Goal: Check status: Check status

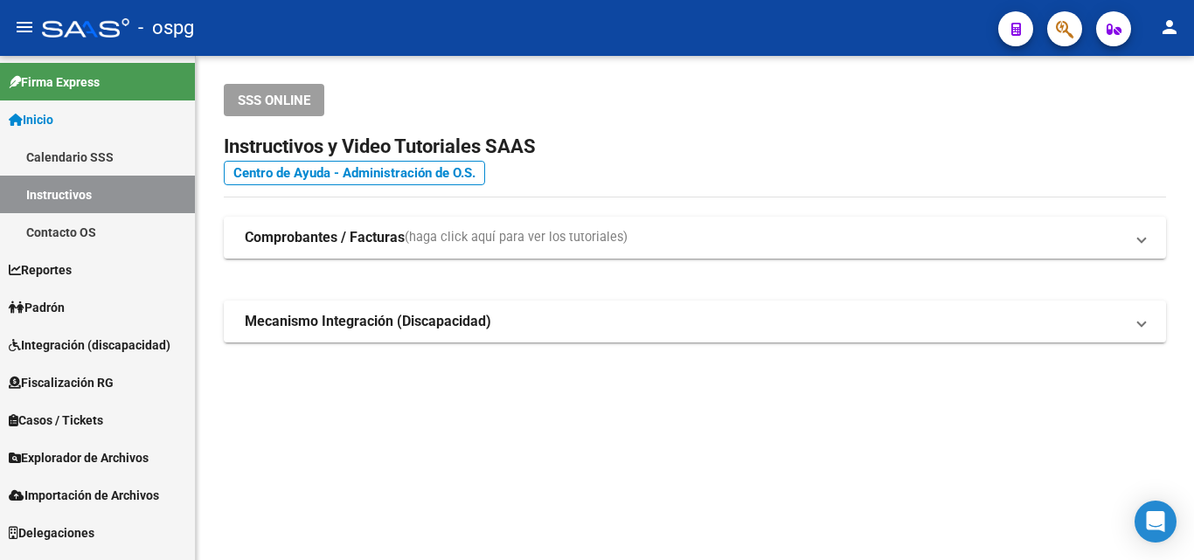
click at [65, 309] on span "Padrón" at bounding box center [37, 307] width 56 height 19
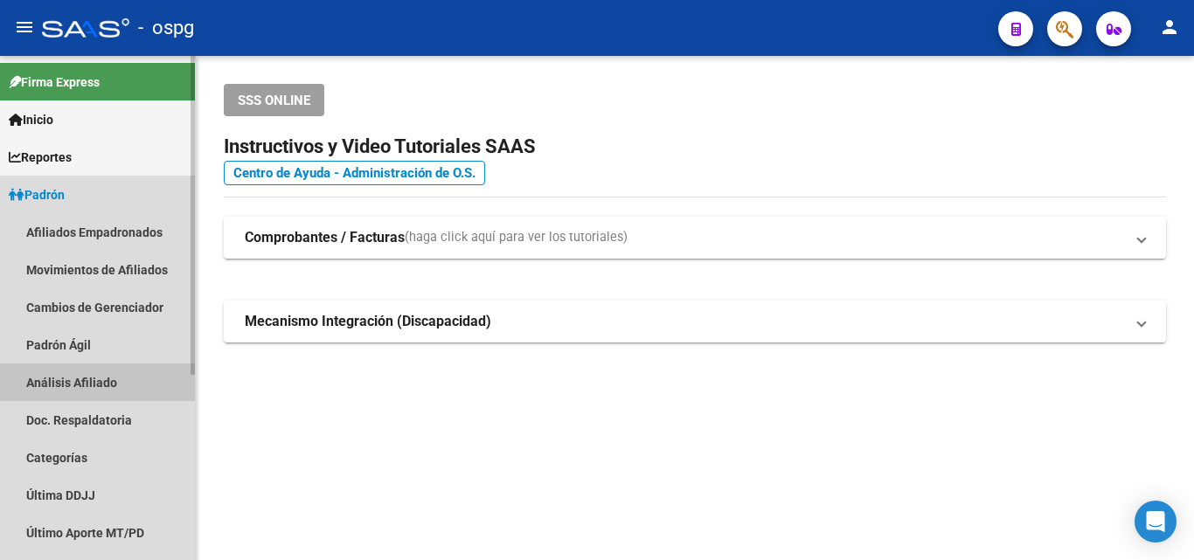
click at [99, 385] on link "Análisis Afiliado" at bounding box center [97, 383] width 195 height 38
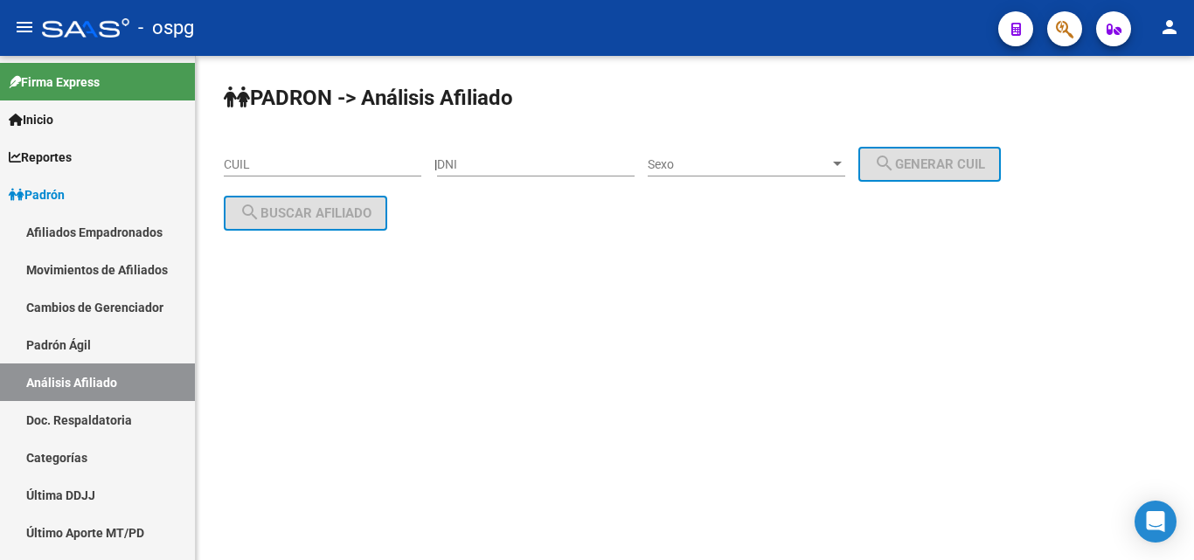
click at [281, 162] on input "CUIL" at bounding box center [323, 164] width 198 height 15
paste input "20-33295869-1"
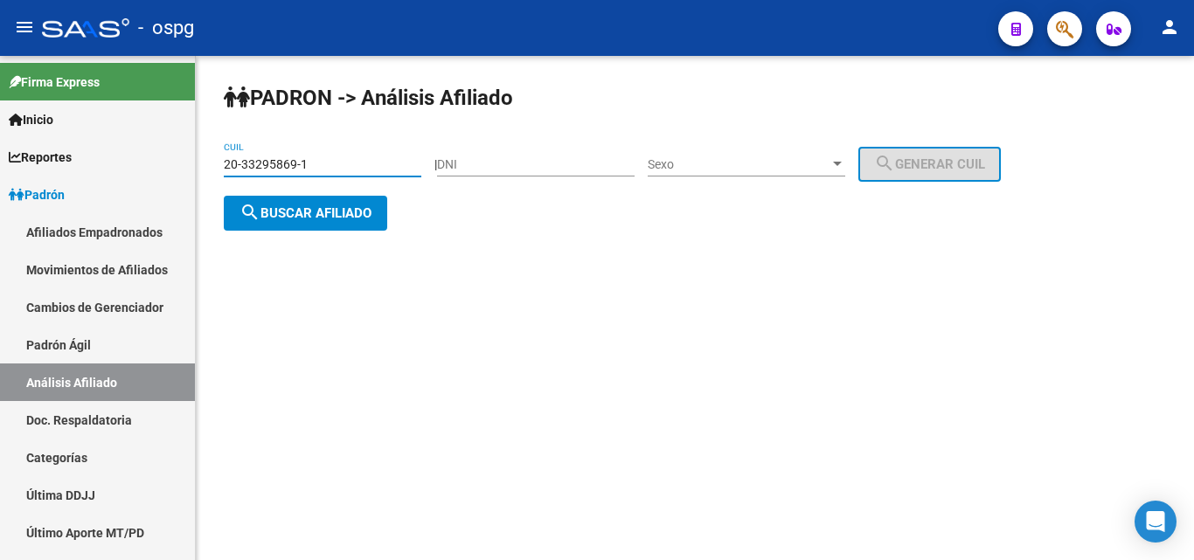
type input "20-33295869-1"
click at [336, 198] on button "search Buscar afiliado" at bounding box center [305, 213] width 163 height 35
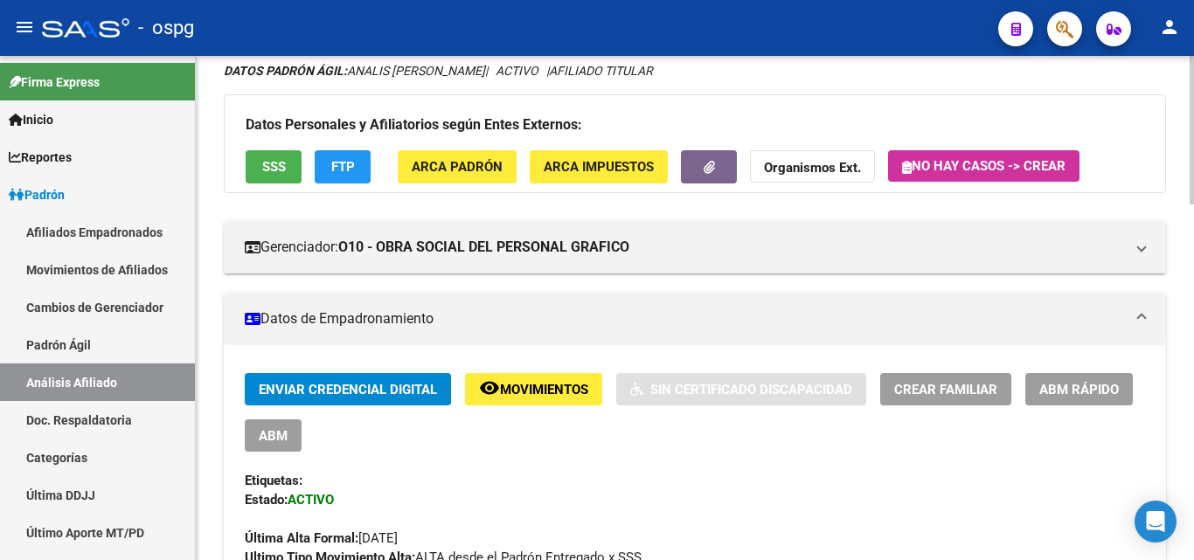
scroll to position [175, 0]
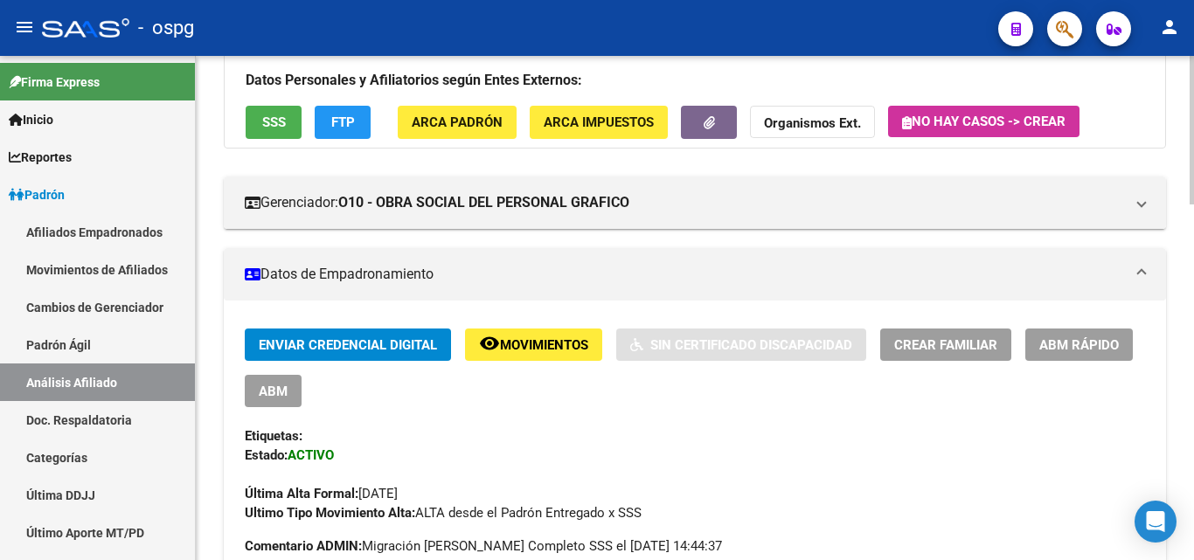
click at [285, 125] on button "SSS" at bounding box center [274, 122] width 56 height 32
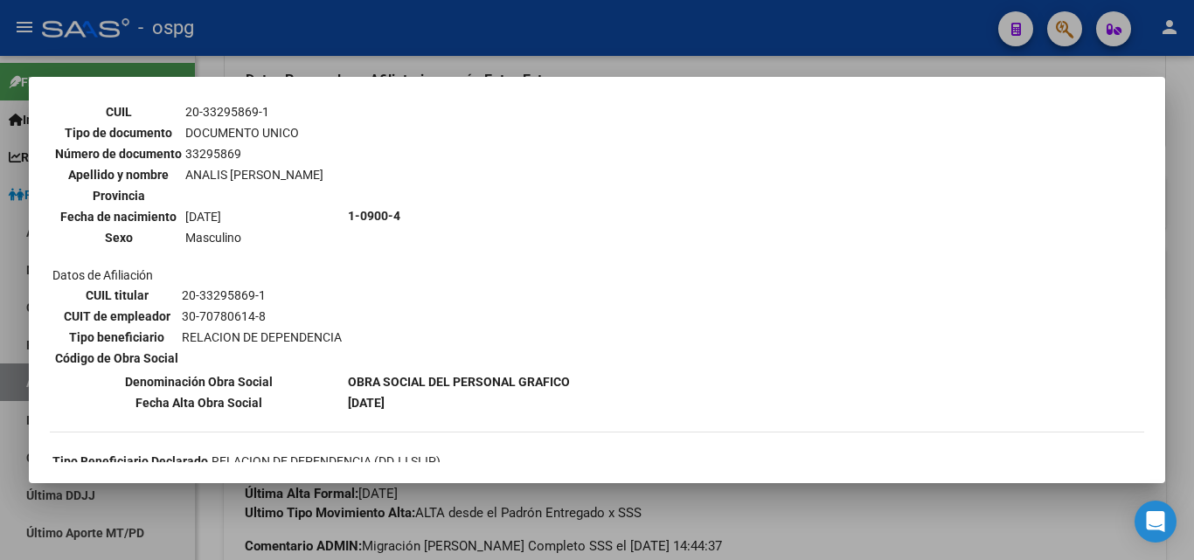
scroll to position [0, 0]
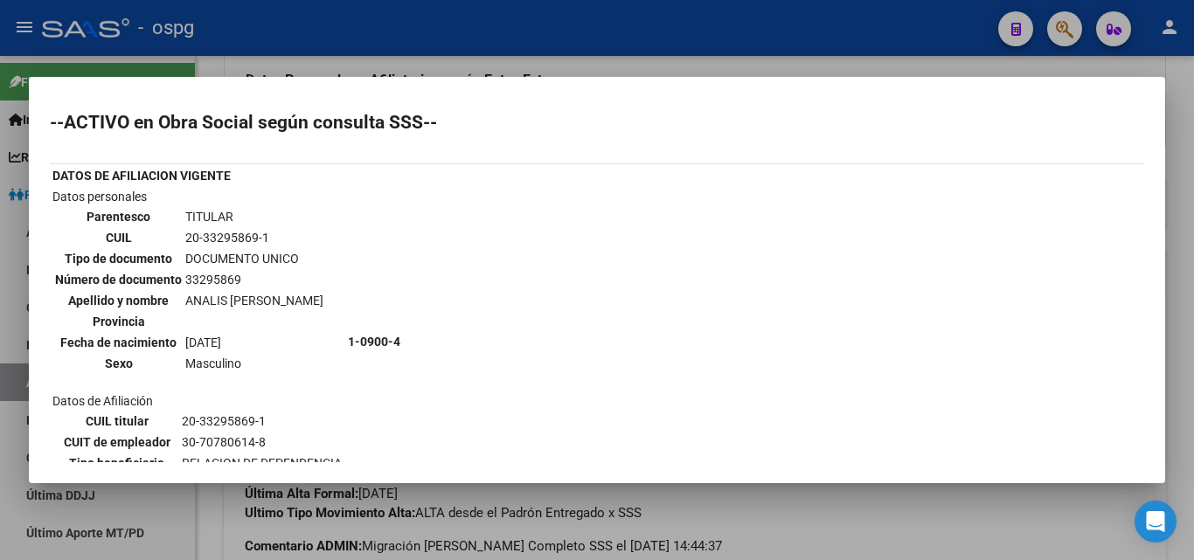
click at [392, 65] on div at bounding box center [597, 280] width 1194 height 560
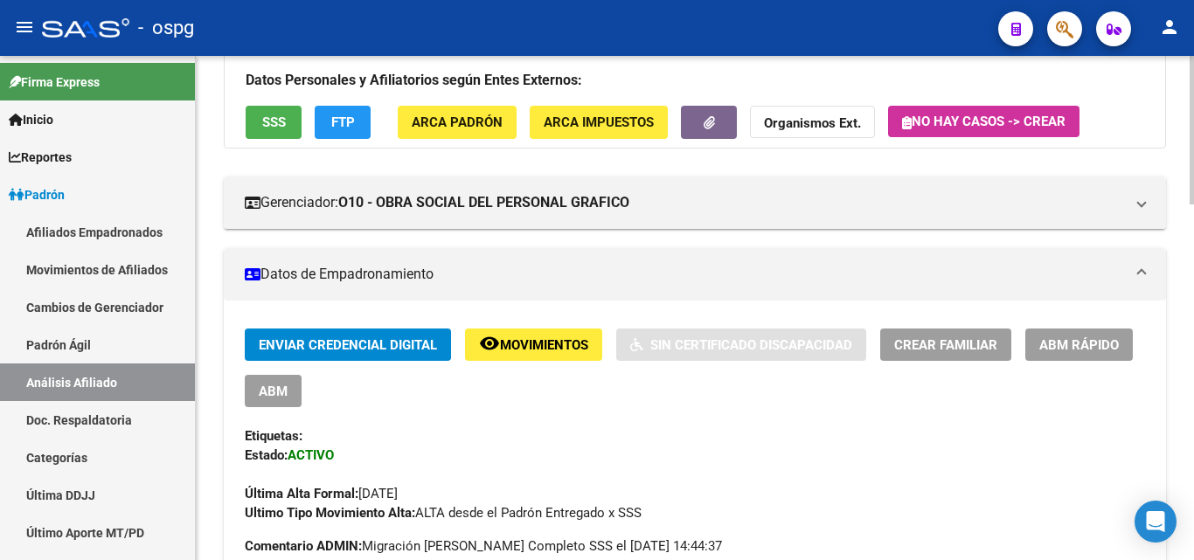
click at [287, 124] on button "SSS" at bounding box center [274, 122] width 56 height 32
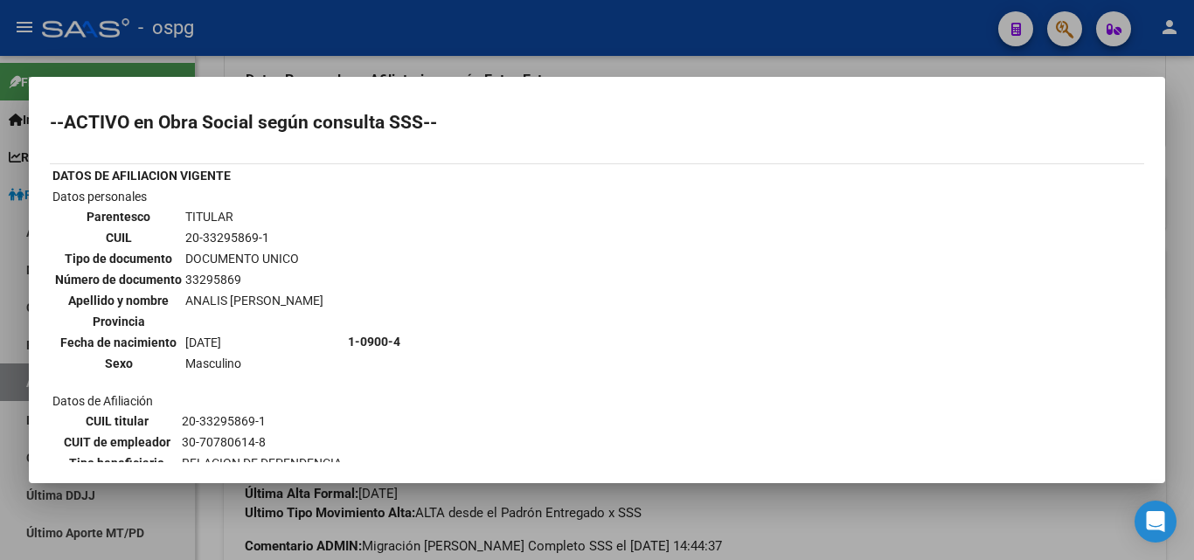
click at [257, 38] on div at bounding box center [597, 280] width 1194 height 560
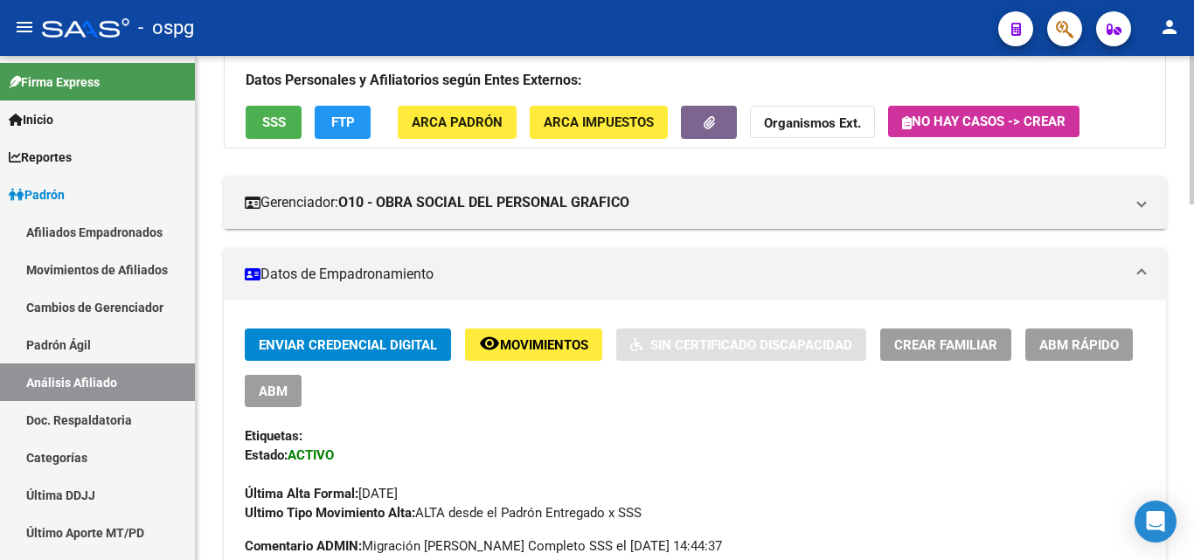
click at [344, 122] on span "FTP" at bounding box center [343, 123] width 24 height 16
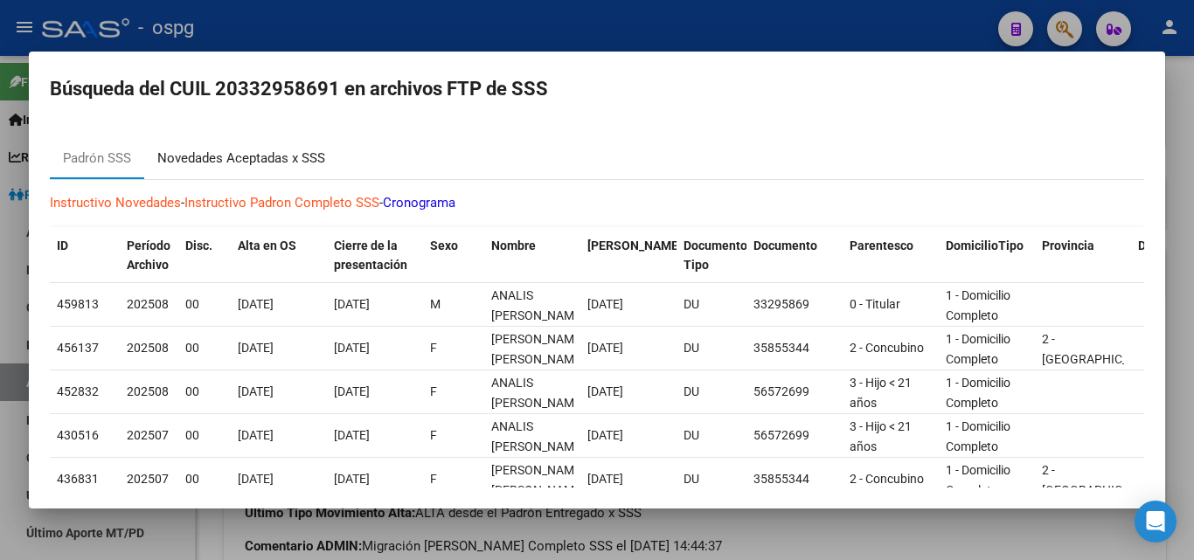
click at [208, 172] on div "Novedades Aceptadas x SSS" at bounding box center [241, 158] width 194 height 42
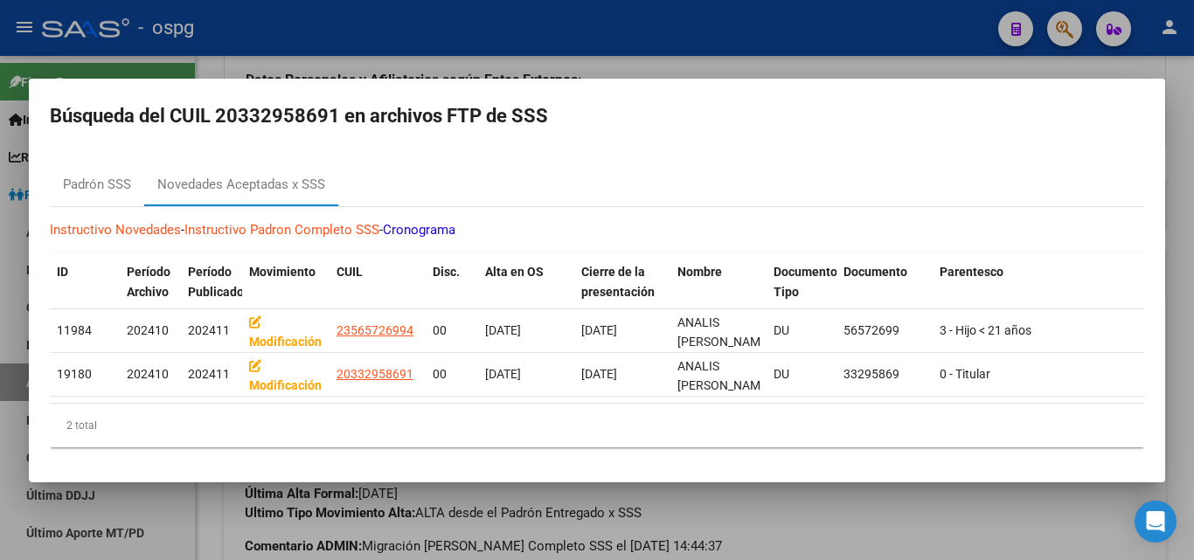
click at [389, 44] on div at bounding box center [597, 280] width 1194 height 560
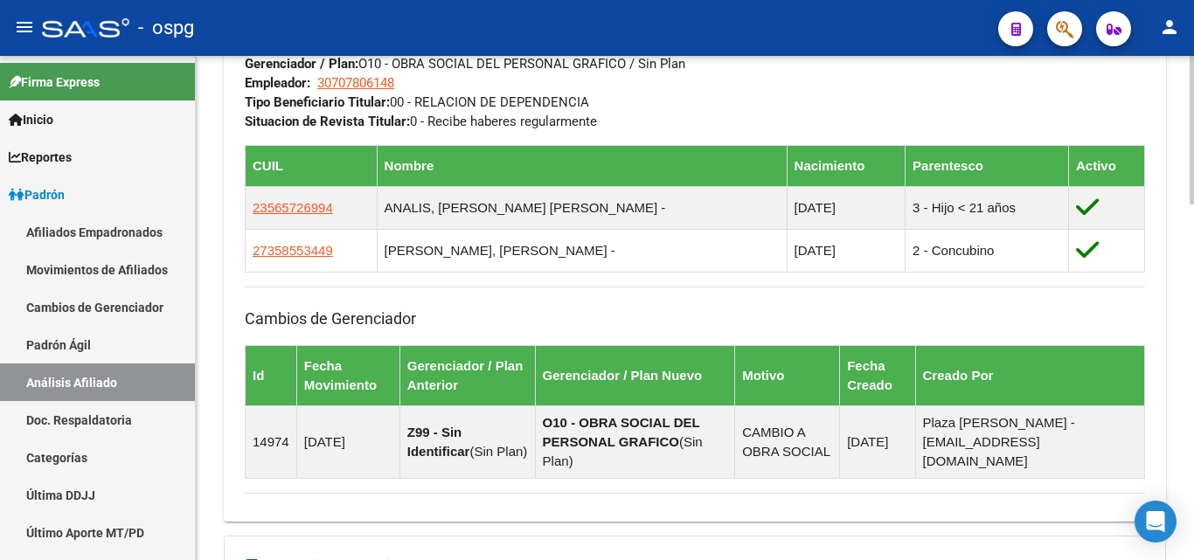
scroll to position [1204, 0]
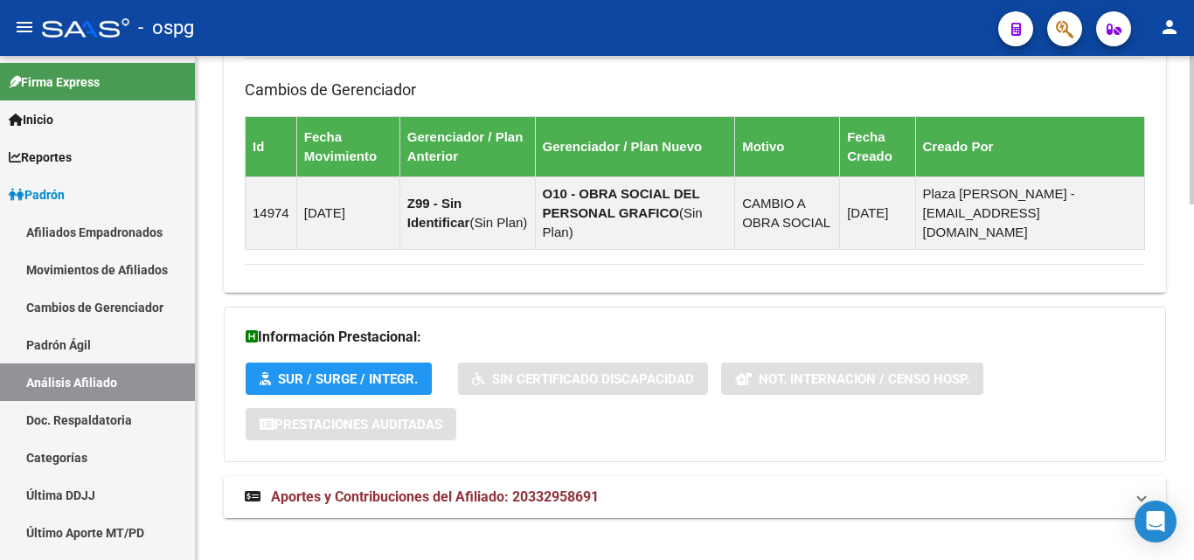
click at [482, 489] on span "Aportes y Contribuciones del Afiliado: 20332958691" at bounding box center [435, 497] width 328 height 17
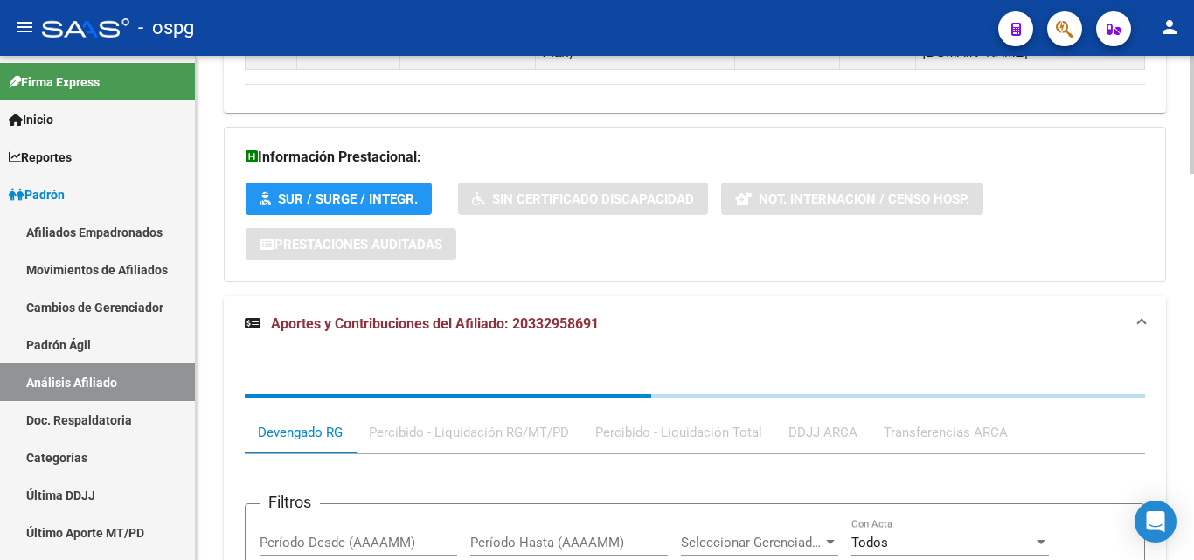
scroll to position [1394, 0]
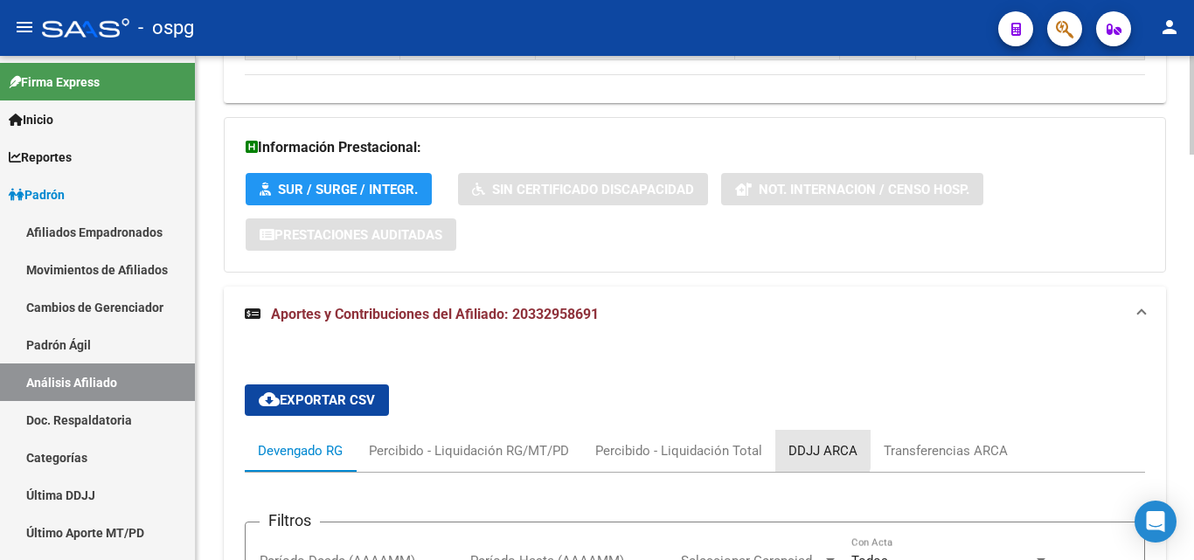
click at [777, 430] on div "DDJJ ARCA" at bounding box center [822, 451] width 95 height 42
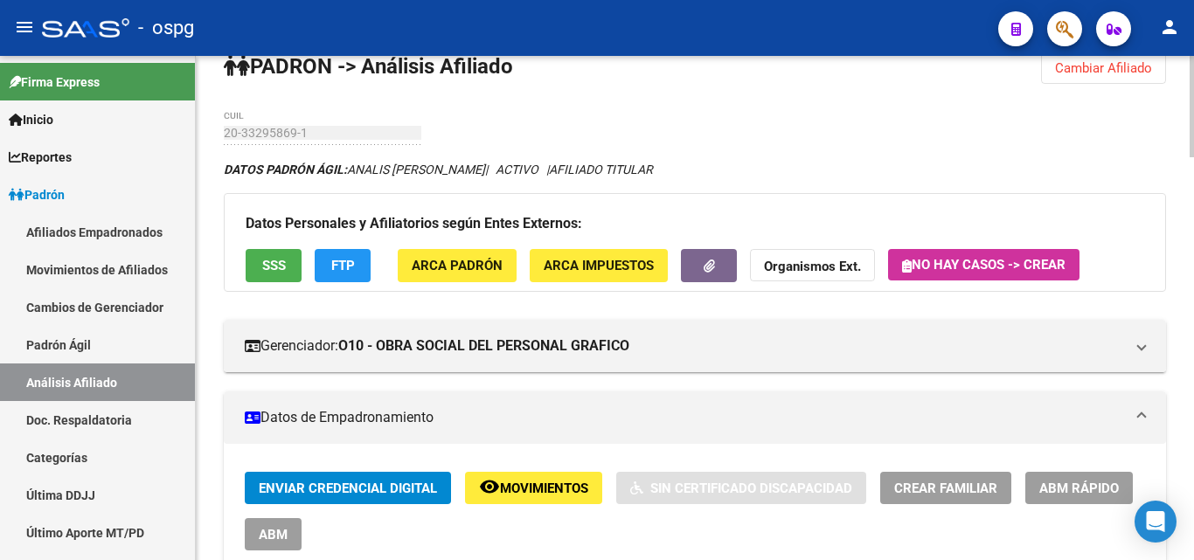
scroll to position [0, 0]
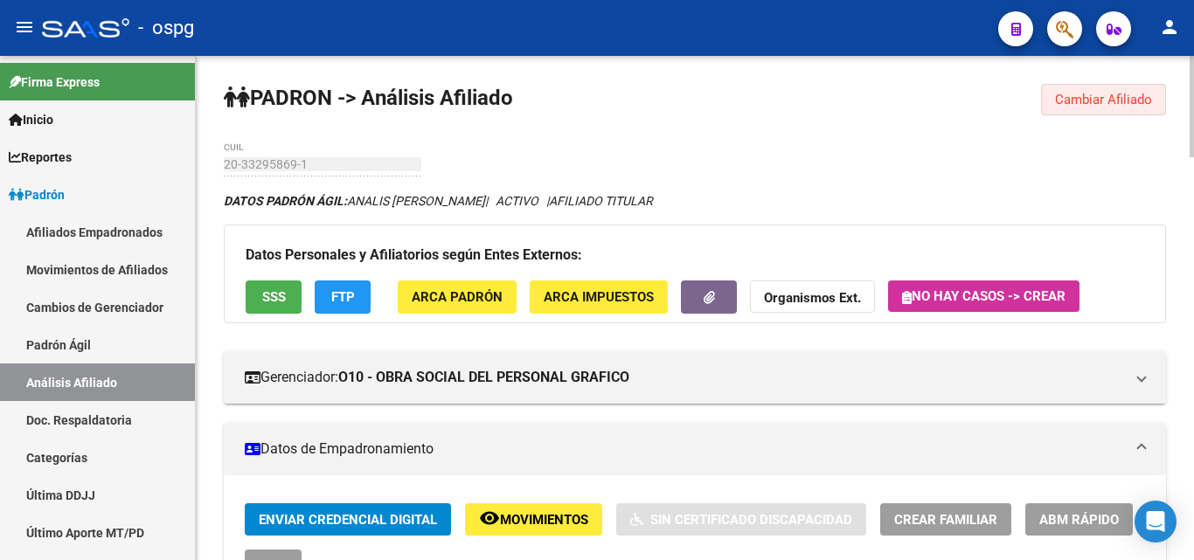
click at [1092, 102] on span "Cambiar Afiliado" at bounding box center [1103, 100] width 97 height 16
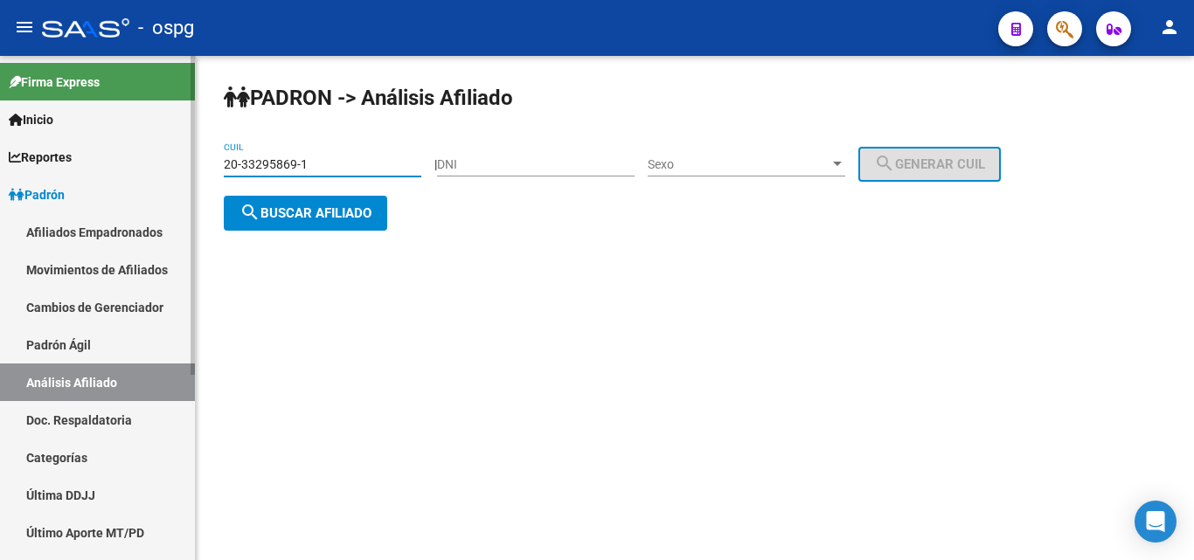
drag, startPoint x: 357, startPoint y: 167, endPoint x: 146, endPoint y: 176, distance: 210.8
click at [146, 176] on mat-sidenav-container "Firma Express Inicio Calendario SSS Instructivos Contacto OS Reportes Ingresos …" at bounding box center [597, 308] width 1194 height 504
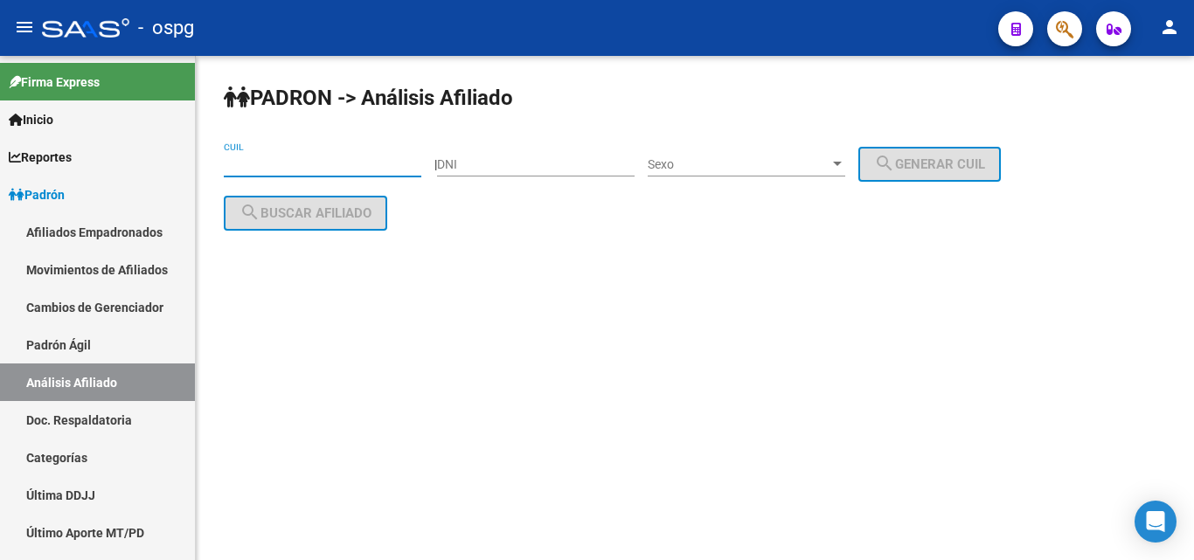
paste input "27-26582060-9"
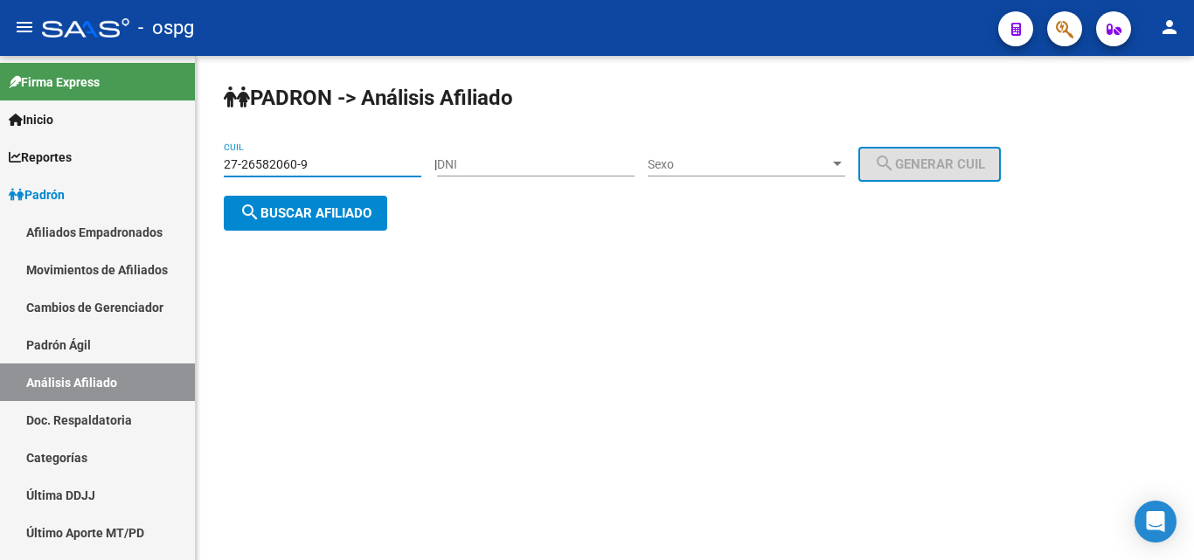
type input "27-26582060-9"
click at [298, 178] on div "27-26582060-9 CUIL" at bounding box center [323, 167] width 198 height 50
click at [300, 211] on span "search Buscar afiliado" at bounding box center [305, 213] width 132 height 16
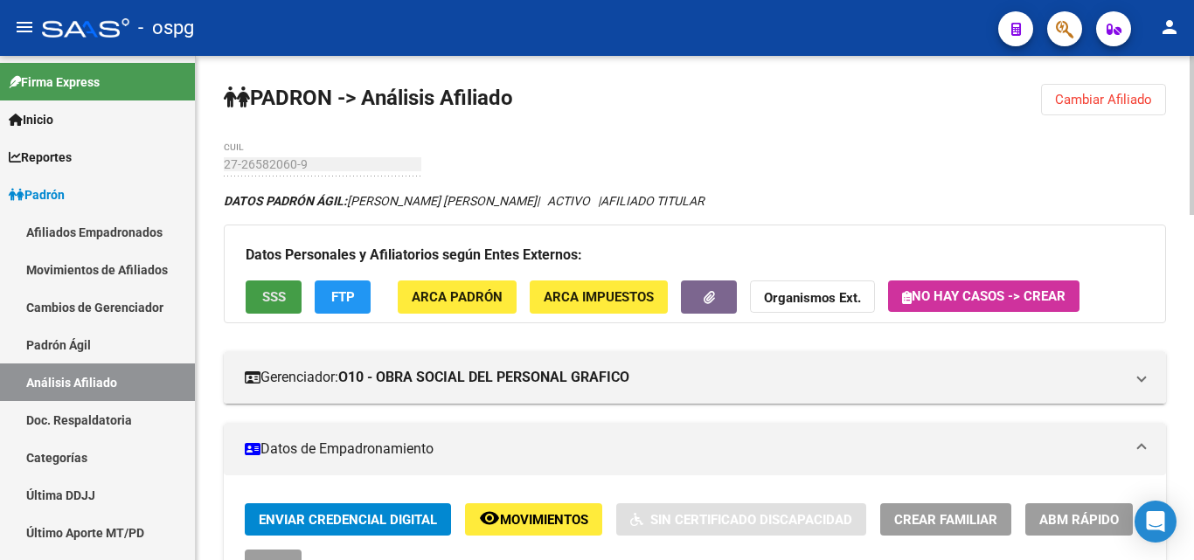
click at [280, 308] on button "SSS" at bounding box center [274, 297] width 56 height 32
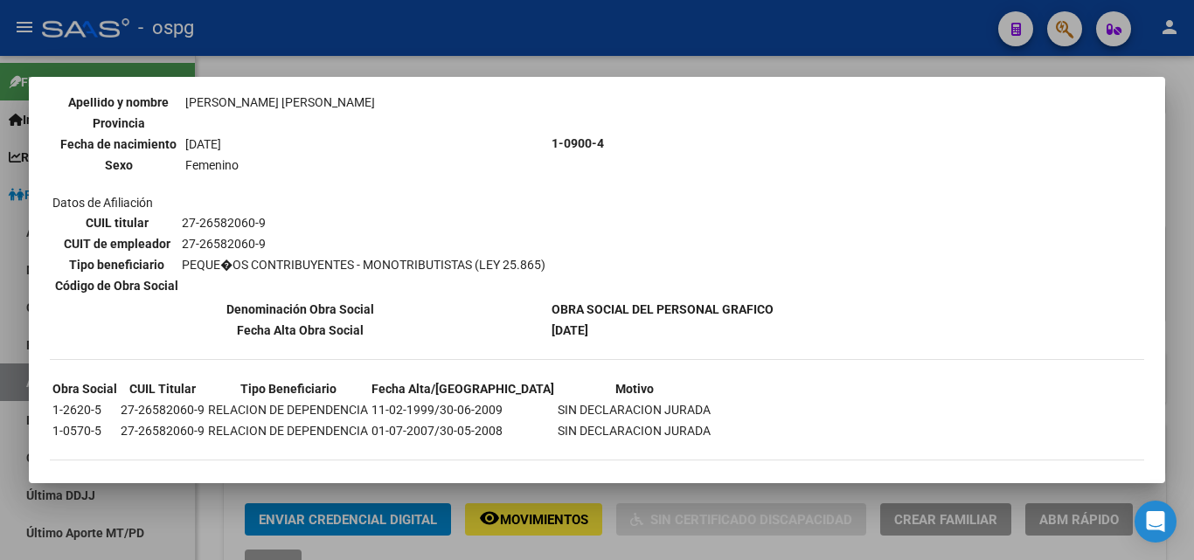
scroll to position [214, 0]
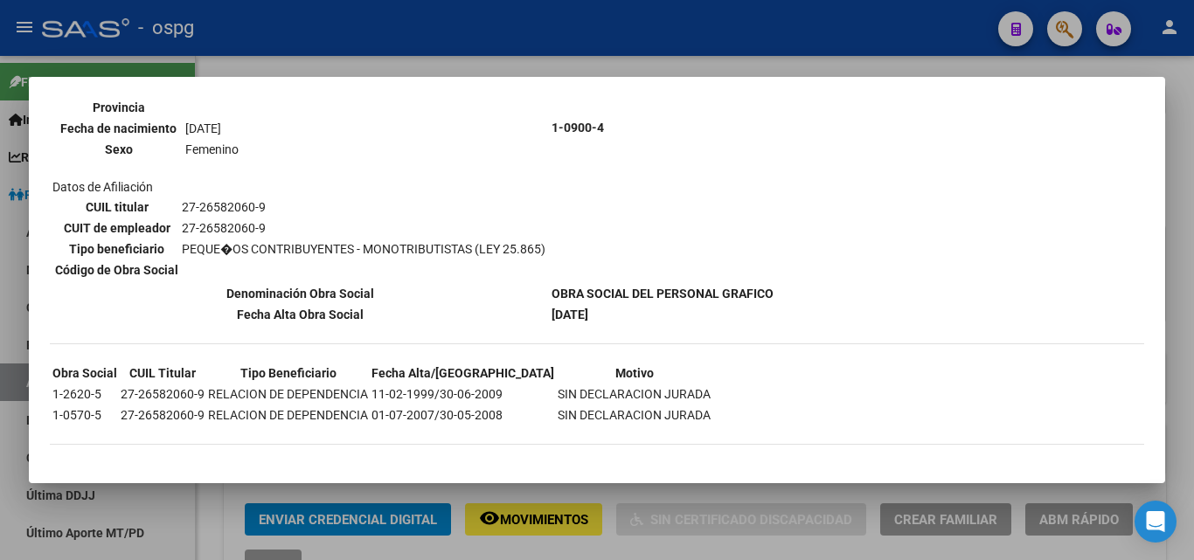
click at [303, 42] on div at bounding box center [597, 280] width 1194 height 560
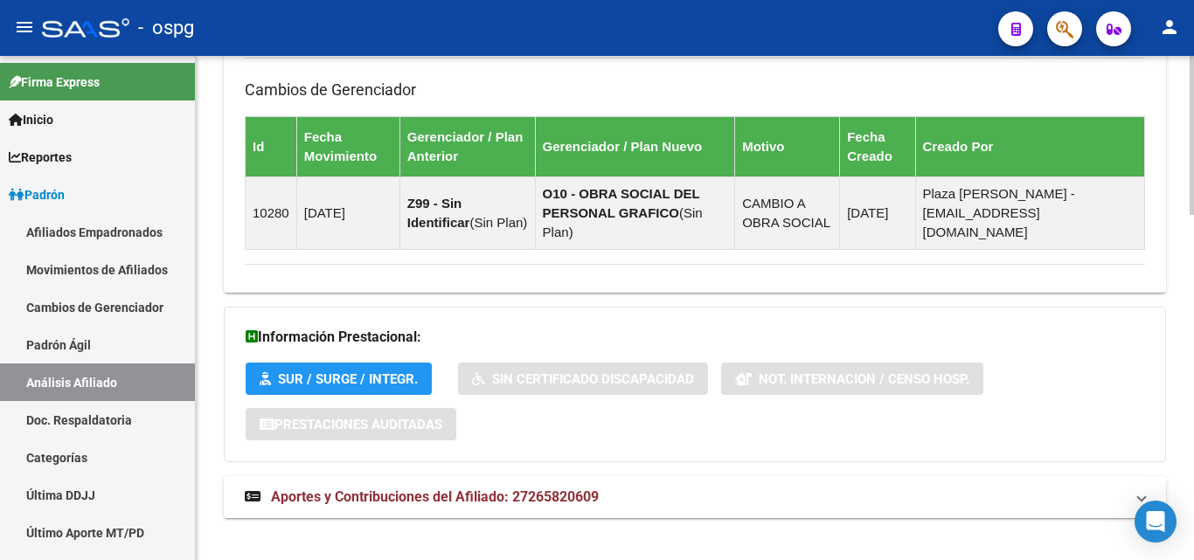
click at [459, 489] on span "Aportes y Contribuciones del Afiliado: 27265820609" at bounding box center [435, 497] width 328 height 17
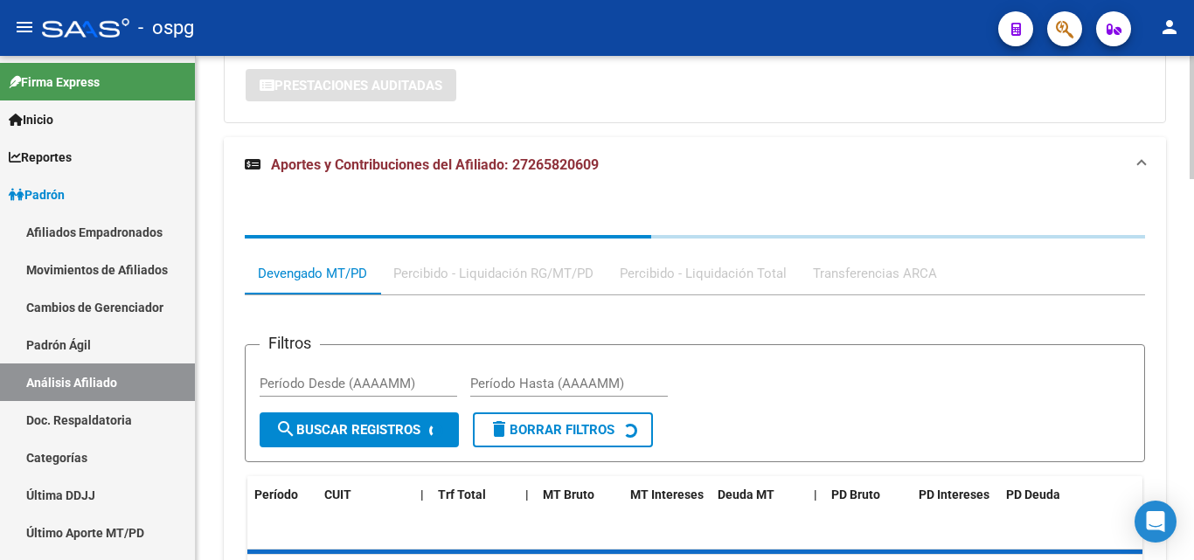
scroll to position [1460, 0]
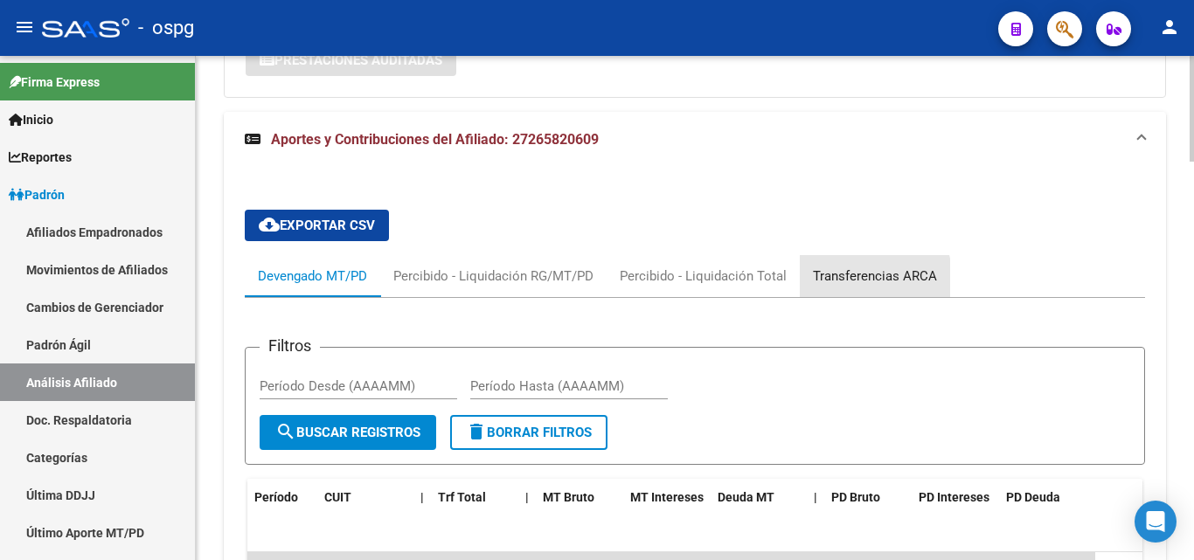
click at [863, 267] on div "Transferencias ARCA" at bounding box center [875, 276] width 124 height 19
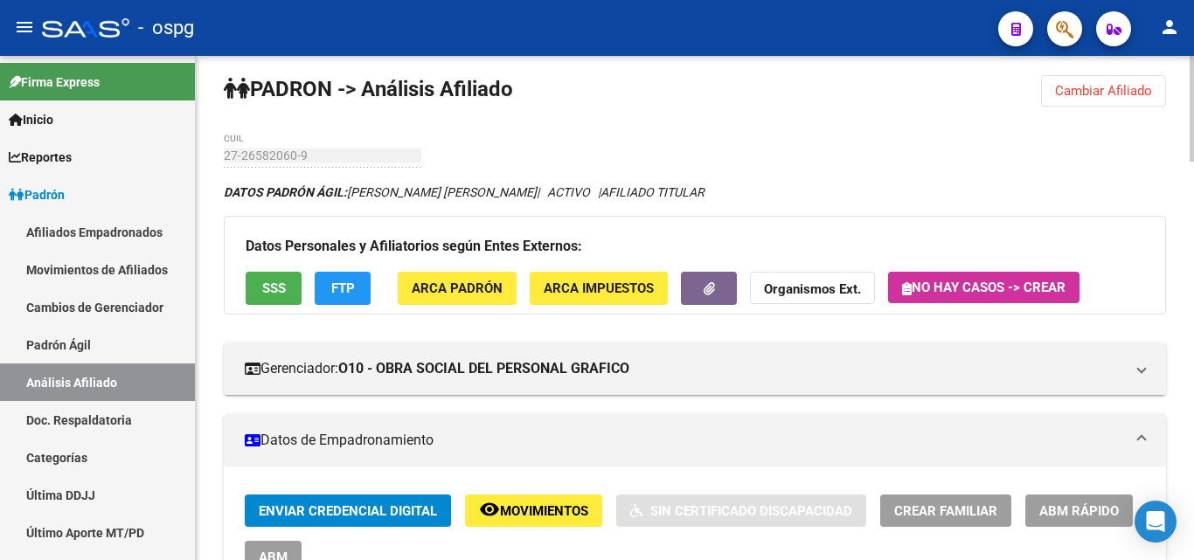
scroll to position [0, 0]
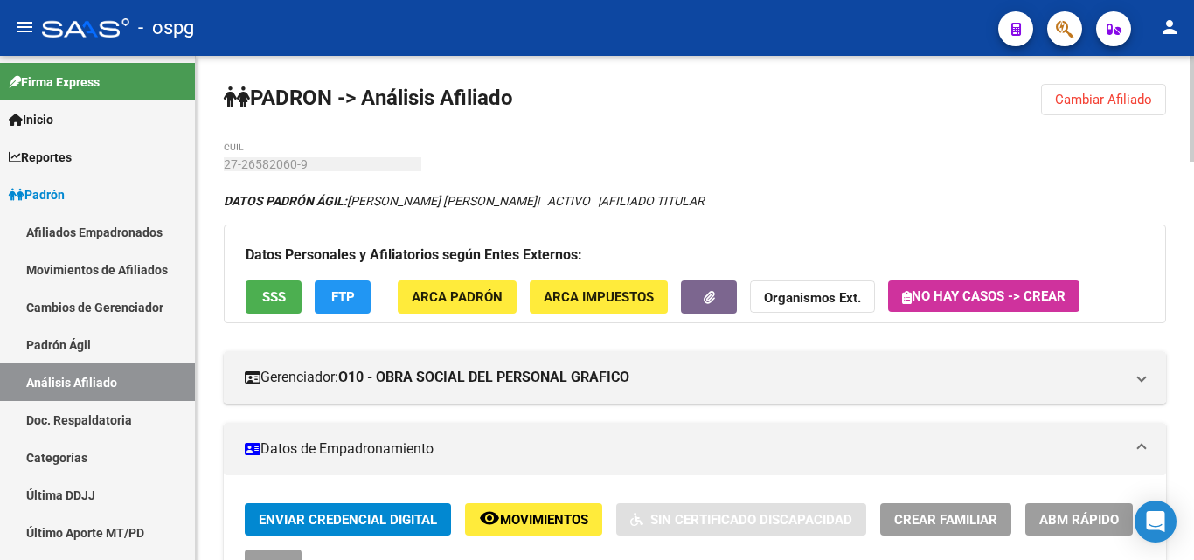
click at [1078, 90] on button "Cambiar Afiliado" at bounding box center [1103, 99] width 125 height 31
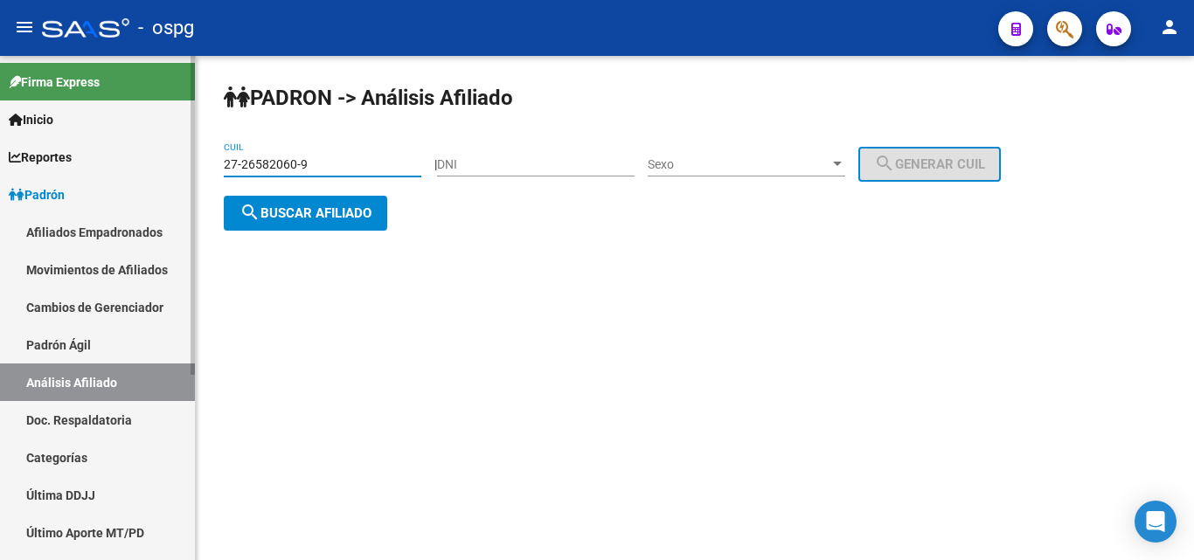
drag, startPoint x: 328, startPoint y: 157, endPoint x: 74, endPoint y: 169, distance: 253.7
click at [83, 165] on mat-sidenav-container "Firma Express Inicio Calendario SSS Instructivos Contacto OS Reportes Ingresos …" at bounding box center [597, 308] width 1194 height 504
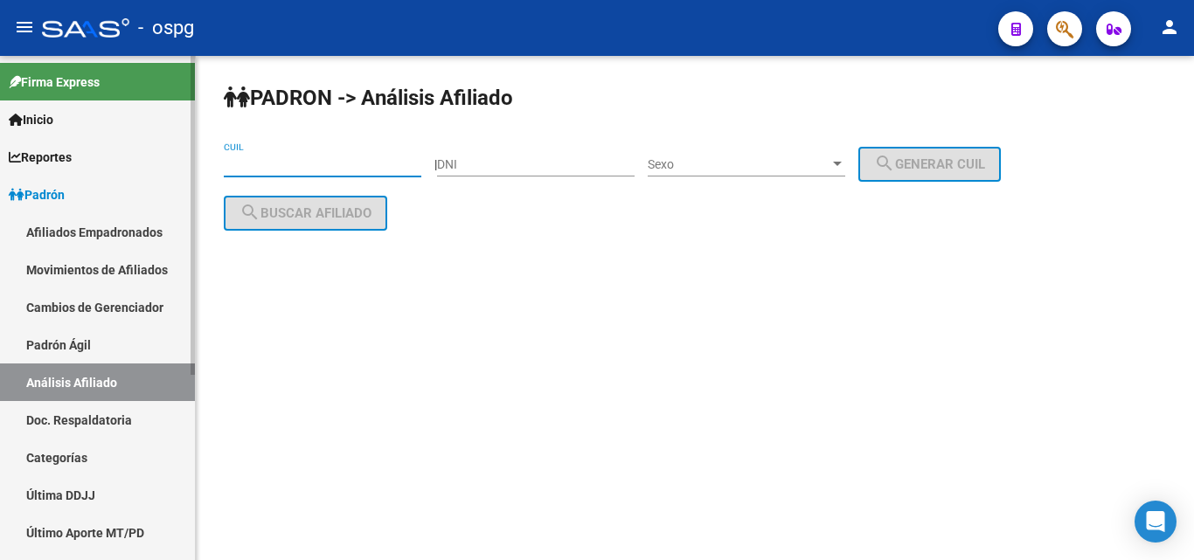
paste input "20-35321189-8"
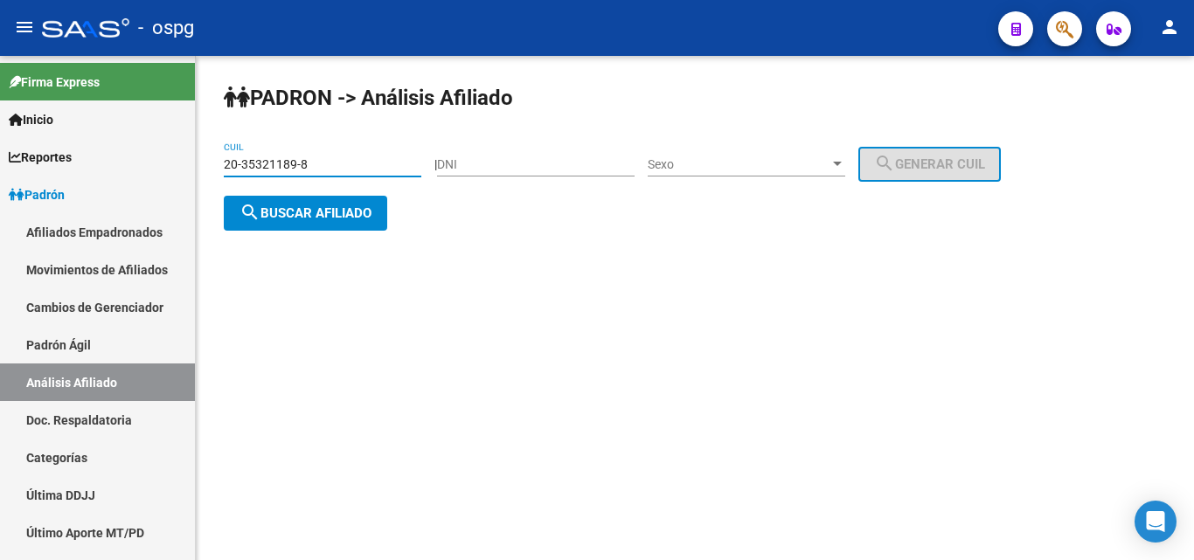
type input "20-35321189-8"
click at [313, 211] on span "search Buscar afiliado" at bounding box center [305, 213] width 132 height 16
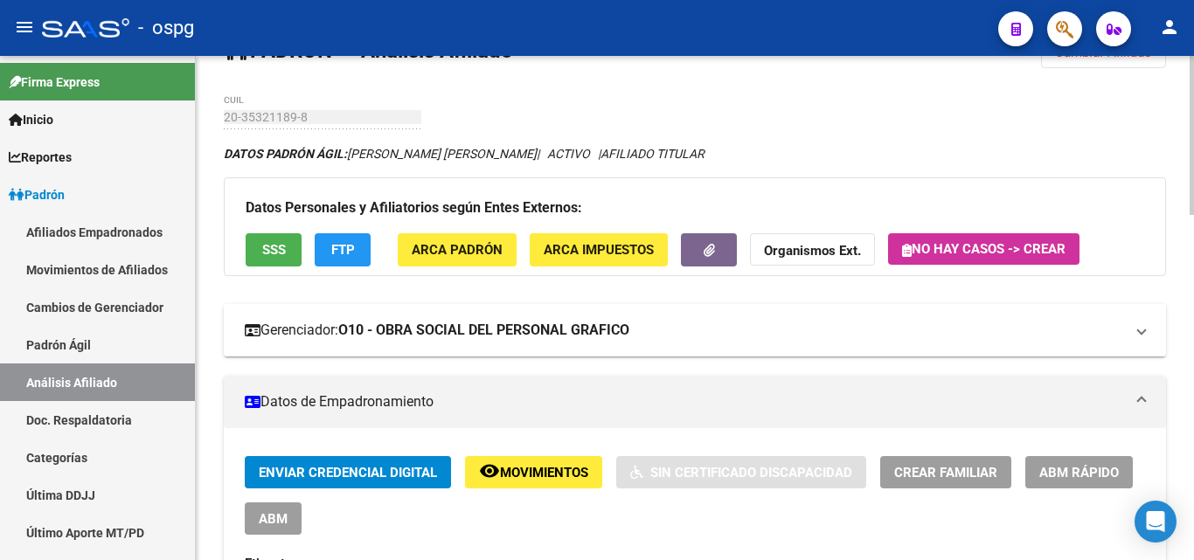
scroll to position [87, 0]
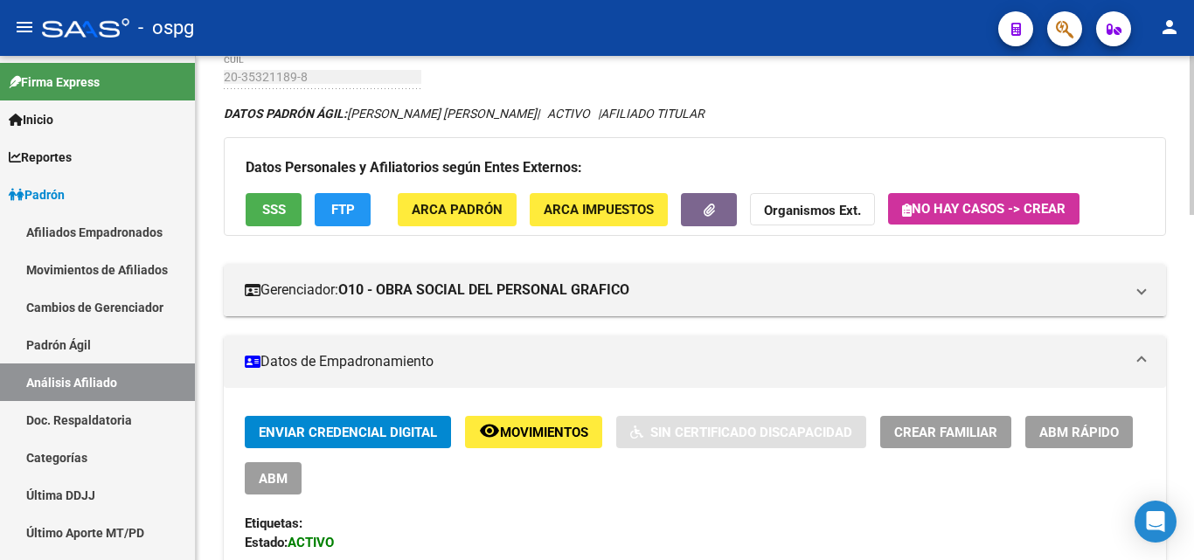
click at [282, 218] on button "SSS" at bounding box center [274, 209] width 56 height 32
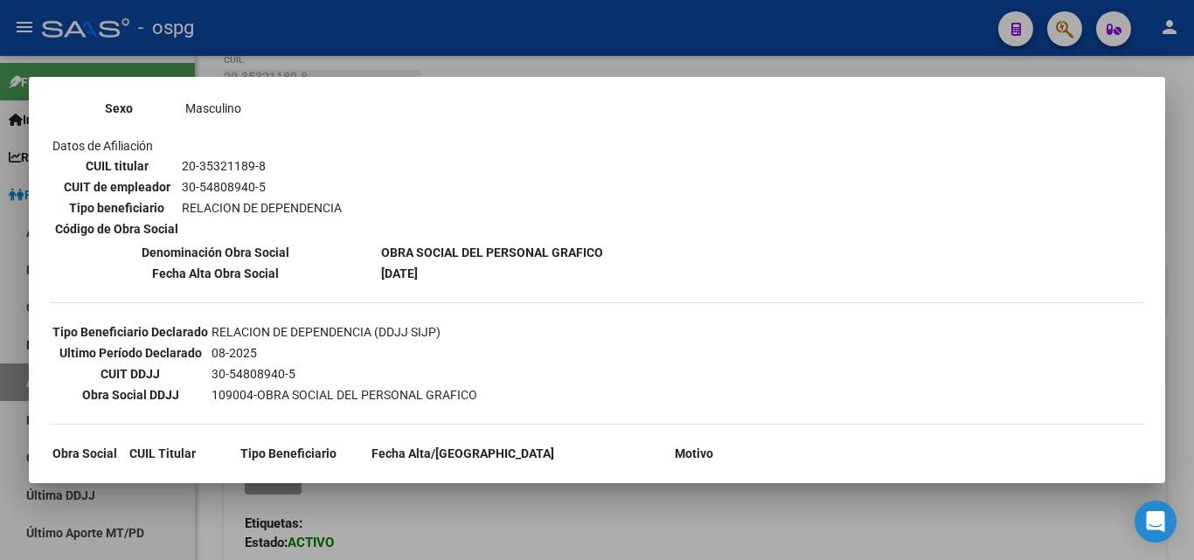
scroll to position [262, 0]
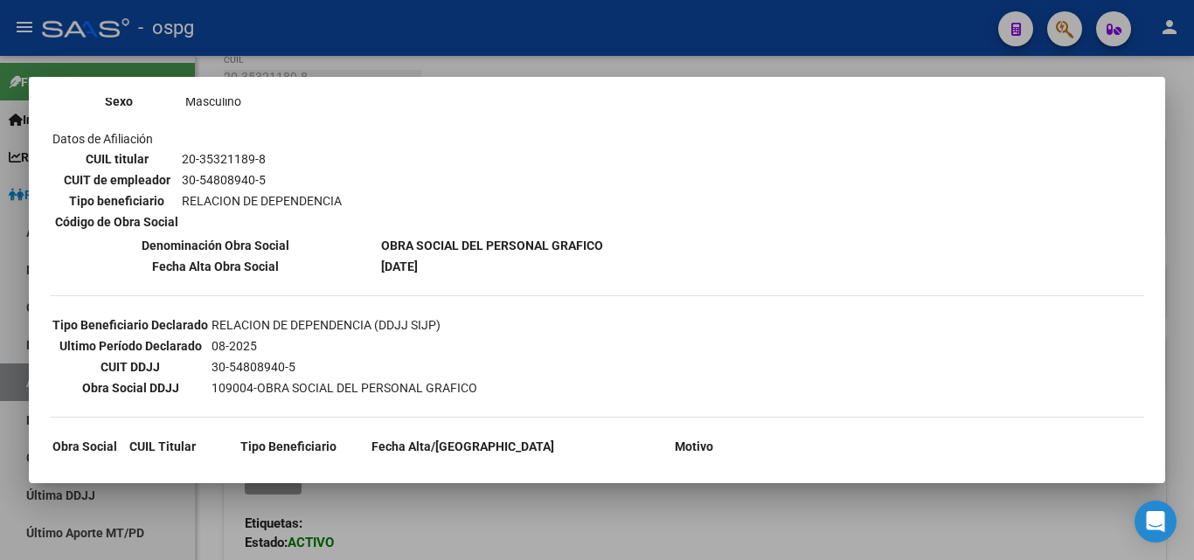
click at [405, 45] on div at bounding box center [597, 280] width 1194 height 560
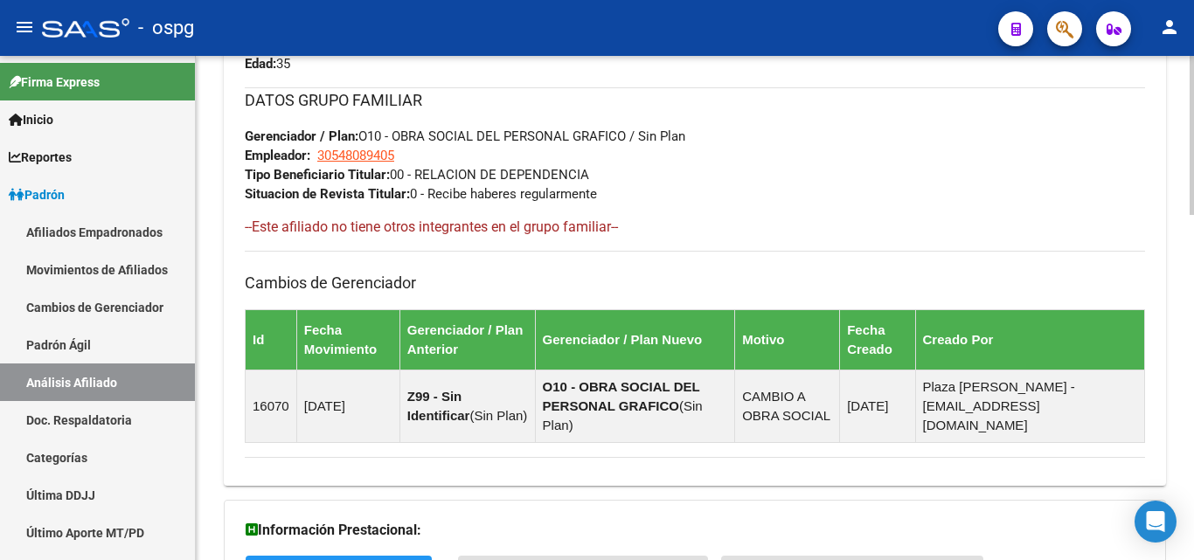
scroll to position [1096, 0]
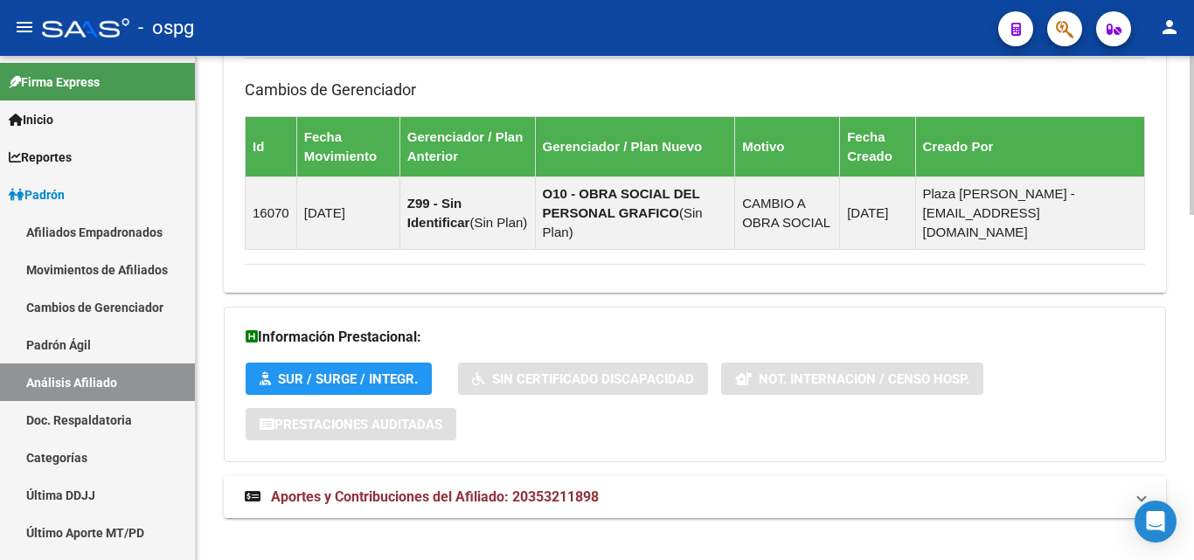
drag, startPoint x: 480, startPoint y: 461, endPoint x: 492, endPoint y: 459, distance: 12.4
click at [477, 476] on mat-expansion-panel-header "Aportes y Contribuciones del Afiliado: 20353211898" at bounding box center [695, 497] width 942 height 42
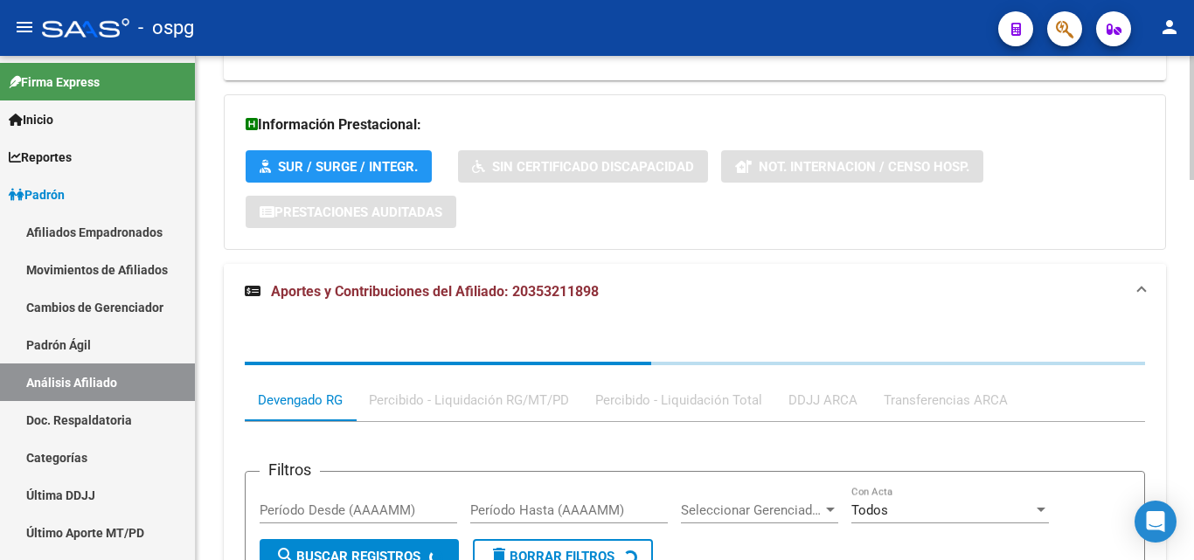
scroll to position [1460, 0]
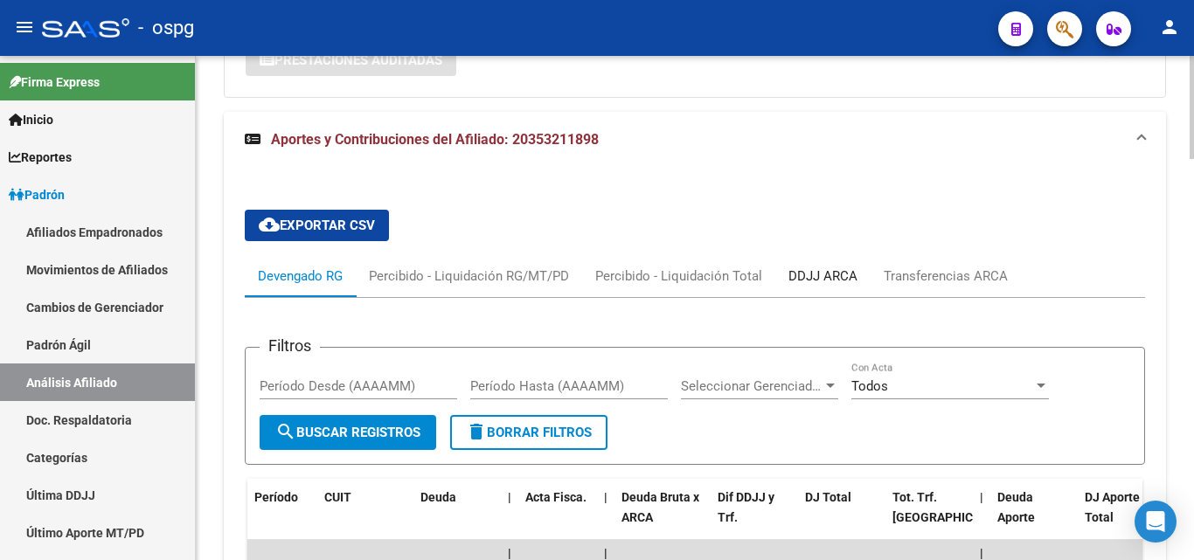
click at [816, 267] on div "DDJJ ARCA" at bounding box center [822, 276] width 69 height 19
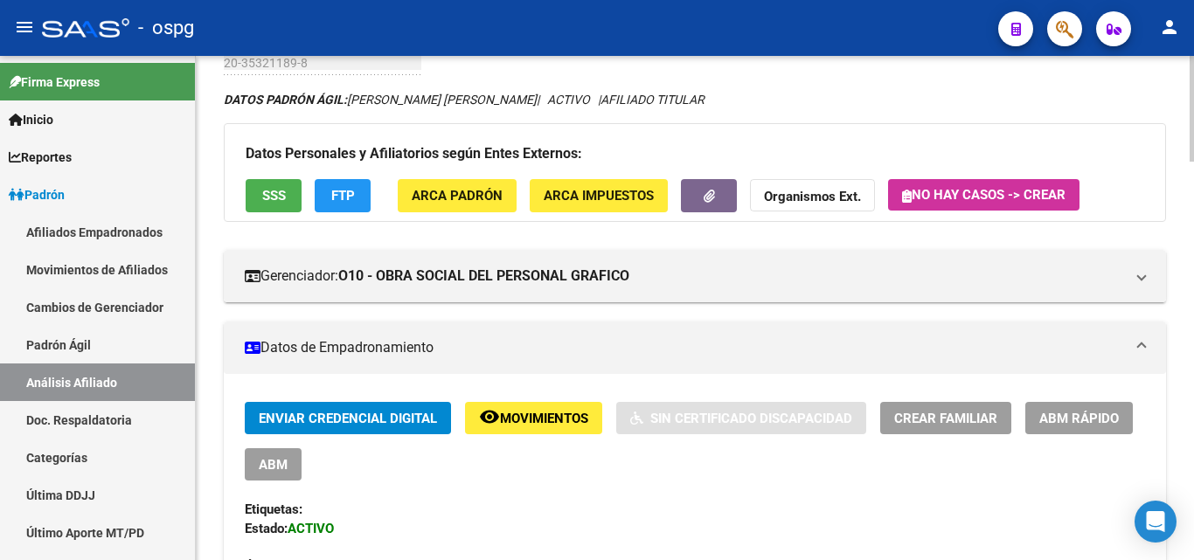
scroll to position [0, 0]
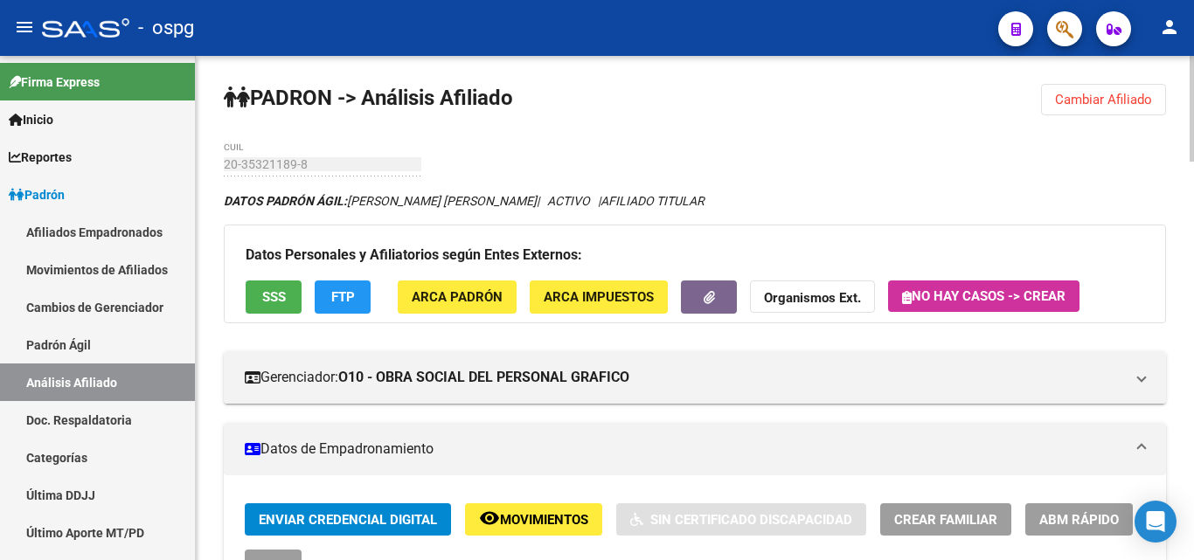
drag, startPoint x: 1156, startPoint y: 109, endPoint x: 1116, endPoint y: 112, distance: 40.3
click at [1156, 109] on button "Cambiar Afiliado" at bounding box center [1103, 99] width 125 height 31
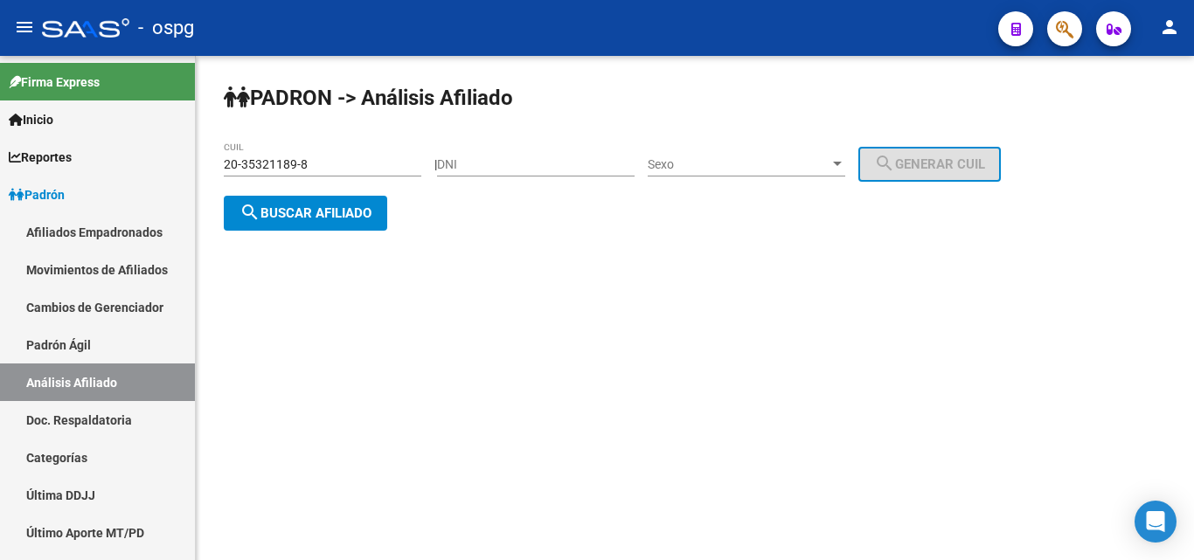
drag, startPoint x: 324, startPoint y: 156, endPoint x: 198, endPoint y: 165, distance: 126.2
click at [199, 163] on div "[PERSON_NAME] -> Análisis Afiliado 20-35321189-8 CUIL | DNI Sexo Sexo search Ge…" at bounding box center [695, 171] width 998 height 231
drag, startPoint x: 313, startPoint y: 162, endPoint x: 212, endPoint y: 160, distance: 100.5
click at [212, 160] on div "[PERSON_NAME] -> Análisis Afiliado 20-35321189-8 CUIL | DNI Sexo Sexo search Ge…" at bounding box center [695, 171] width 998 height 231
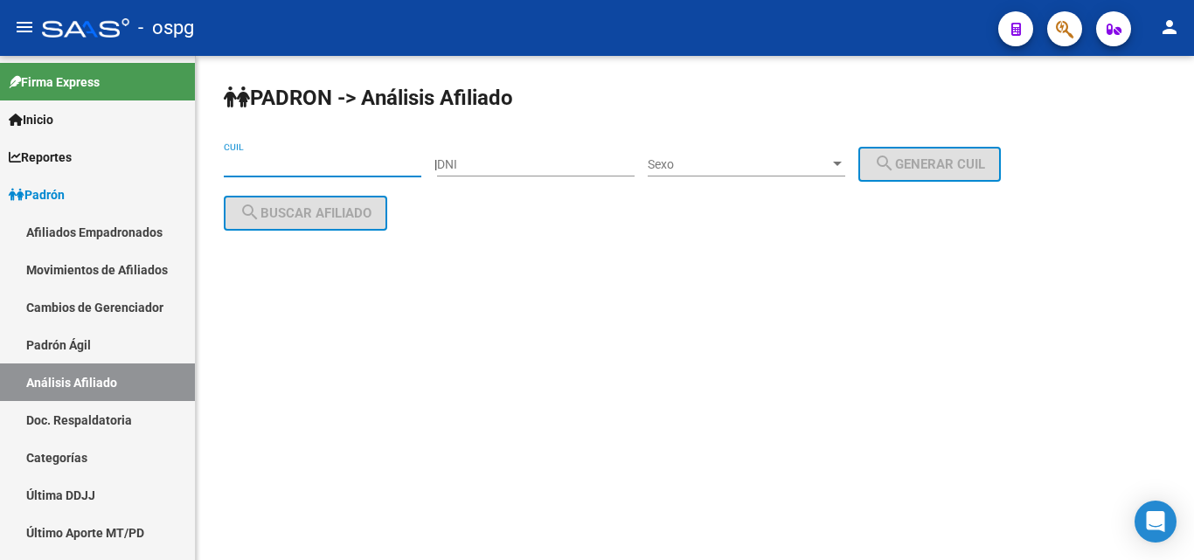
paste input "20-24849756-5"
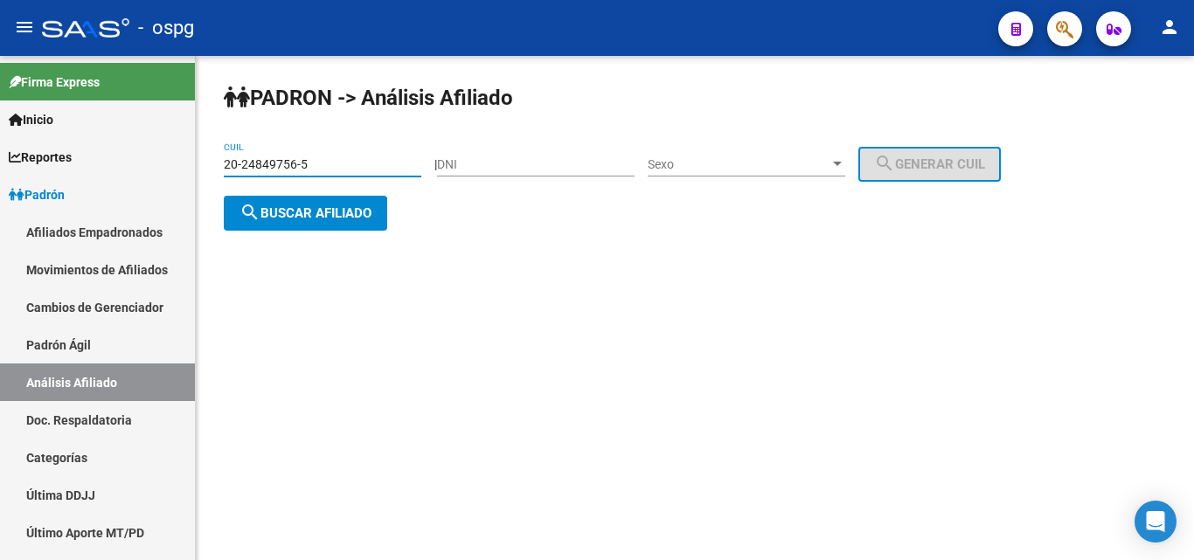
type input "20-24849756-5"
click at [357, 219] on span "search Buscar afiliado" at bounding box center [305, 213] width 132 height 16
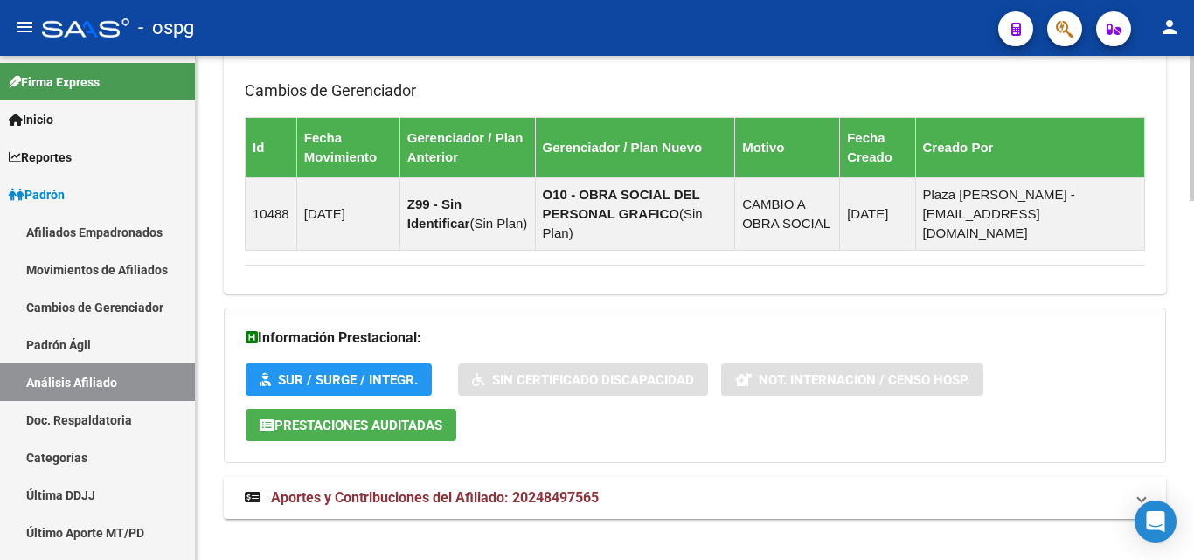
scroll to position [1247, 0]
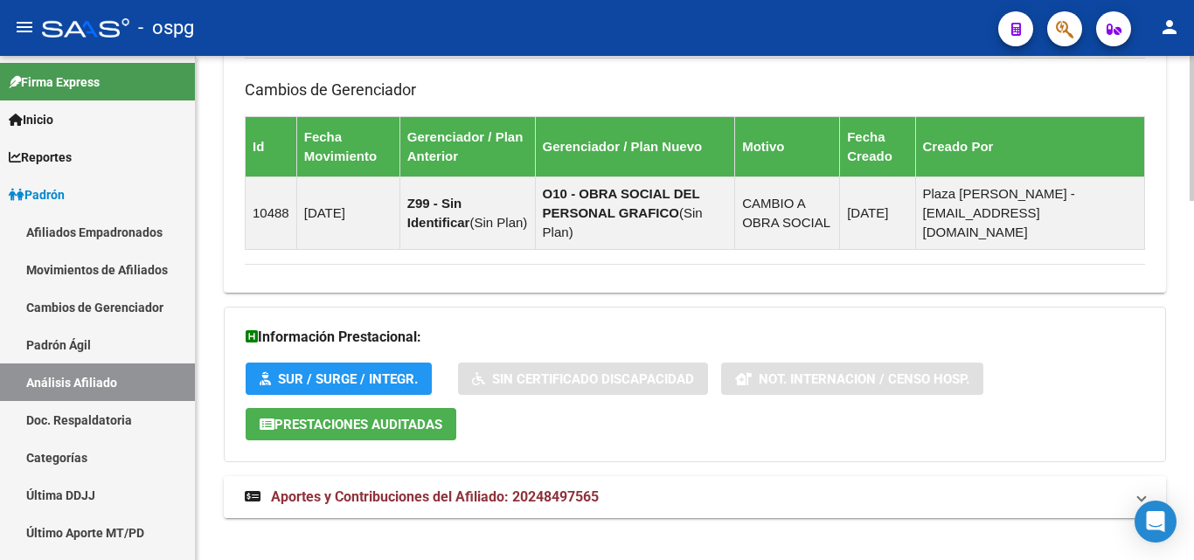
click at [398, 489] on span "Aportes y Contribuciones del Afiliado: 20248497565" at bounding box center [435, 497] width 328 height 17
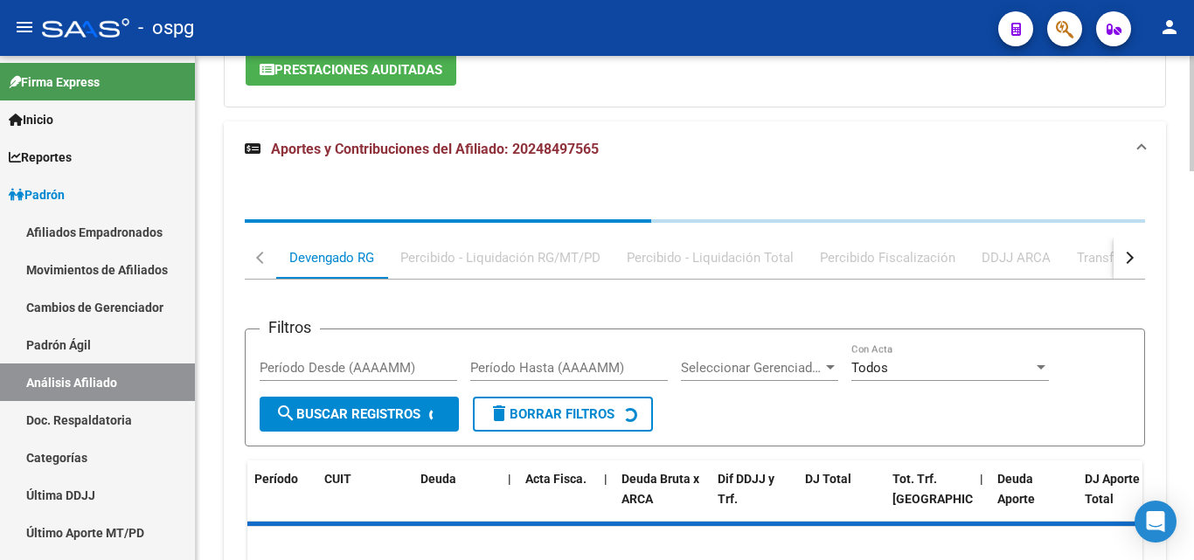
scroll to position [1612, 0]
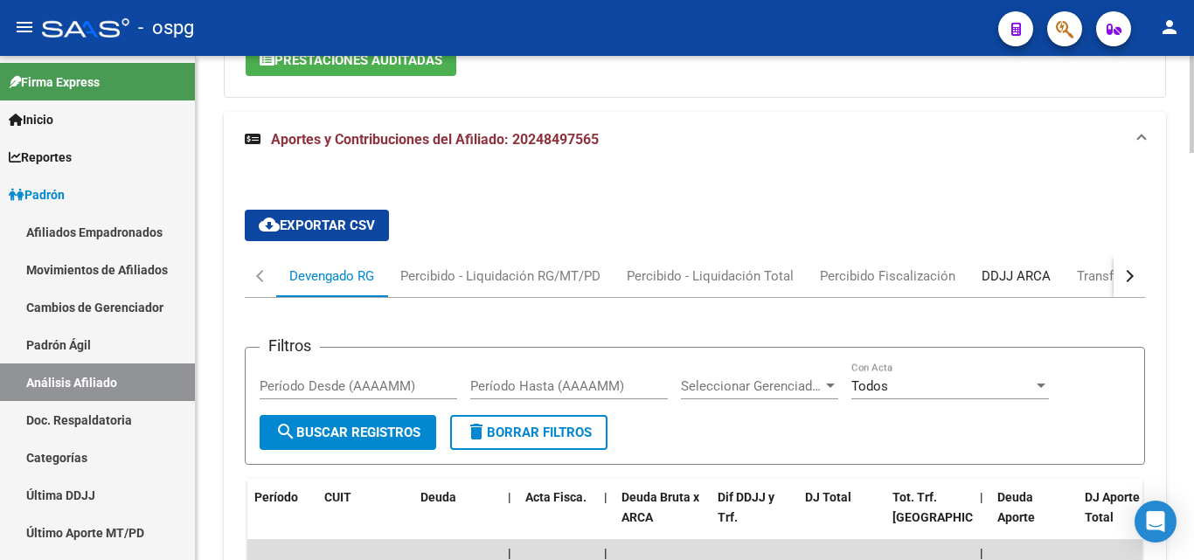
click at [1027, 267] on div "DDJJ ARCA" at bounding box center [1015, 276] width 69 height 19
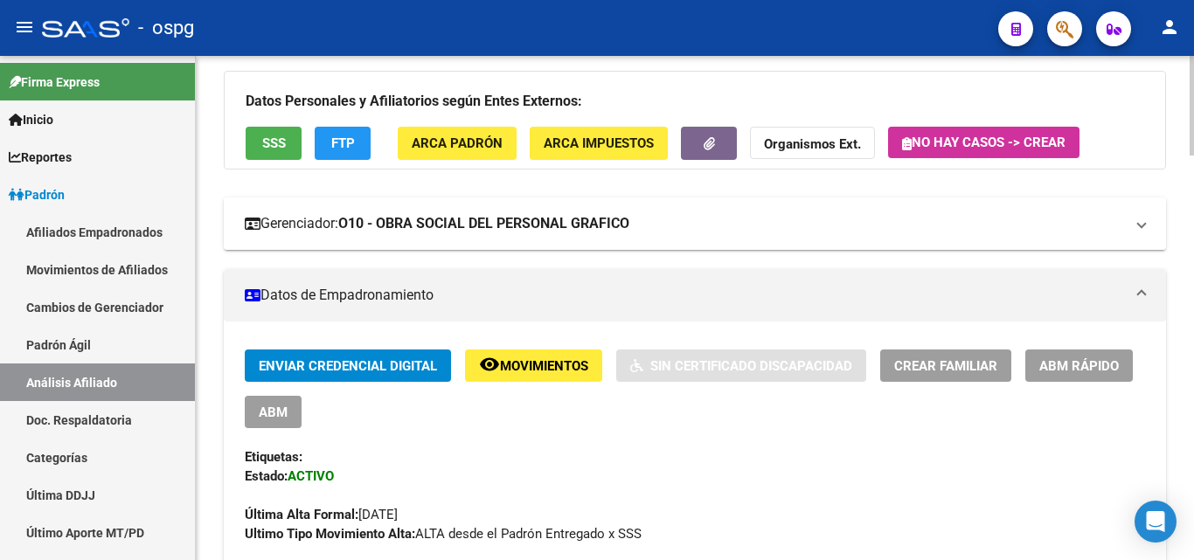
scroll to position [149, 0]
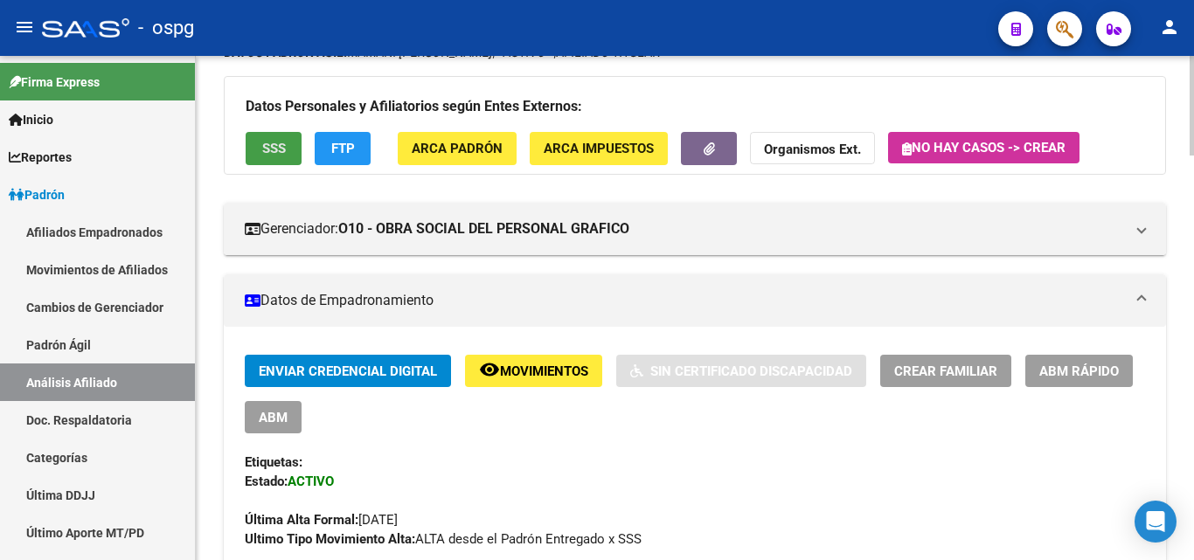
click at [265, 143] on span "SSS" at bounding box center [274, 150] width 24 height 16
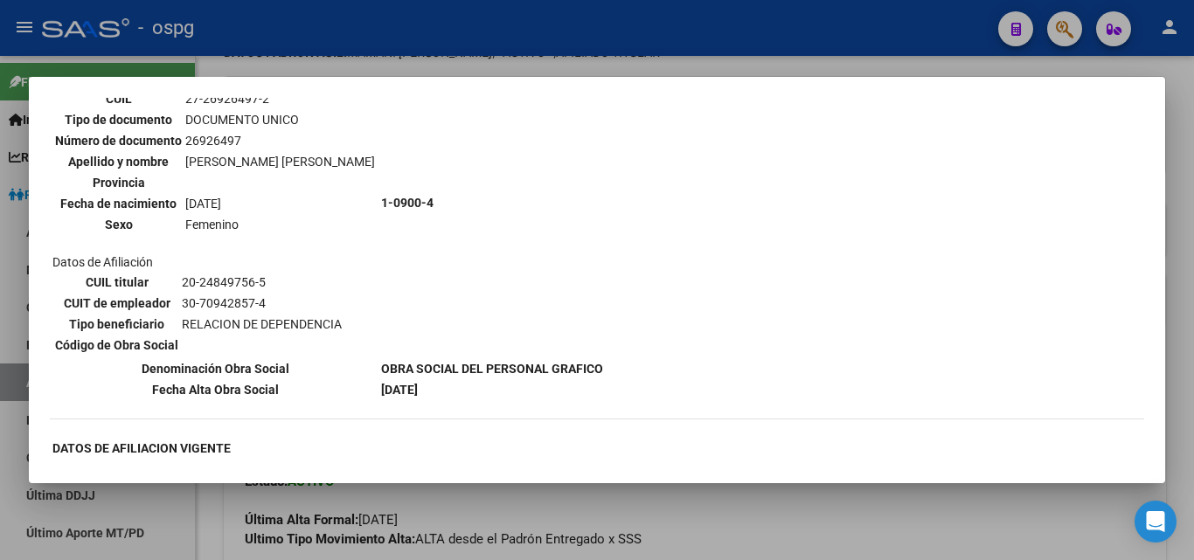
scroll to position [699, 0]
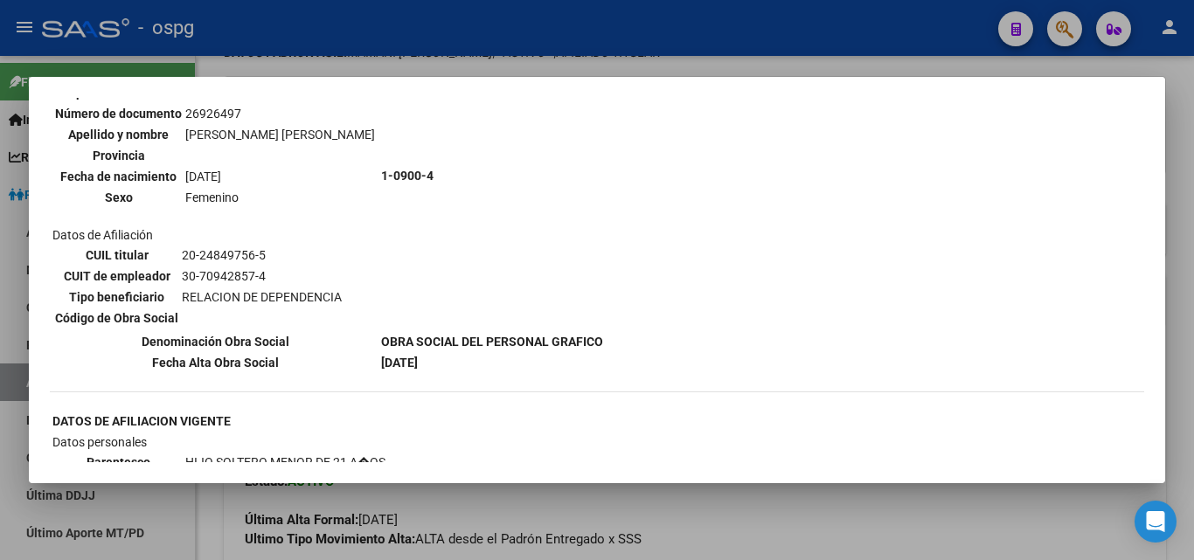
click at [368, 62] on div at bounding box center [597, 280] width 1194 height 560
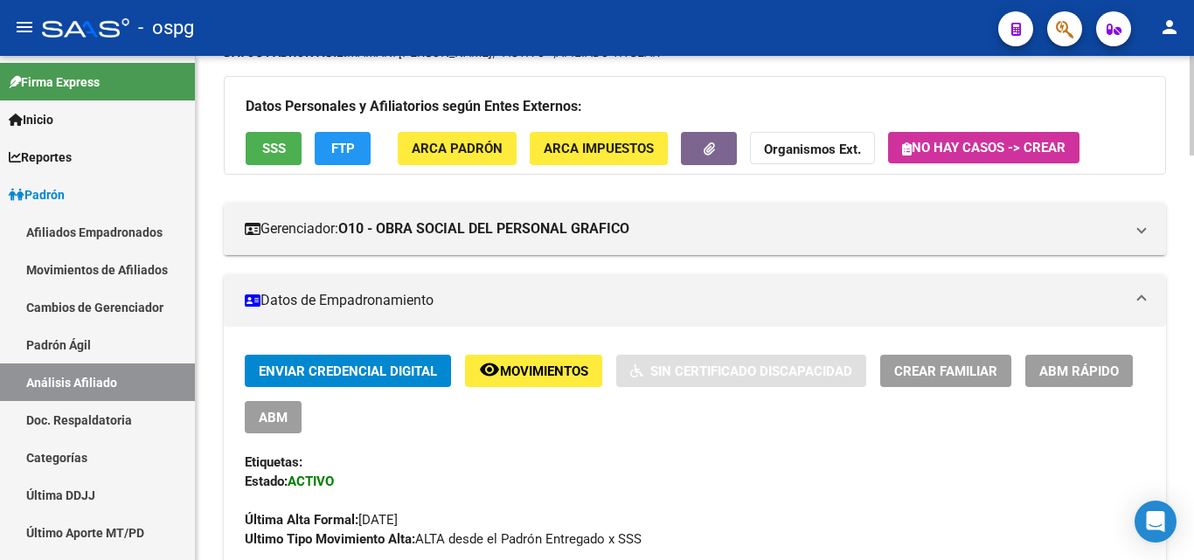
click at [342, 156] on span "FTP" at bounding box center [343, 150] width 24 height 16
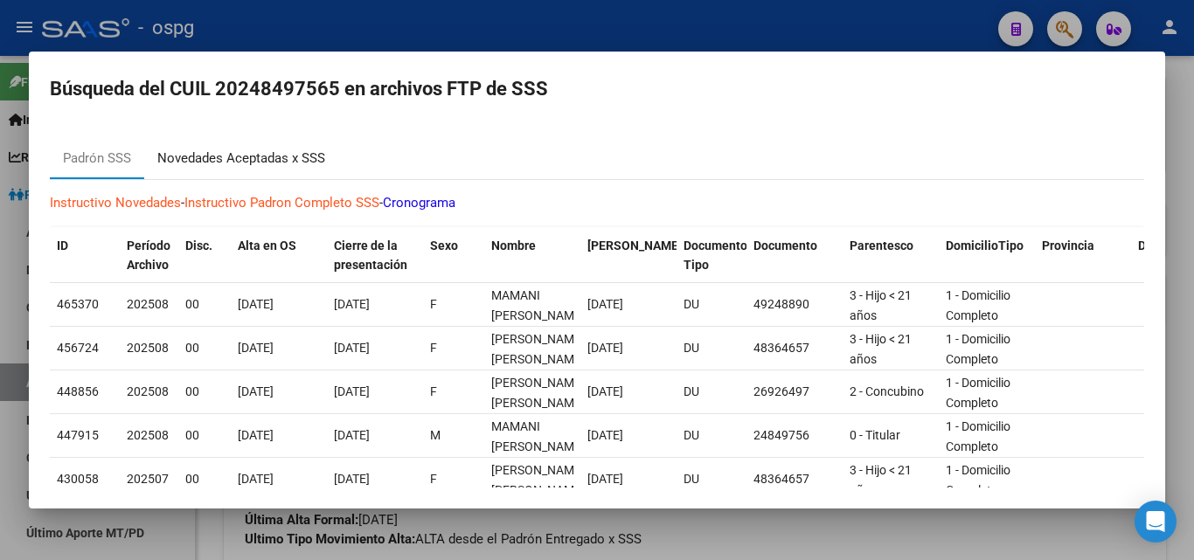
click at [274, 166] on div "Novedades Aceptadas x SSS" at bounding box center [241, 159] width 168 height 20
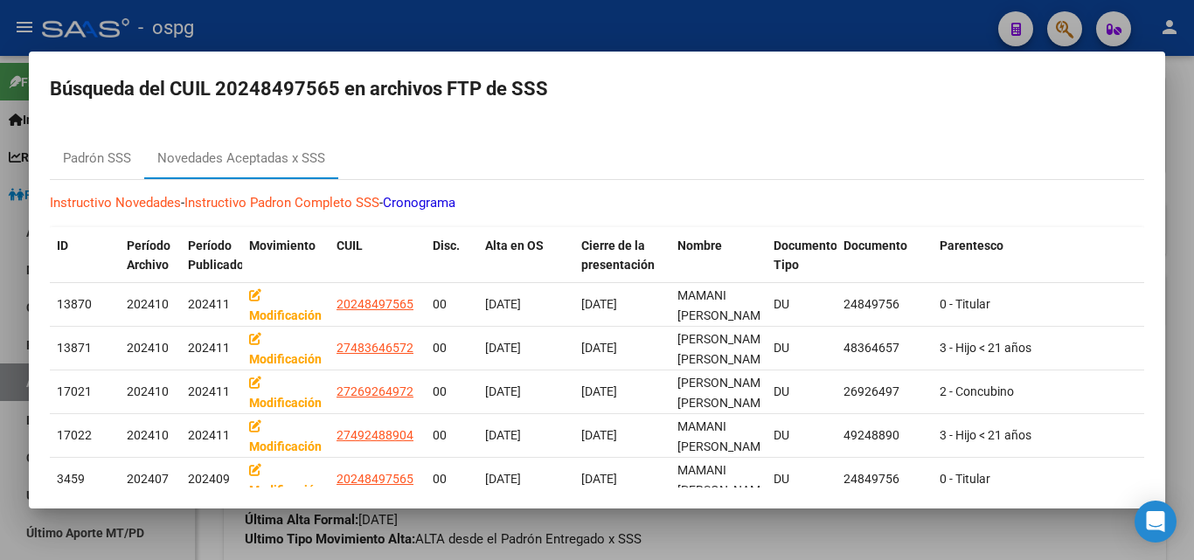
click at [626, 32] on div at bounding box center [597, 280] width 1194 height 560
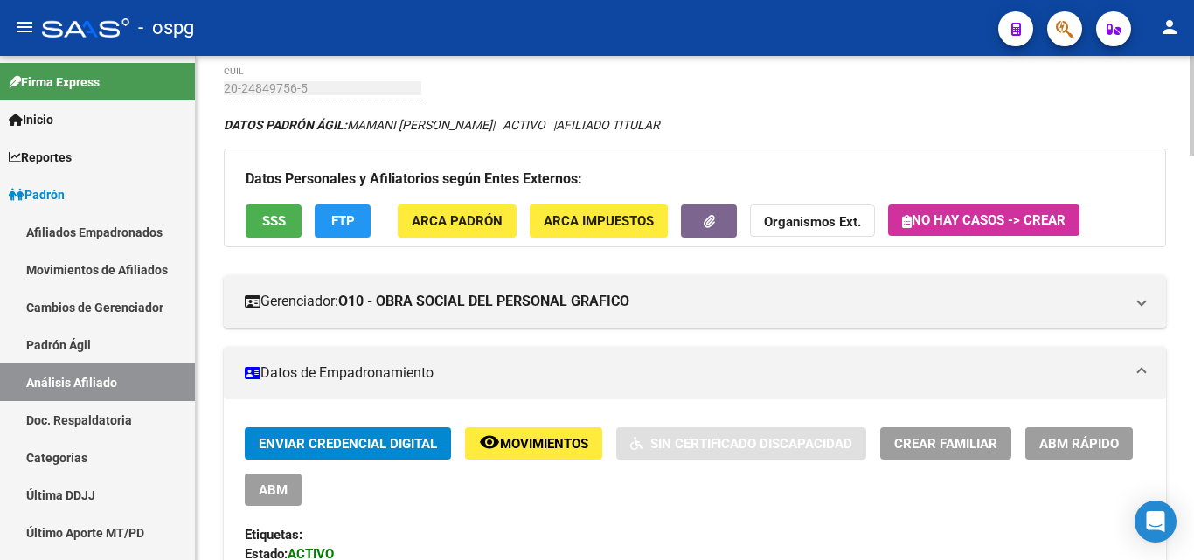
scroll to position [0, 0]
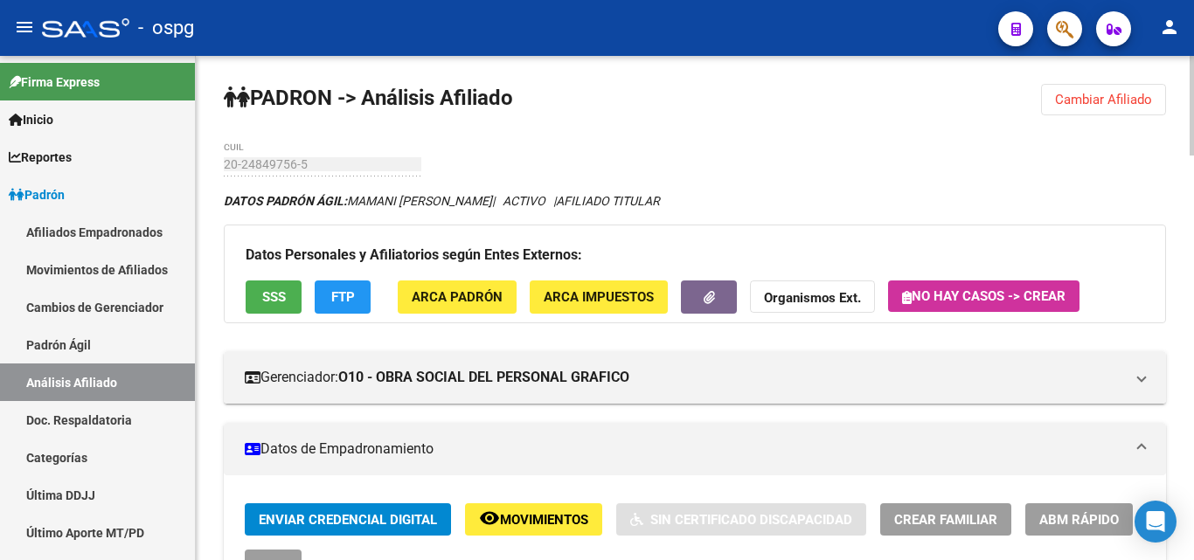
drag, startPoint x: 1105, startPoint y: 105, endPoint x: 1088, endPoint y: 105, distance: 16.6
click at [1105, 105] on span "Cambiar Afiliado" at bounding box center [1103, 100] width 97 height 16
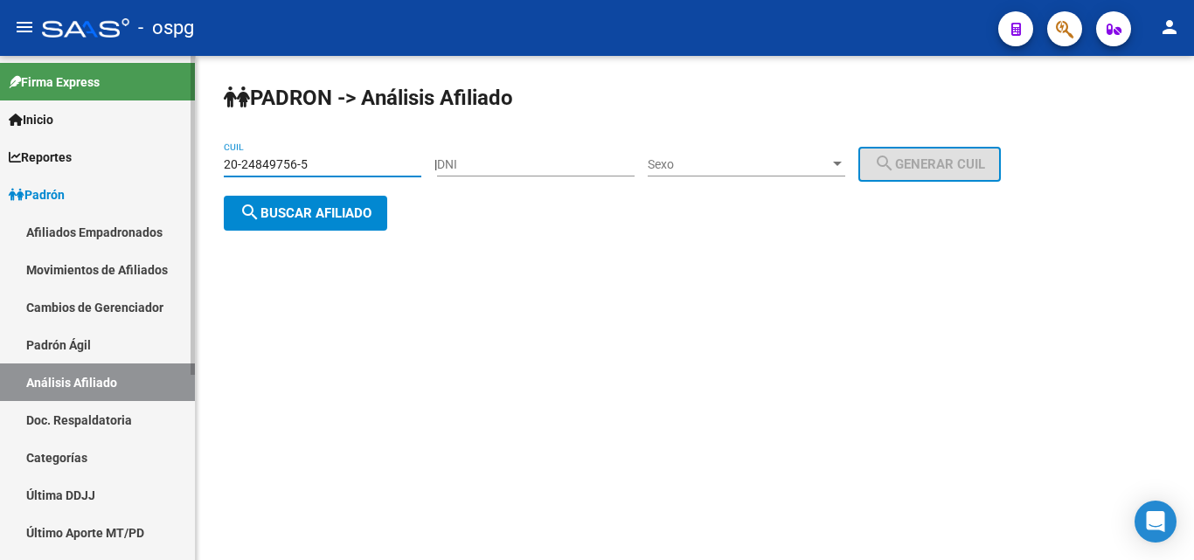
drag, startPoint x: 315, startPoint y: 166, endPoint x: 159, endPoint y: 182, distance: 156.4
click at [179, 177] on mat-sidenav-container "Firma Express Inicio Calendario SSS Instructivos Contacto OS Reportes Ingresos …" at bounding box center [597, 308] width 1194 height 504
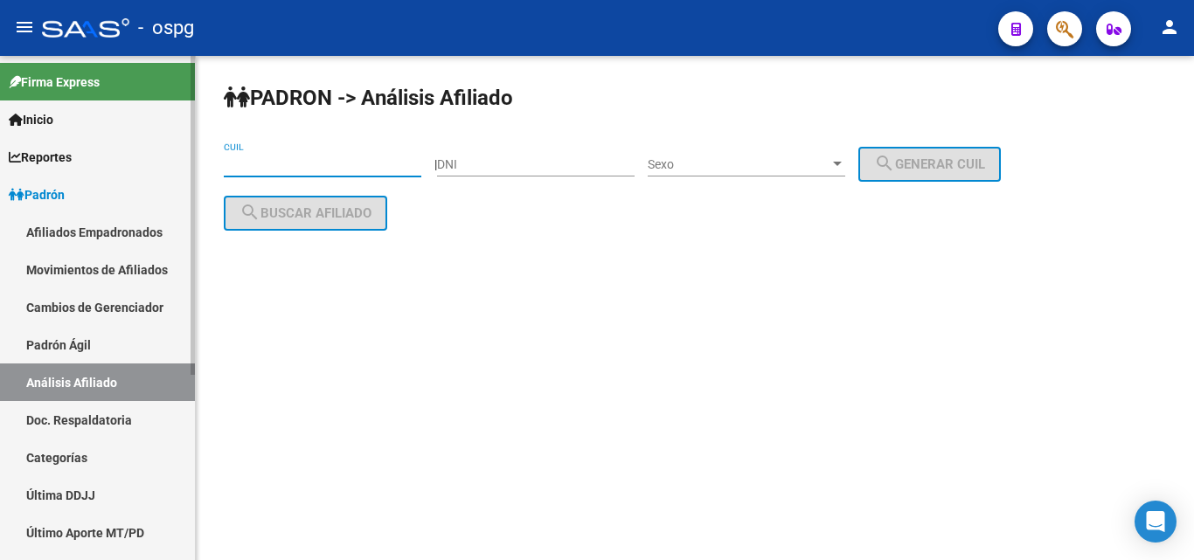
paste input "27-37807507-1"
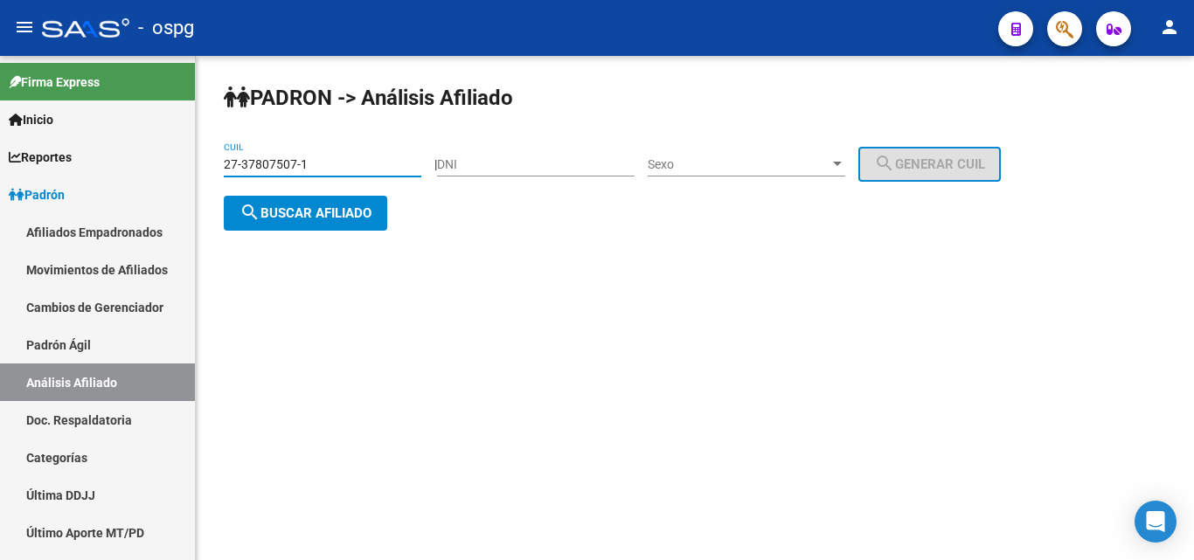
type input "27-37807507-1"
click at [365, 210] on span "search Buscar afiliado" at bounding box center [305, 213] width 132 height 16
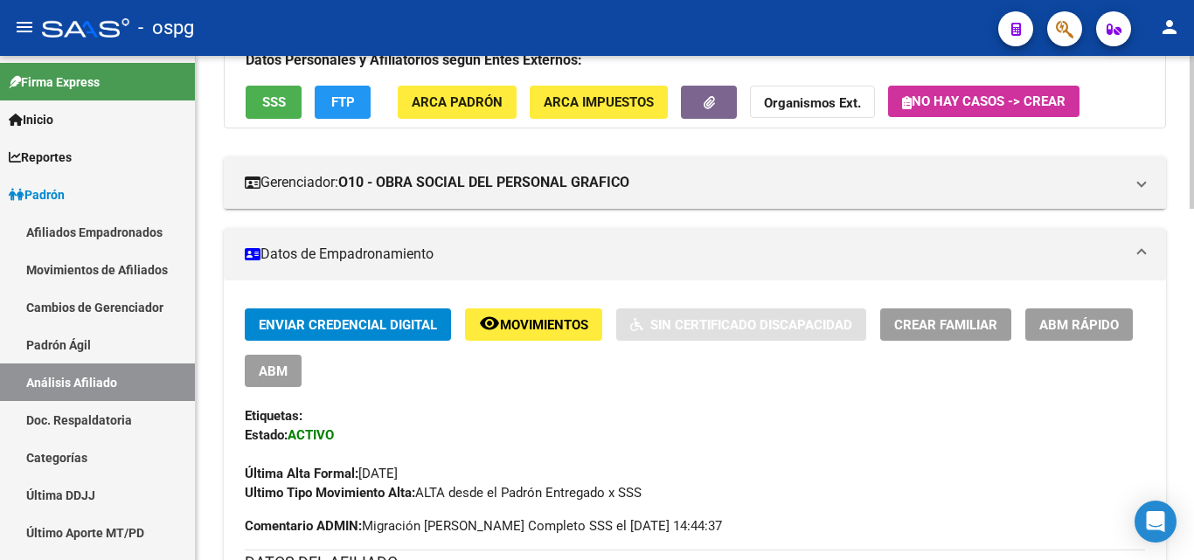
scroll to position [87, 0]
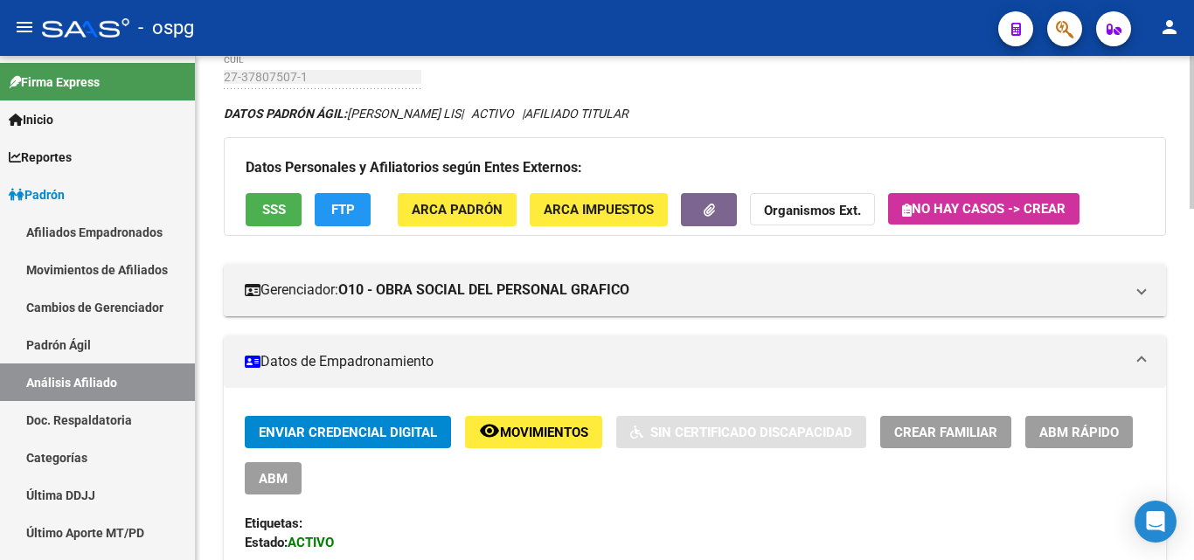
click at [286, 221] on button "SSS" at bounding box center [274, 209] width 56 height 32
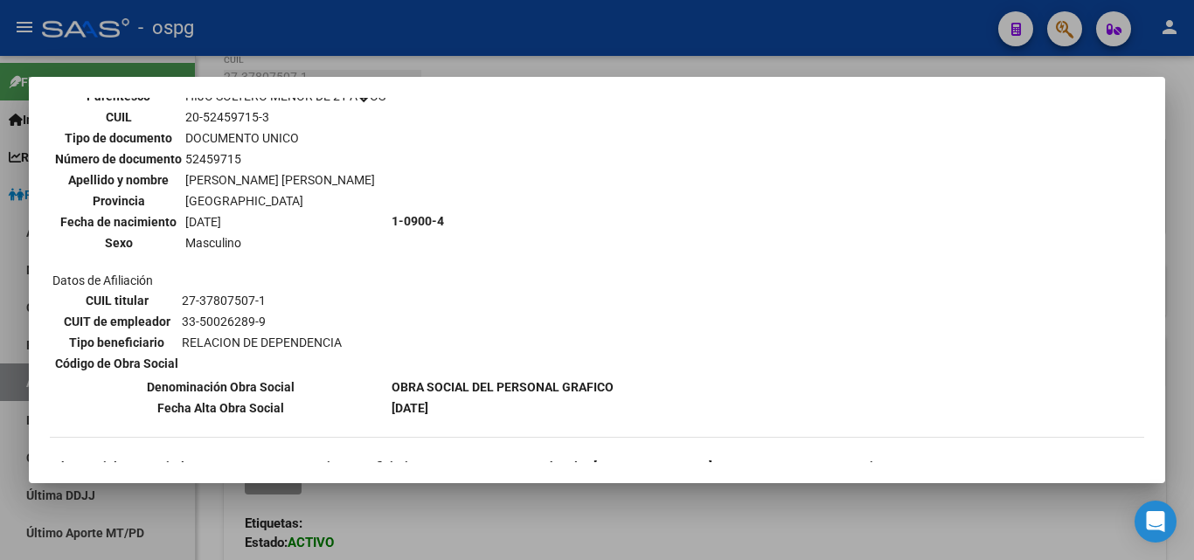
scroll to position [612, 0]
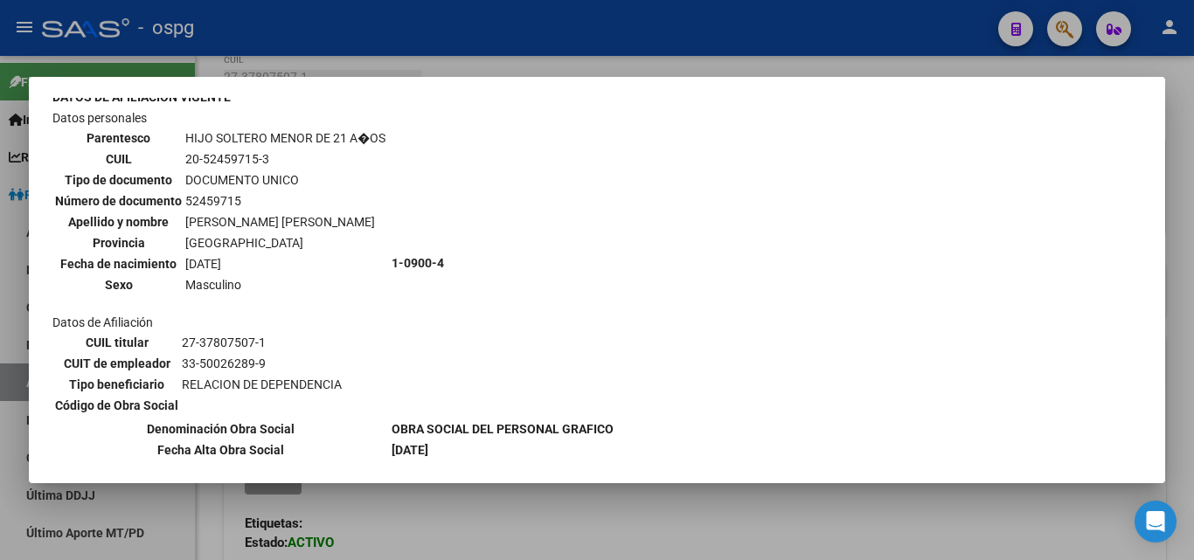
click at [274, 29] on div at bounding box center [597, 280] width 1194 height 560
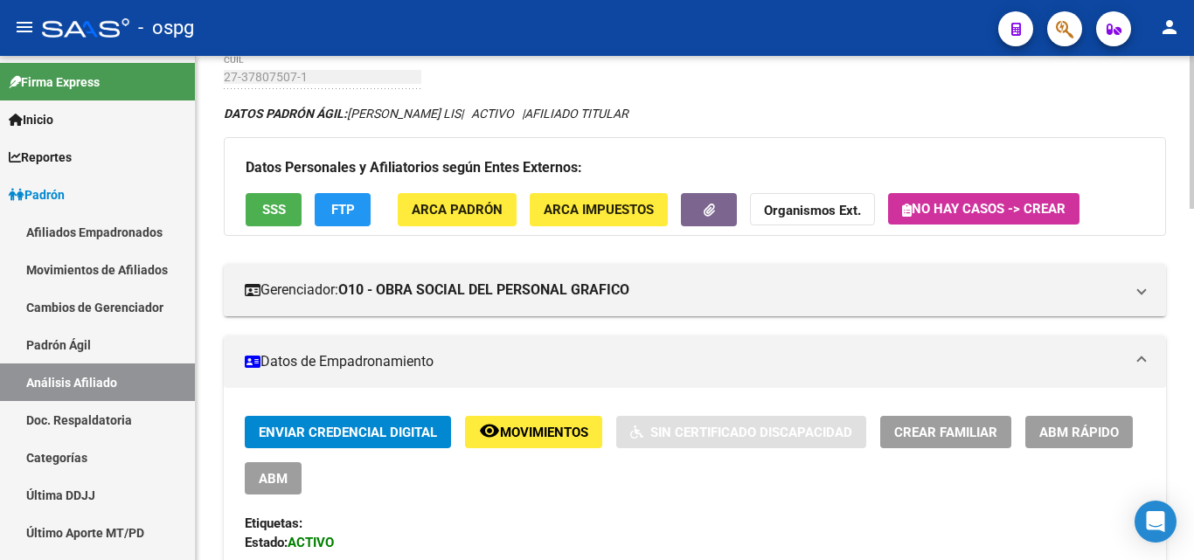
click at [337, 203] on span "FTP" at bounding box center [343, 211] width 24 height 16
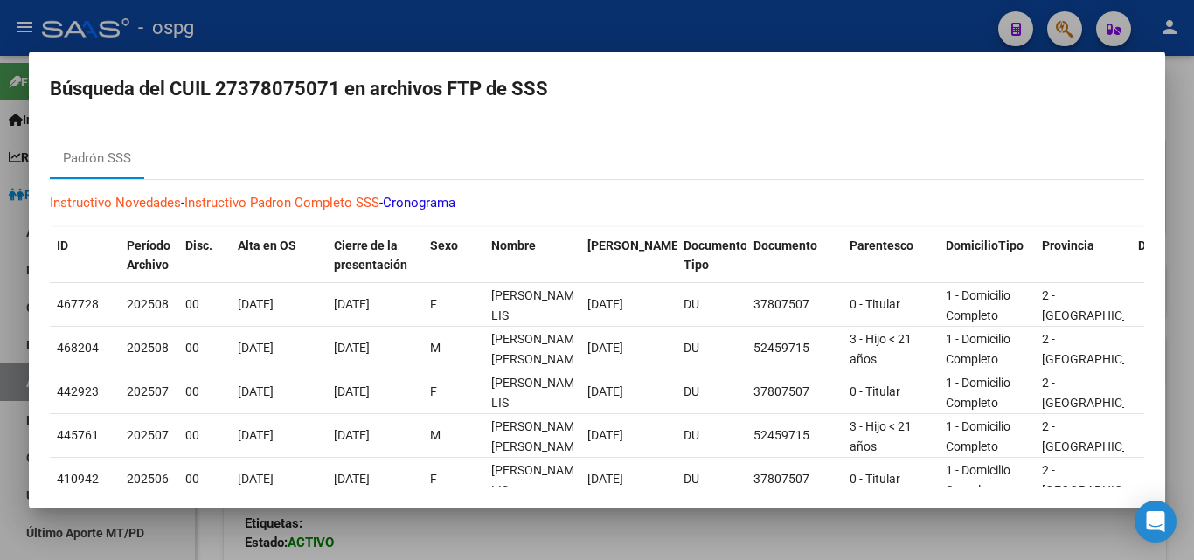
drag, startPoint x: 347, startPoint y: 24, endPoint x: 392, endPoint y: 34, distance: 46.4
click at [348, 24] on div at bounding box center [597, 280] width 1194 height 560
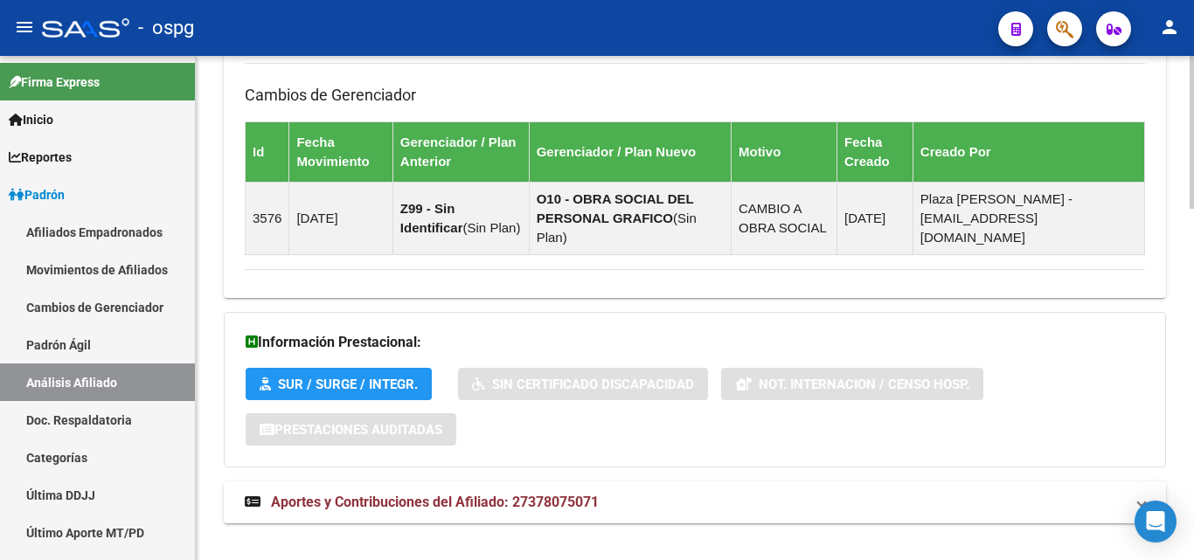
scroll to position [1161, 0]
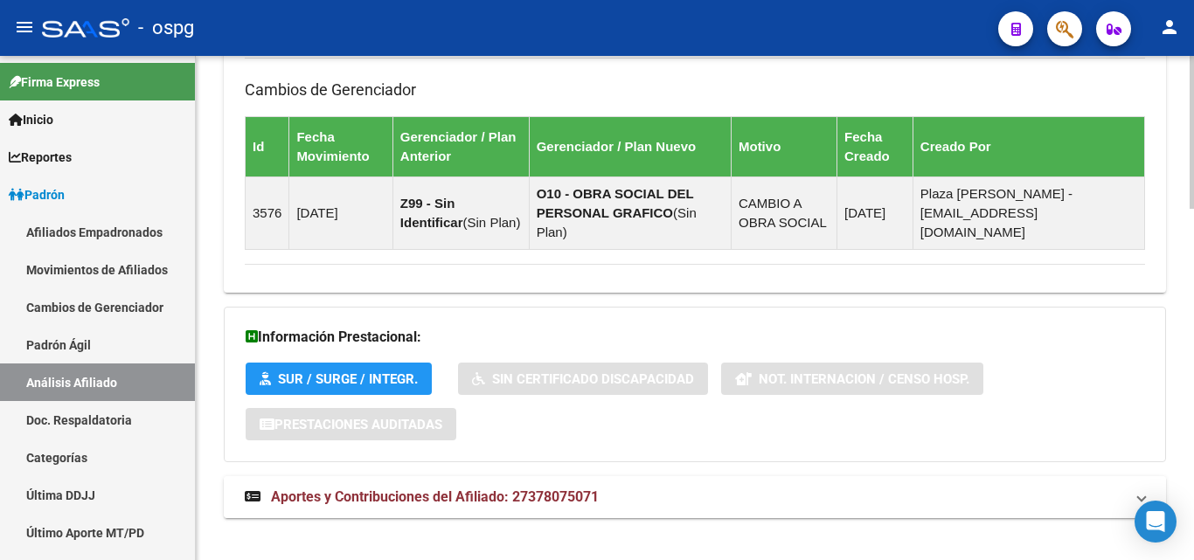
click at [419, 491] on mat-expansion-panel-header "Aportes y Contribuciones del Afiliado: 27378075071" at bounding box center [695, 497] width 942 height 42
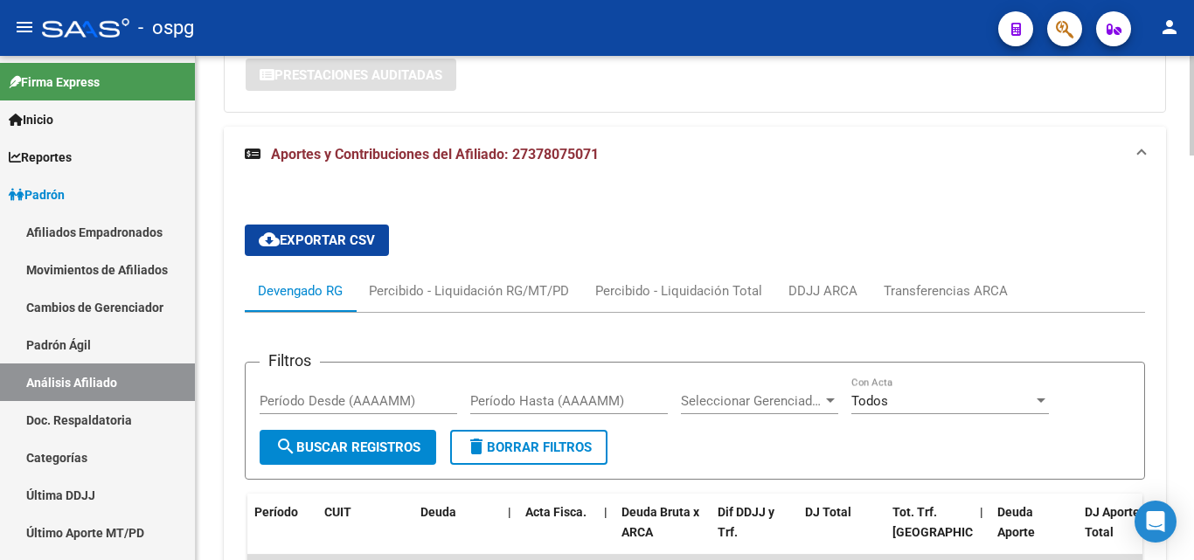
scroll to position [1611, 0]
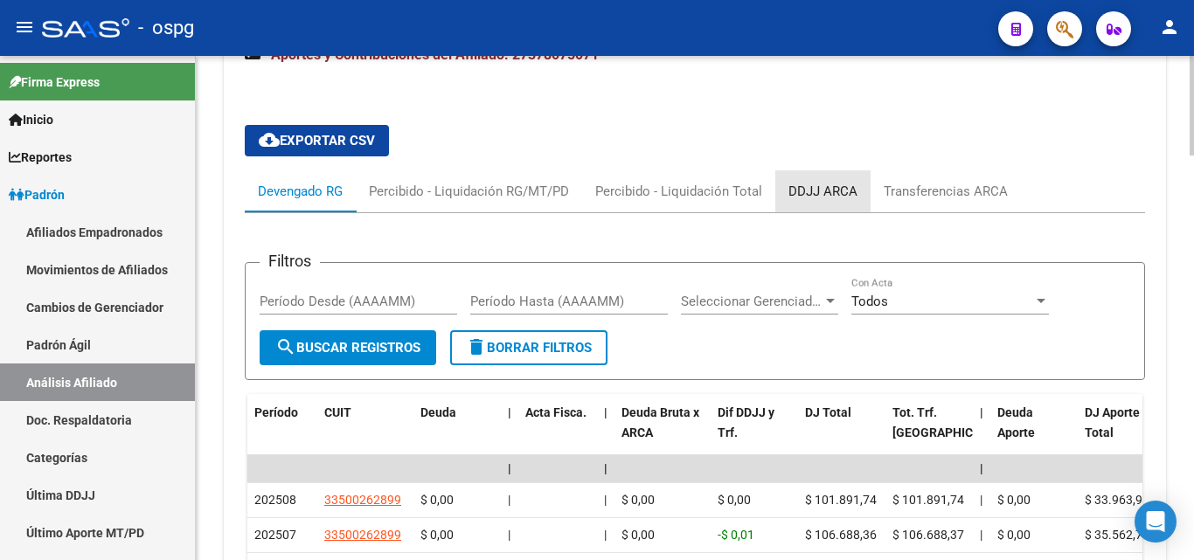
click at [826, 182] on div "DDJJ ARCA" at bounding box center [822, 191] width 69 height 19
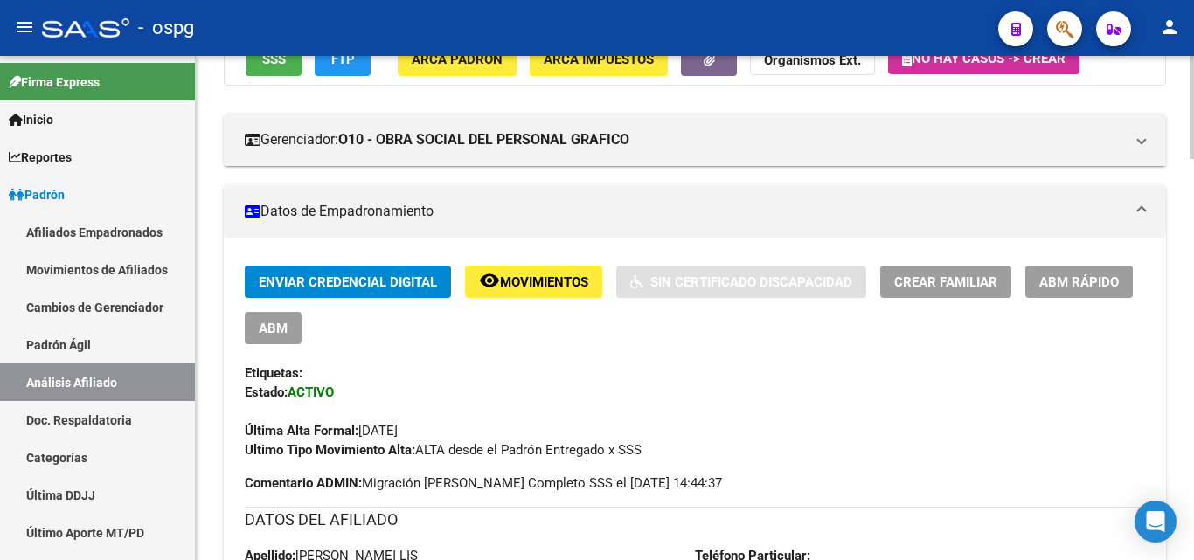
scroll to position [0, 0]
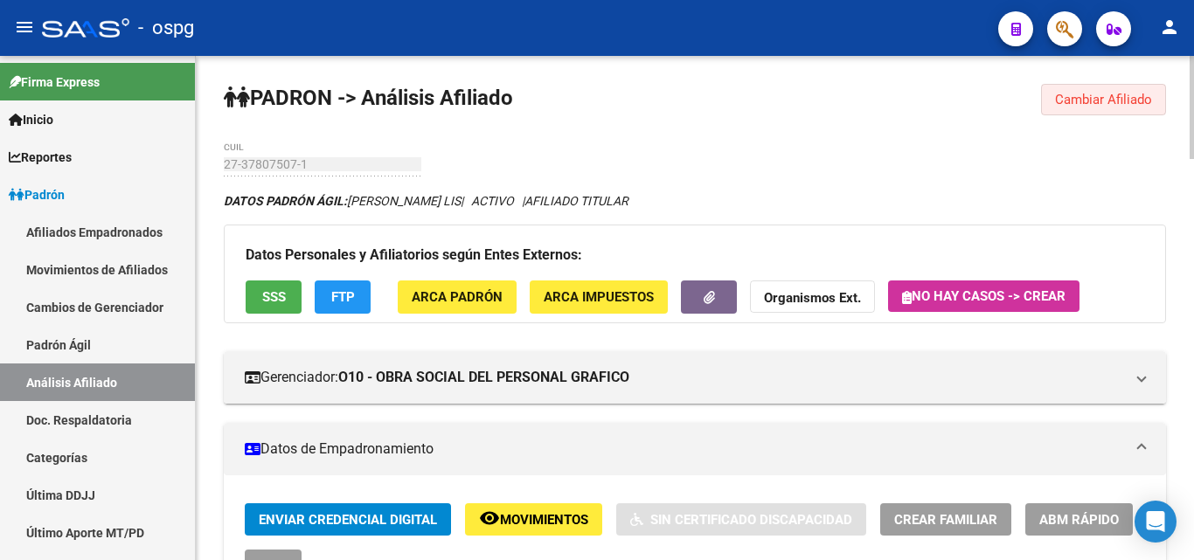
click at [1099, 104] on span "Cambiar Afiliado" at bounding box center [1103, 100] width 97 height 16
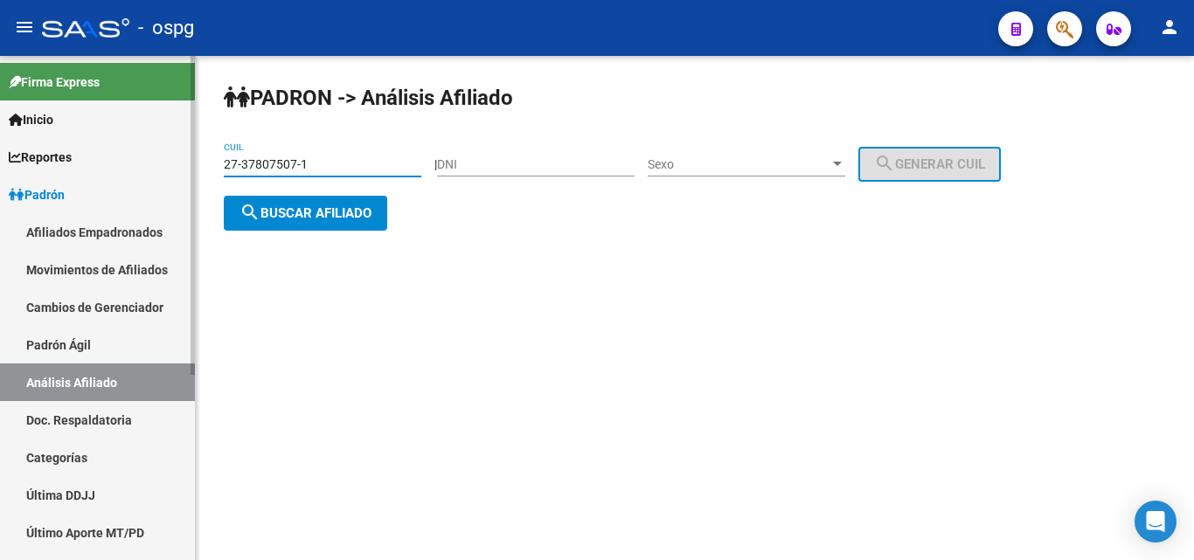
drag, startPoint x: 322, startPoint y: 164, endPoint x: 125, endPoint y: 178, distance: 197.1
click at [132, 173] on mat-sidenav-container "Firma Express Inicio Calendario SSS Instructivos Contacto OS Reportes Ingresos …" at bounding box center [597, 308] width 1194 height 504
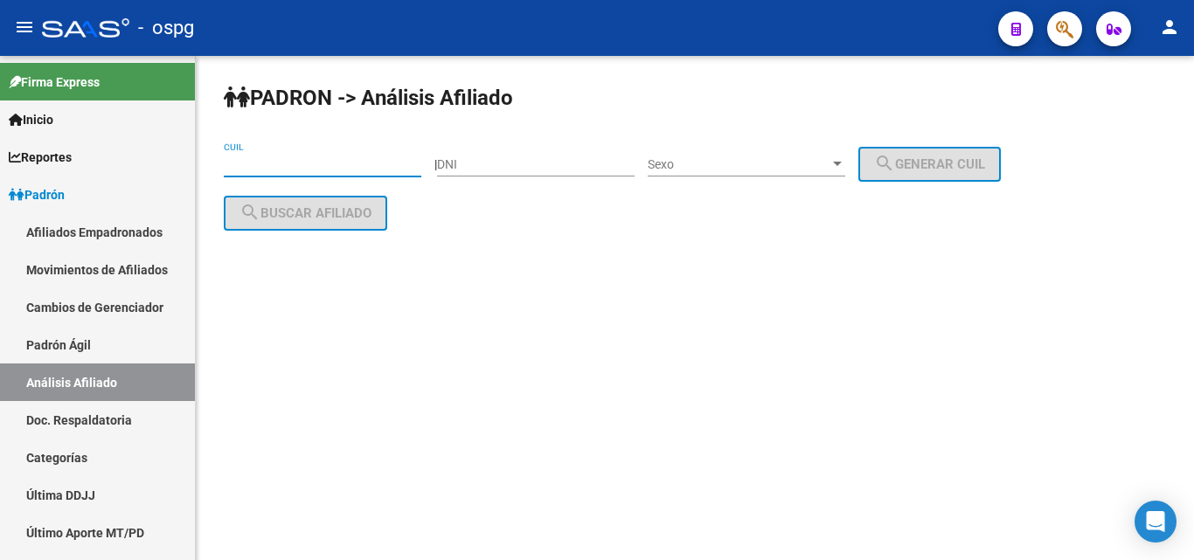
paste input "20-26679774-6"
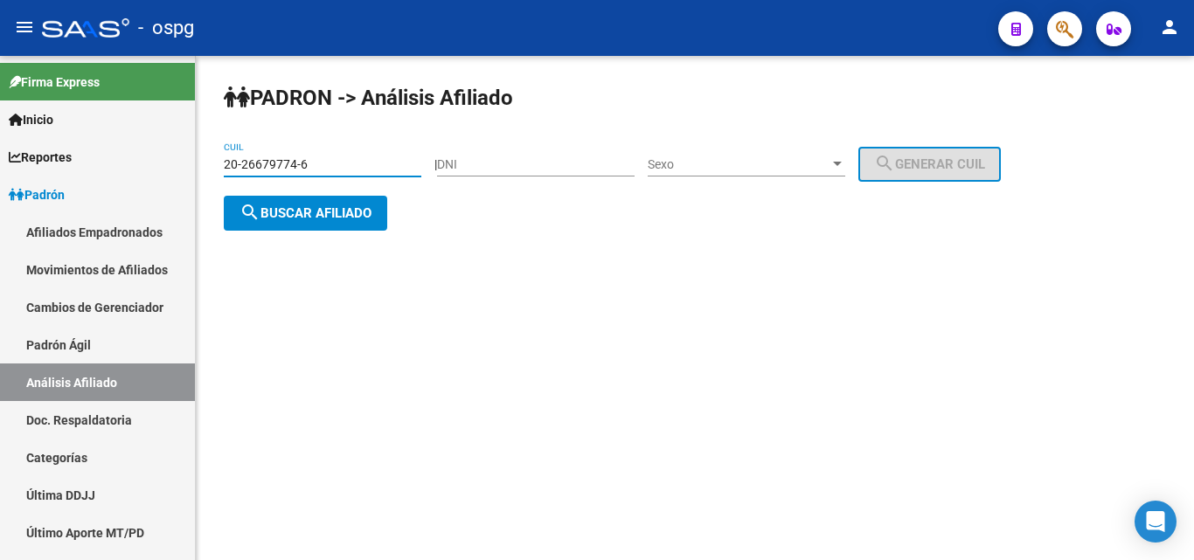
type input "20-26679774-6"
drag, startPoint x: 309, startPoint y: 211, endPoint x: 340, endPoint y: 48, distance: 166.3
click at [311, 211] on span "search Buscar afiliado" at bounding box center [305, 213] width 132 height 16
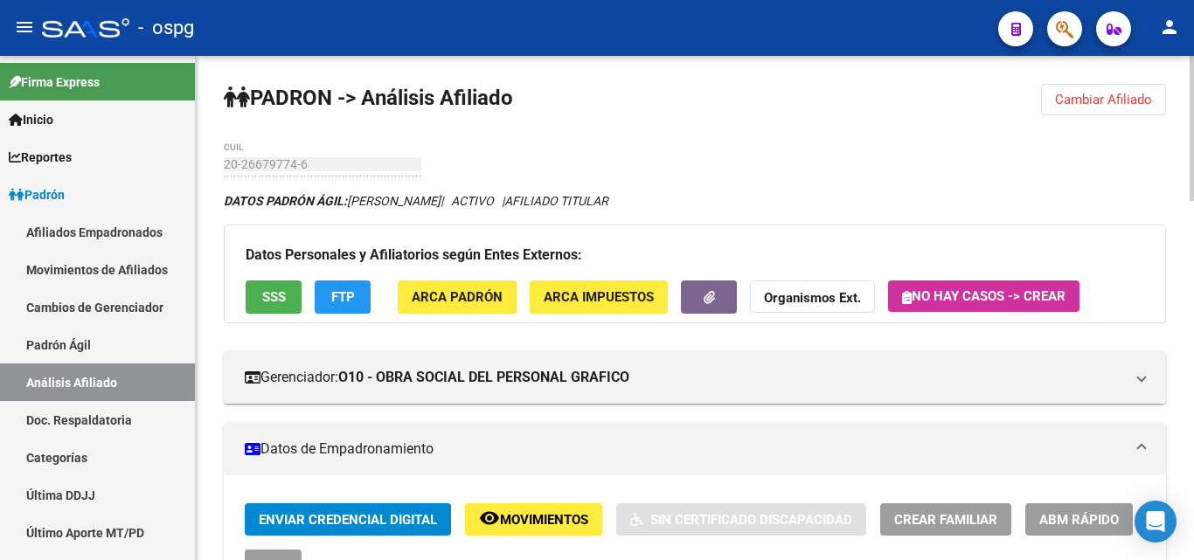
click at [285, 308] on button "SSS" at bounding box center [274, 297] width 56 height 32
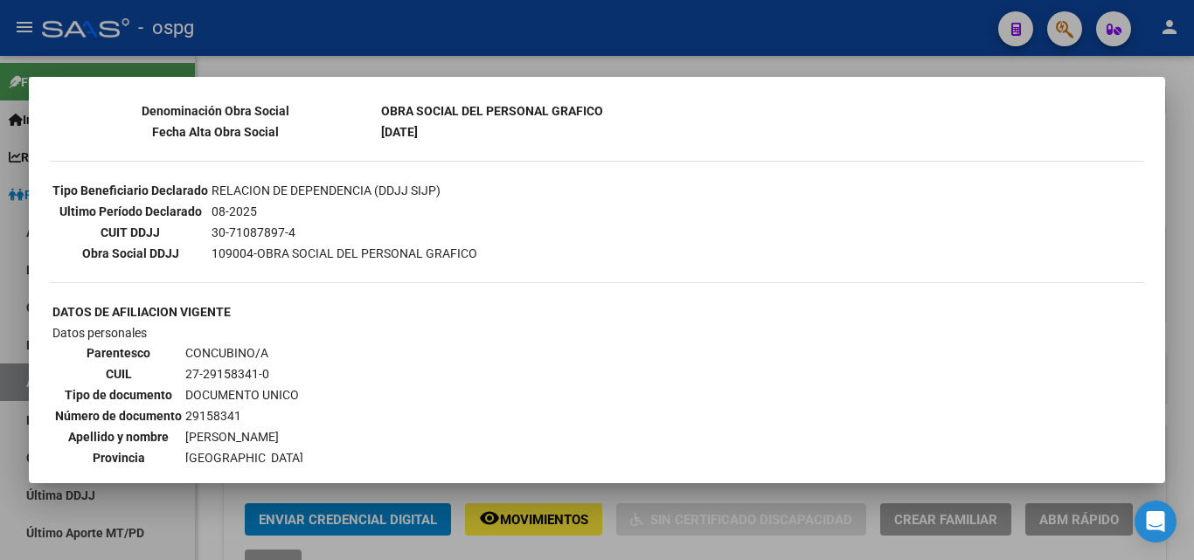
scroll to position [437, 0]
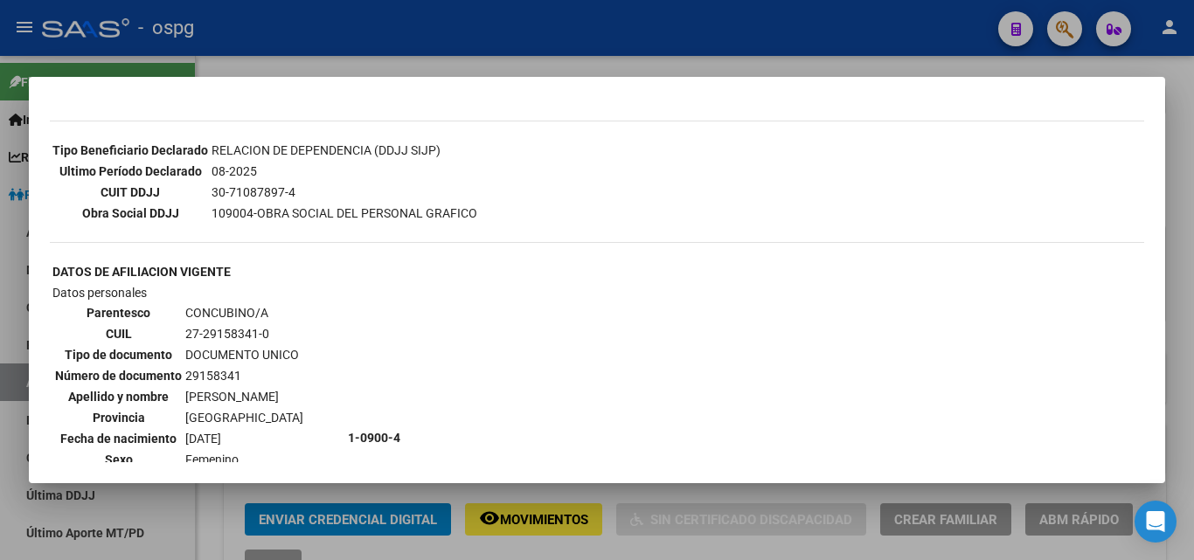
click at [265, 31] on div at bounding box center [597, 280] width 1194 height 560
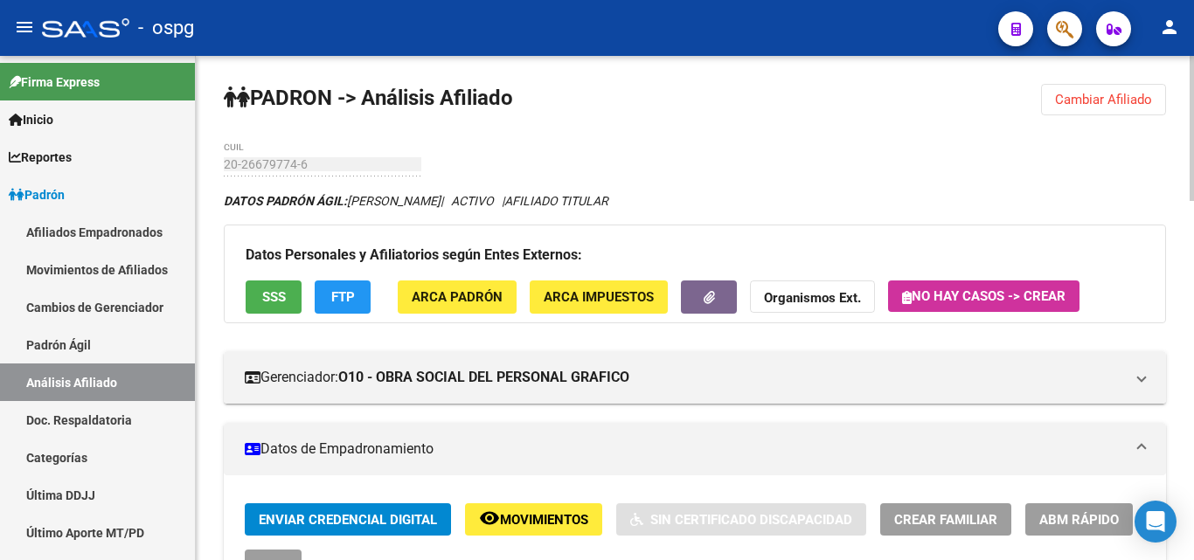
click at [361, 300] on button "FTP" at bounding box center [343, 297] width 56 height 32
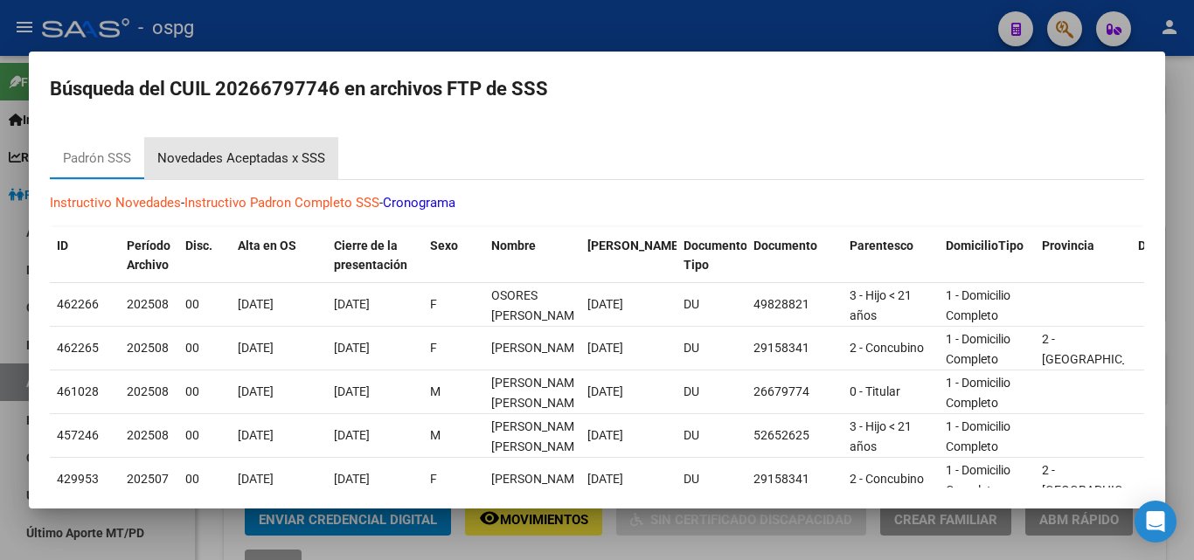
click at [266, 166] on div "Novedades Aceptadas x SSS" at bounding box center [241, 159] width 168 height 20
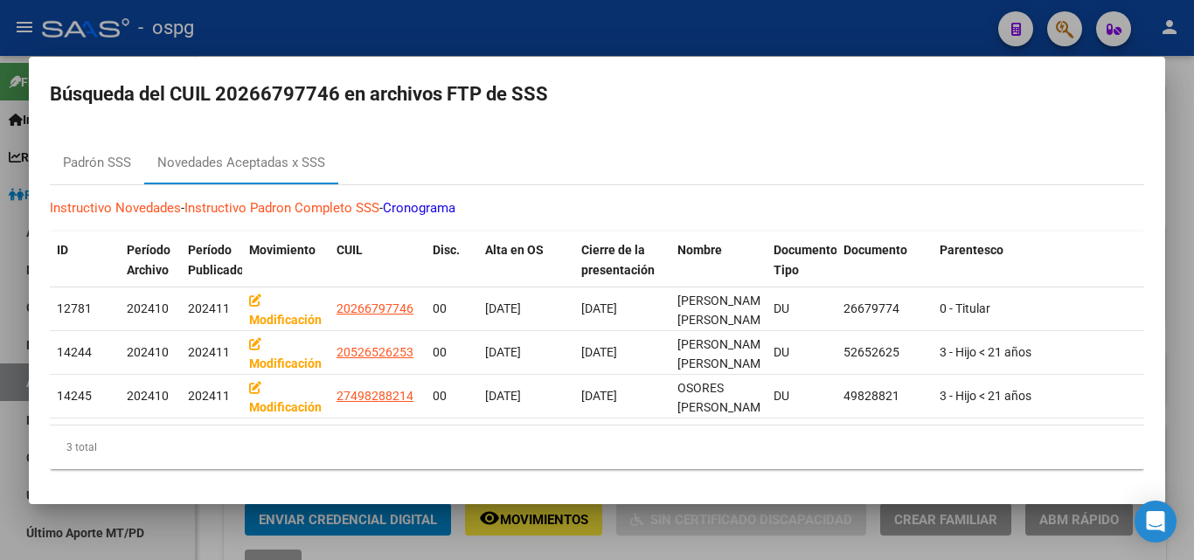
click at [343, 40] on div at bounding box center [597, 280] width 1194 height 560
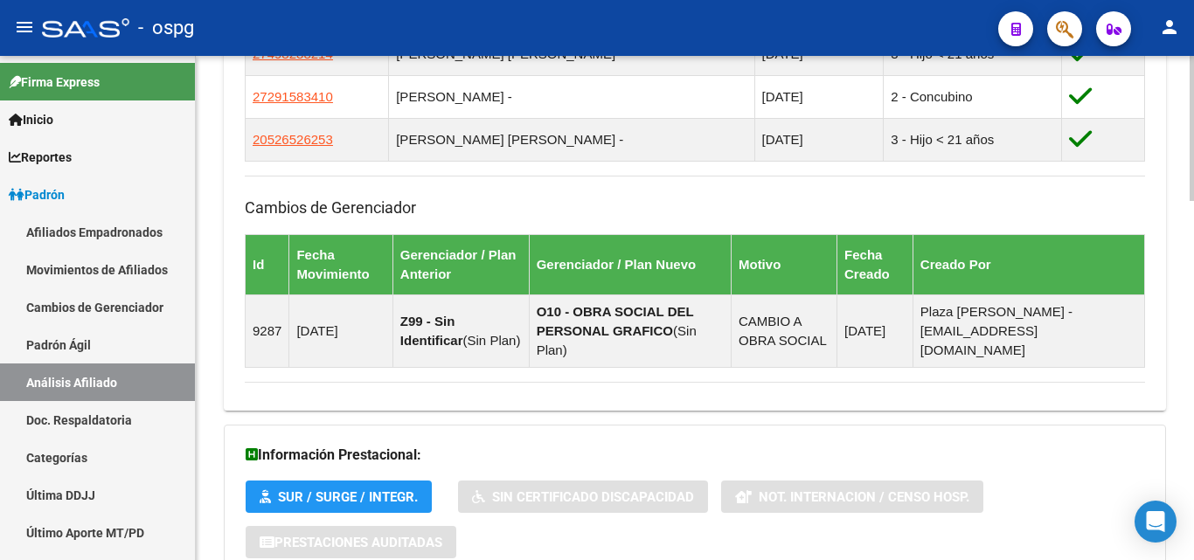
scroll to position [1247, 0]
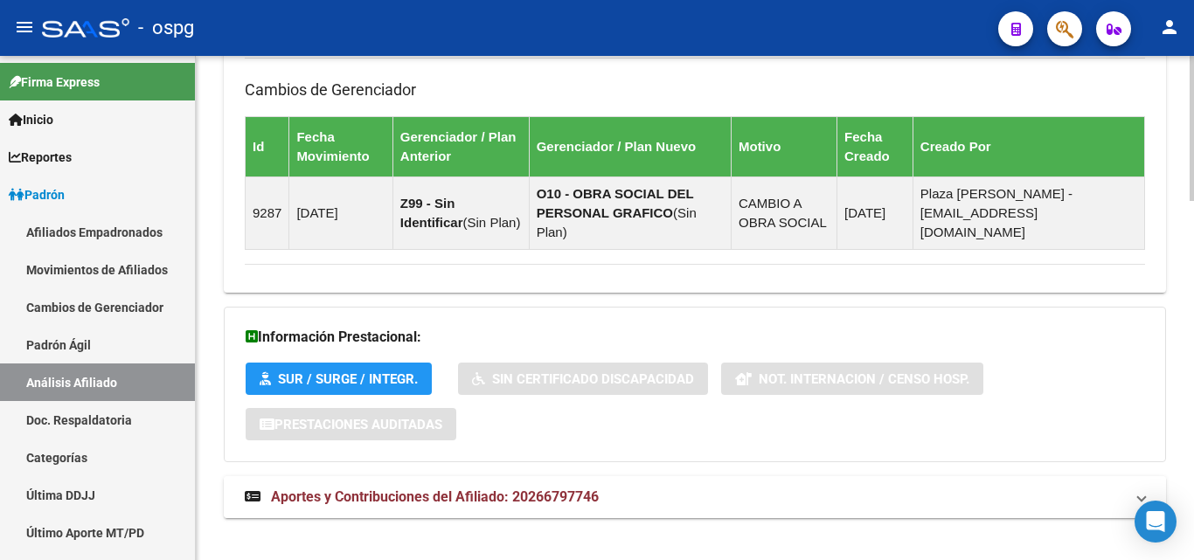
click at [455, 489] on span "Aportes y Contribuciones del Afiliado: 20266797746" at bounding box center [435, 497] width 328 height 17
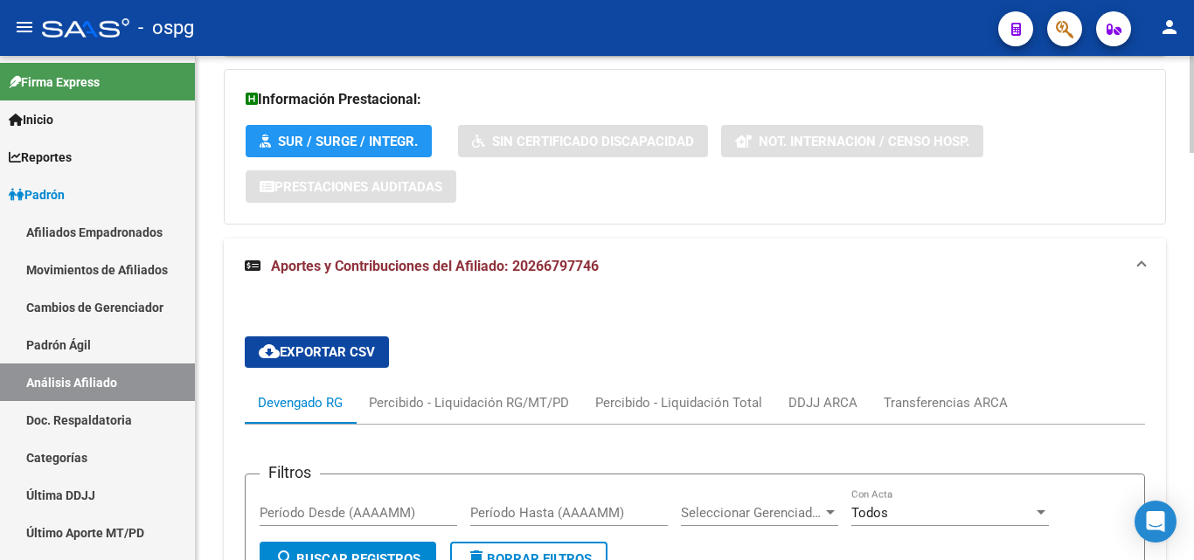
scroll to position [1524, 0]
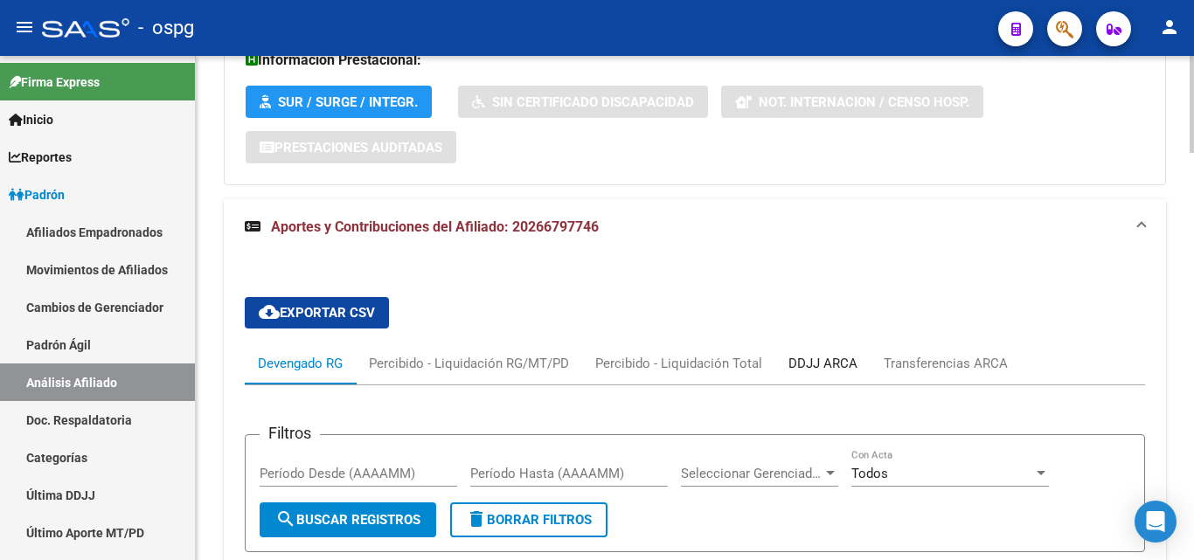
click at [795, 354] on div "DDJJ ARCA" at bounding box center [822, 363] width 69 height 19
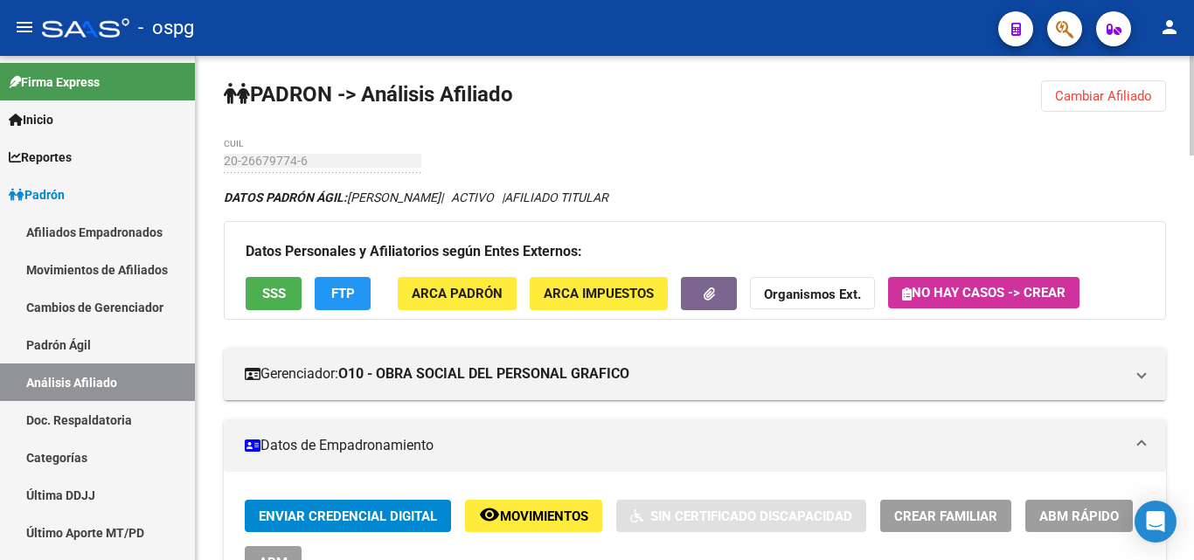
scroll to position [0, 0]
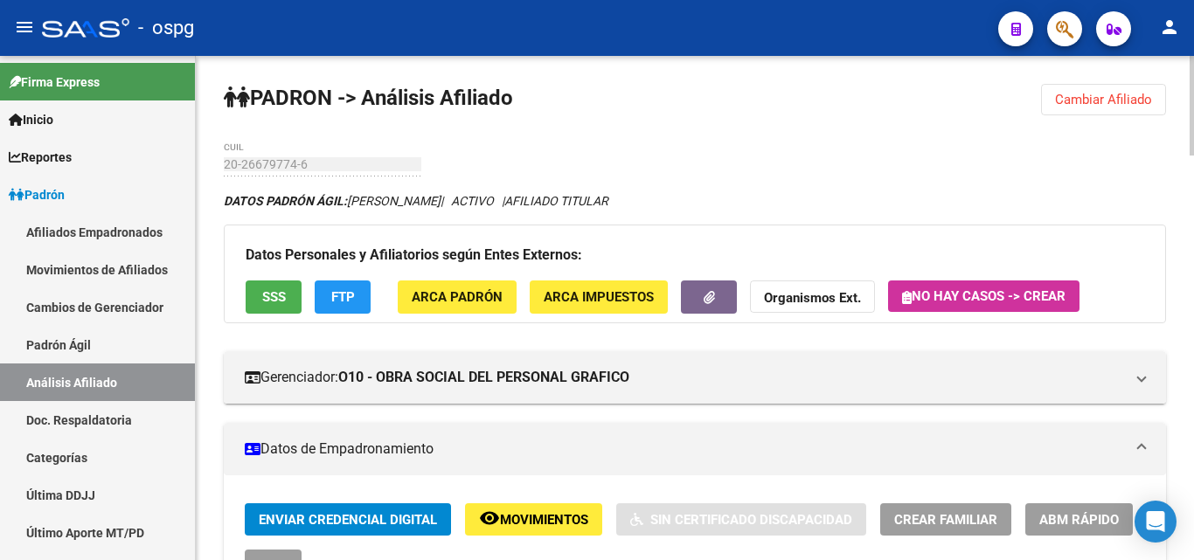
drag, startPoint x: 1126, startPoint y: 109, endPoint x: 1048, endPoint y: 102, distance: 79.0
click at [1125, 107] on button "Cambiar Afiliado" at bounding box center [1103, 99] width 125 height 31
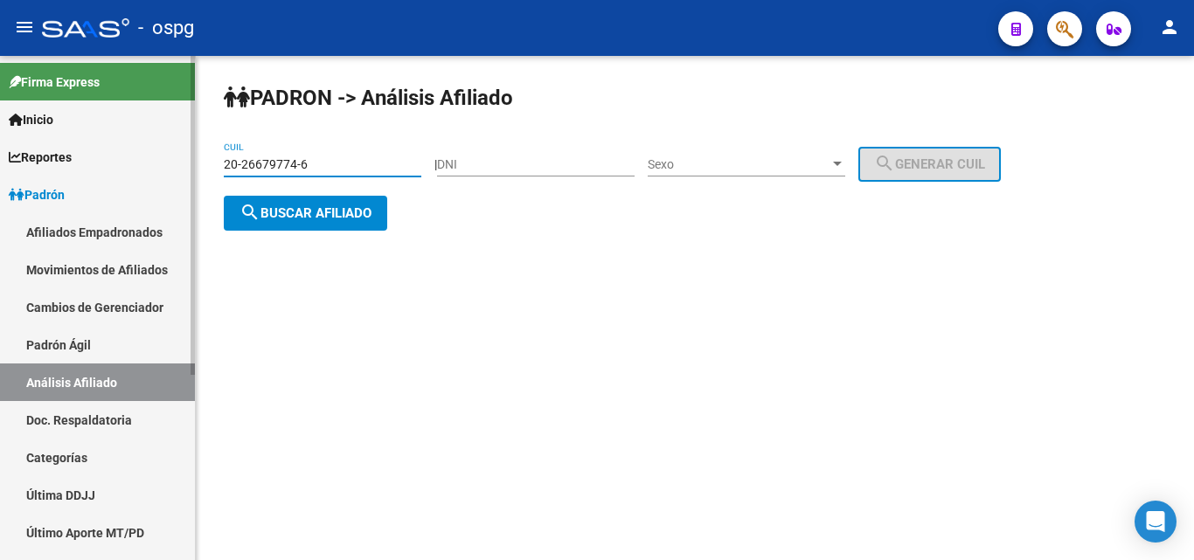
drag, startPoint x: 321, startPoint y: 170, endPoint x: 167, endPoint y: 130, distance: 158.8
click at [134, 170] on mat-sidenav-container "Firma Express Inicio Calendario SSS Instructivos Contacto OS Reportes Ingresos …" at bounding box center [597, 308] width 1194 height 504
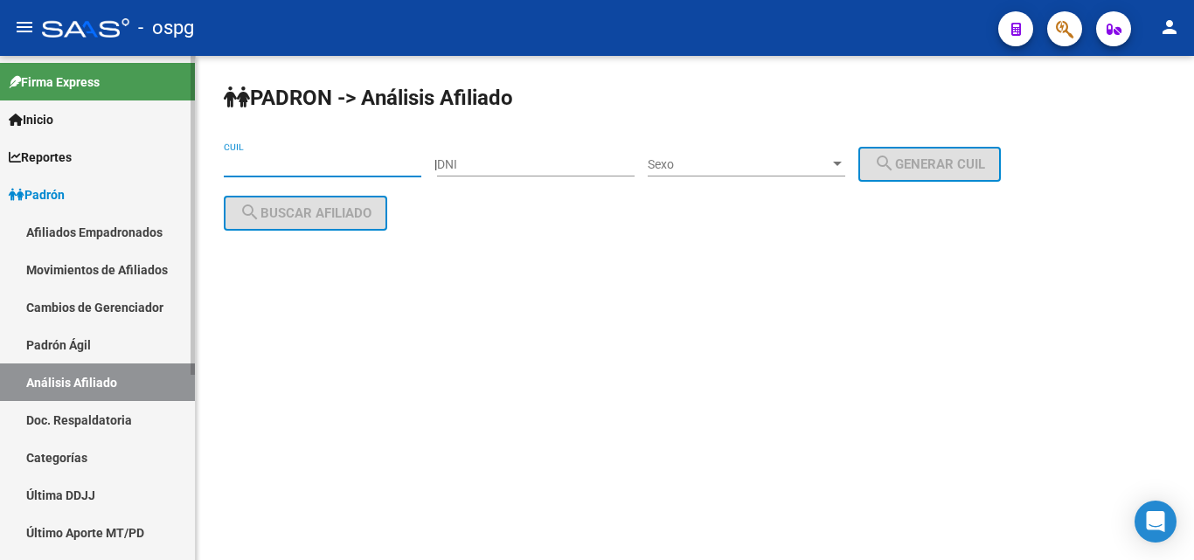
paste input "27-17577143-9"
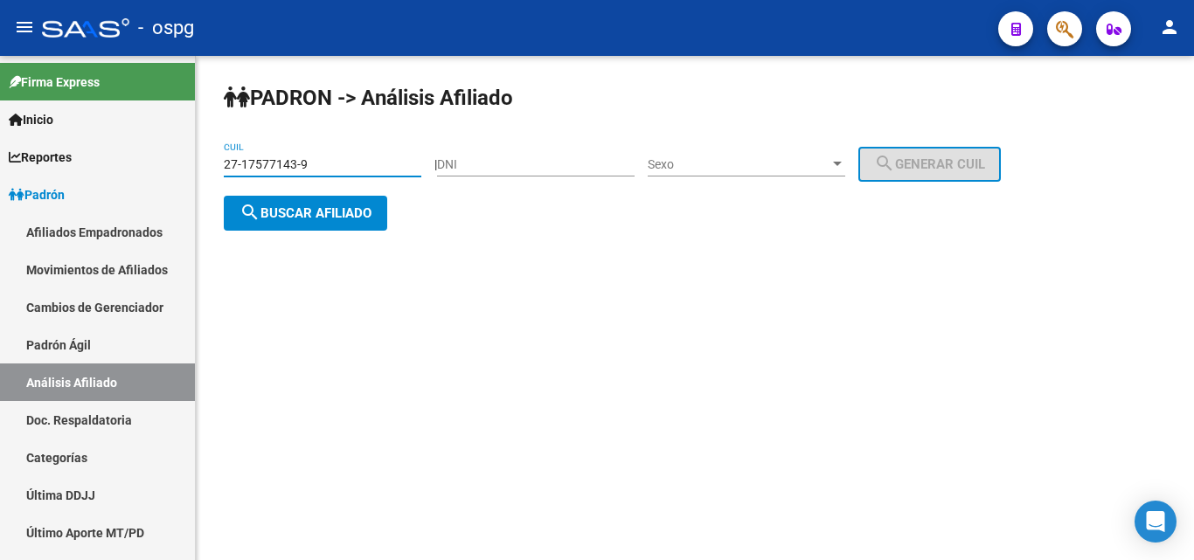
type input "27-17577143-9"
click at [336, 225] on button "search Buscar afiliado" at bounding box center [305, 213] width 163 height 35
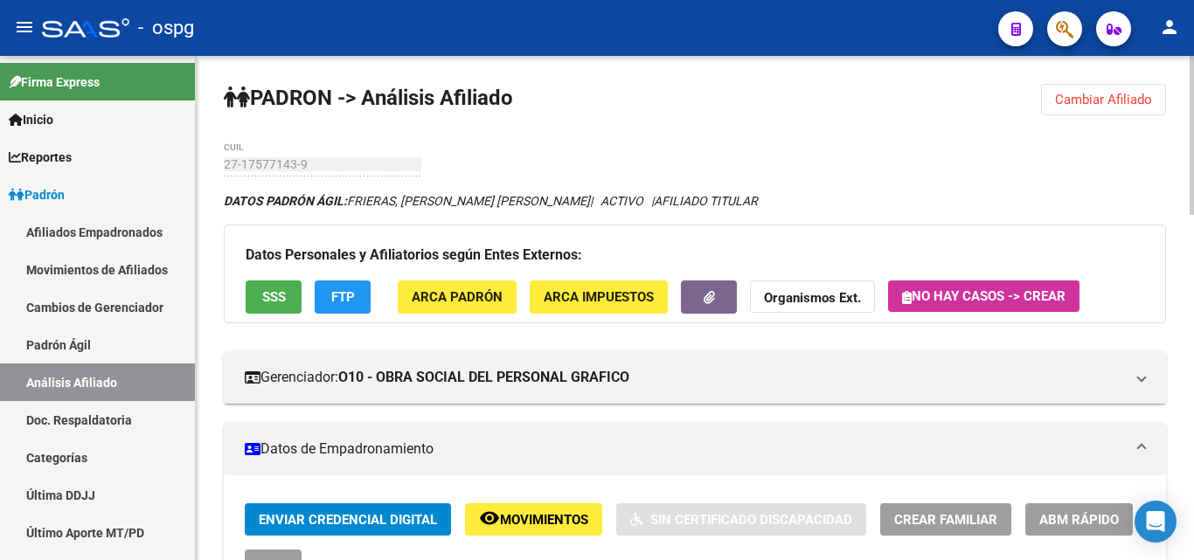
click at [277, 300] on span "SSS" at bounding box center [274, 298] width 24 height 16
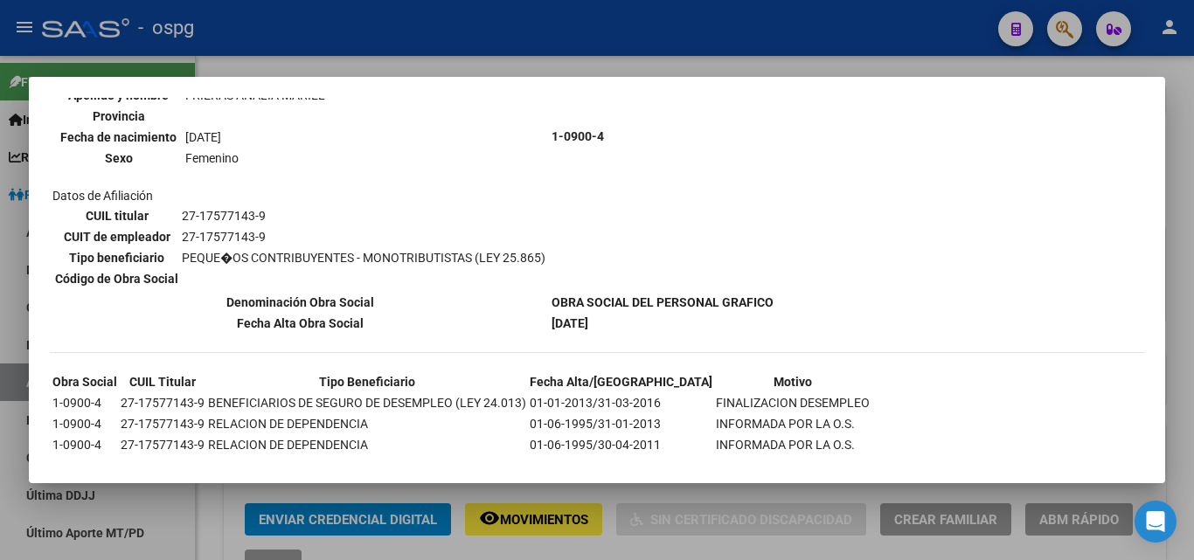
scroll to position [235, 0]
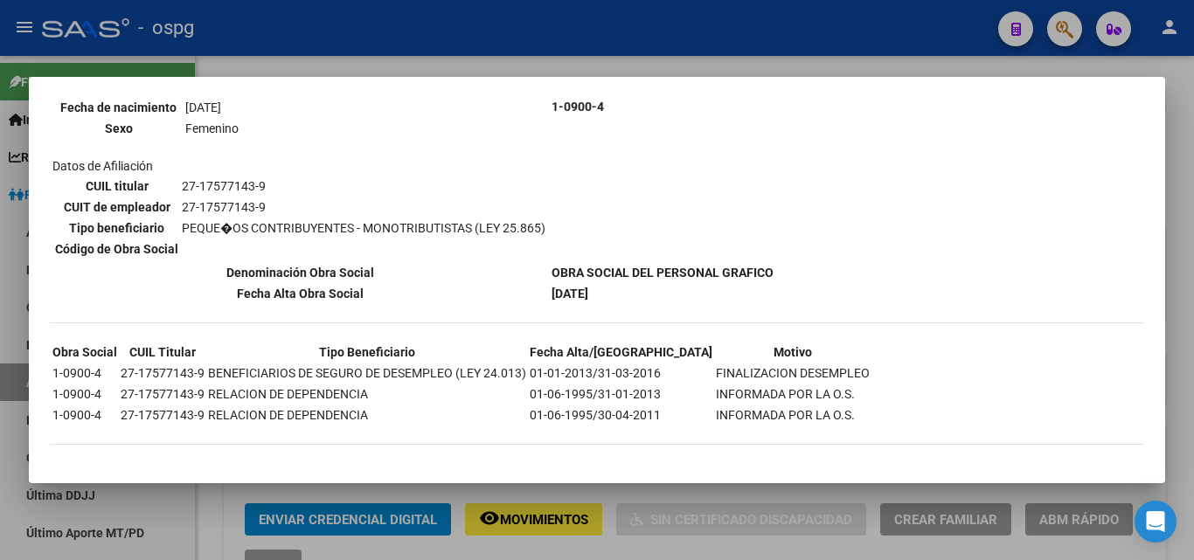
drag, startPoint x: 373, startPoint y: 15, endPoint x: 375, endPoint y: 38, distance: 23.7
click at [372, 15] on div at bounding box center [597, 280] width 1194 height 560
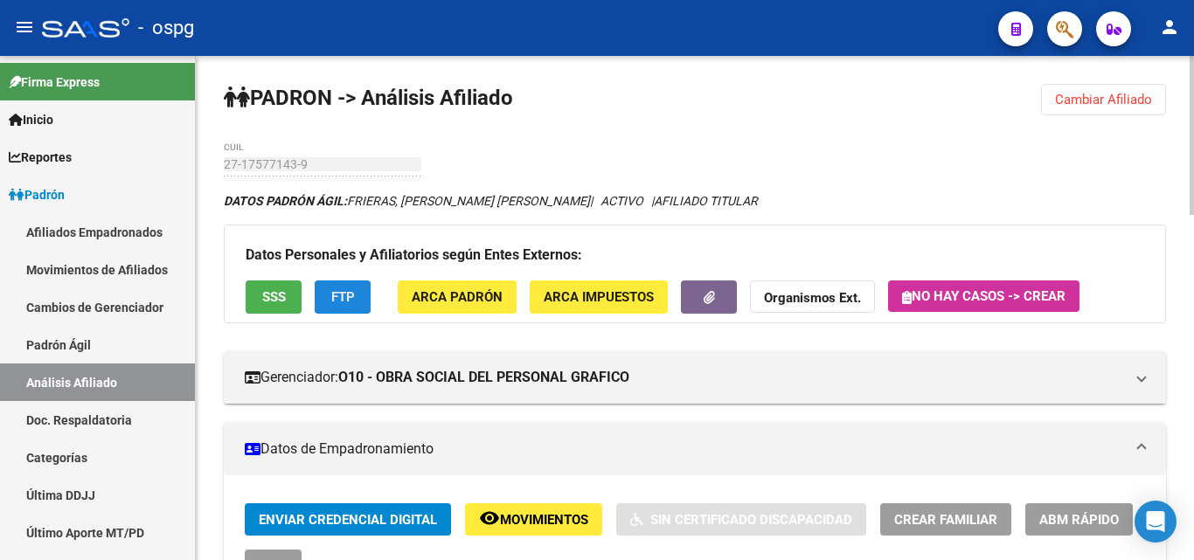
click at [335, 287] on button "FTP" at bounding box center [343, 297] width 56 height 32
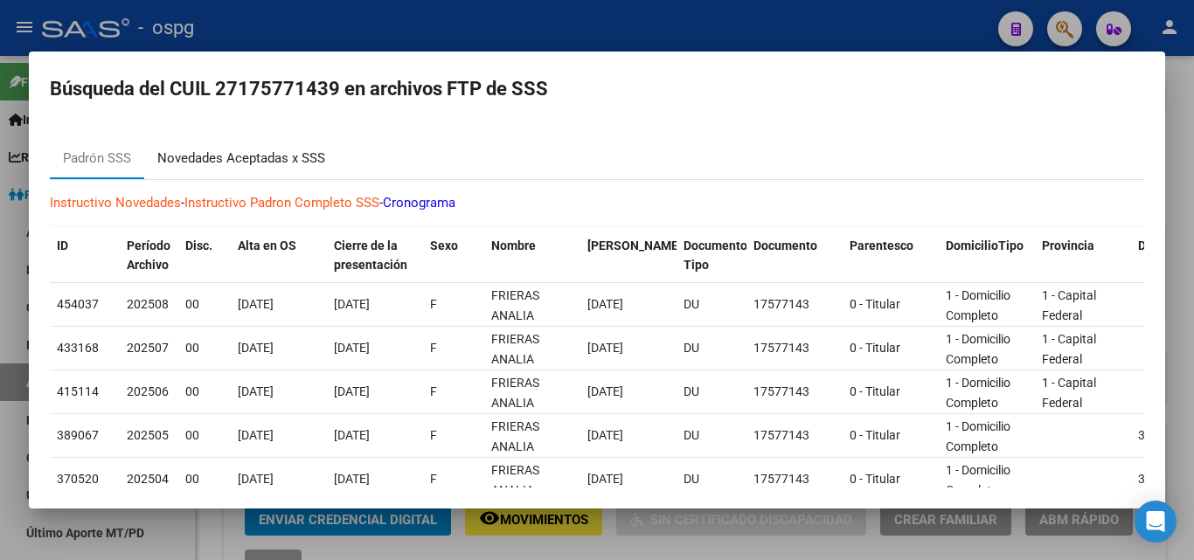
click at [252, 172] on div "Novedades Aceptadas x SSS" at bounding box center [241, 158] width 194 height 42
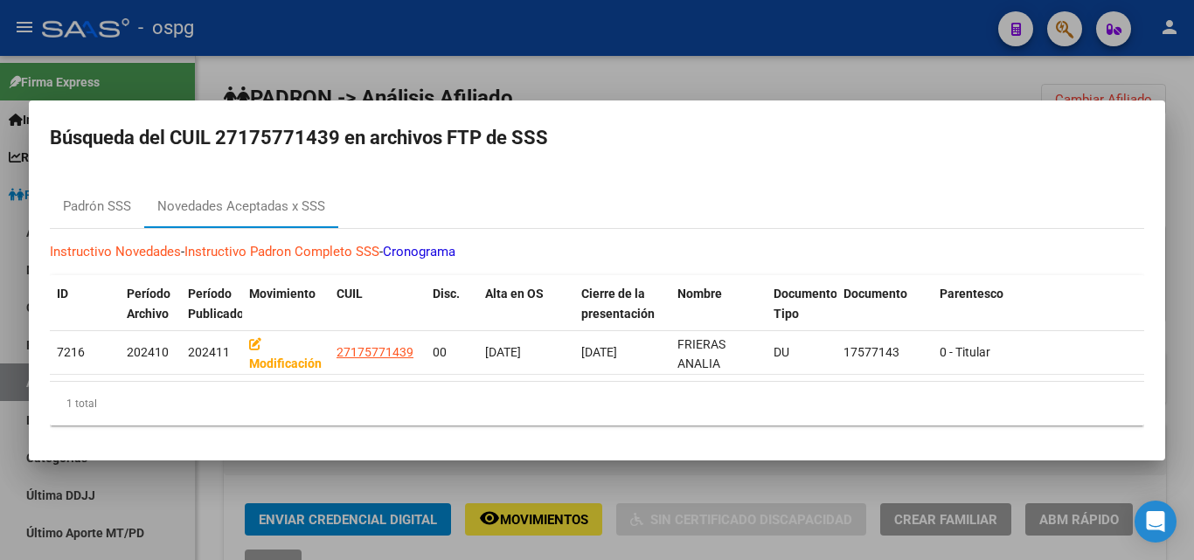
click at [395, 46] on div at bounding box center [597, 280] width 1194 height 560
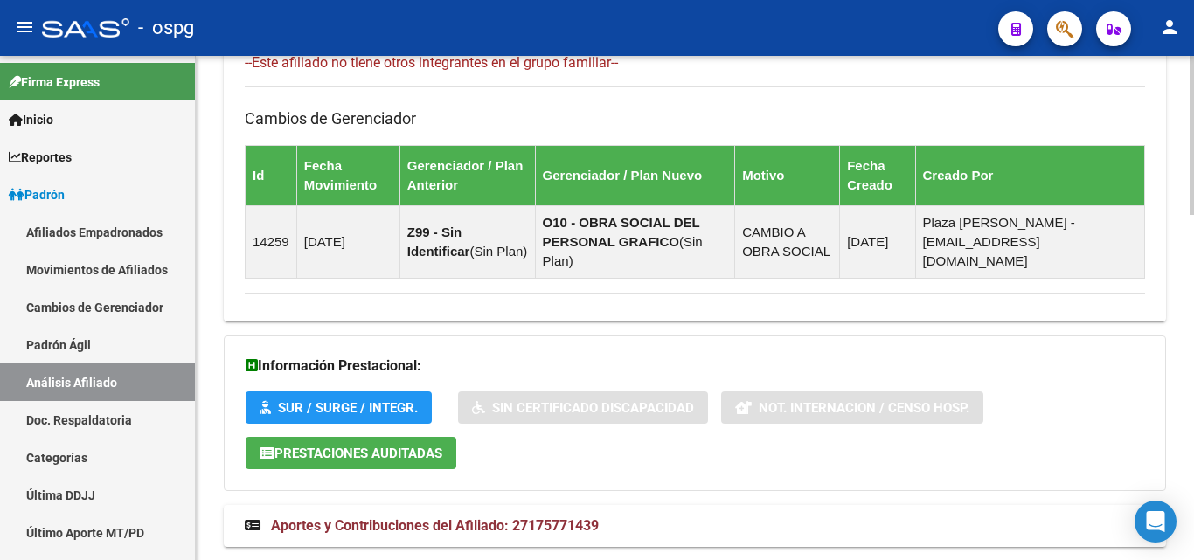
scroll to position [1096, 0]
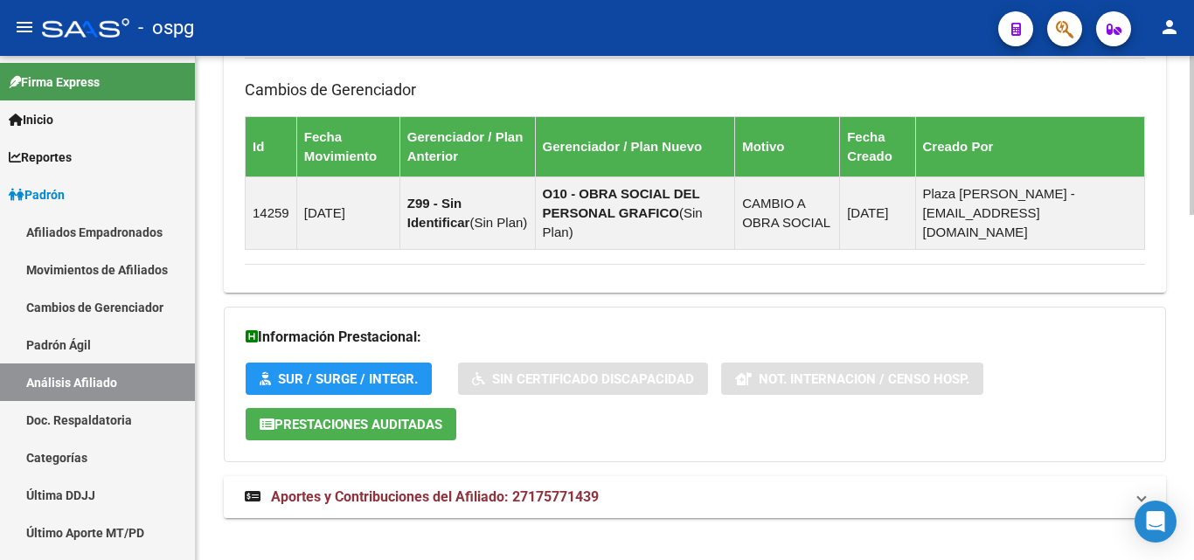
click at [415, 489] on span "Aportes y Contribuciones del Afiliado: 27175771439" at bounding box center [435, 497] width 328 height 17
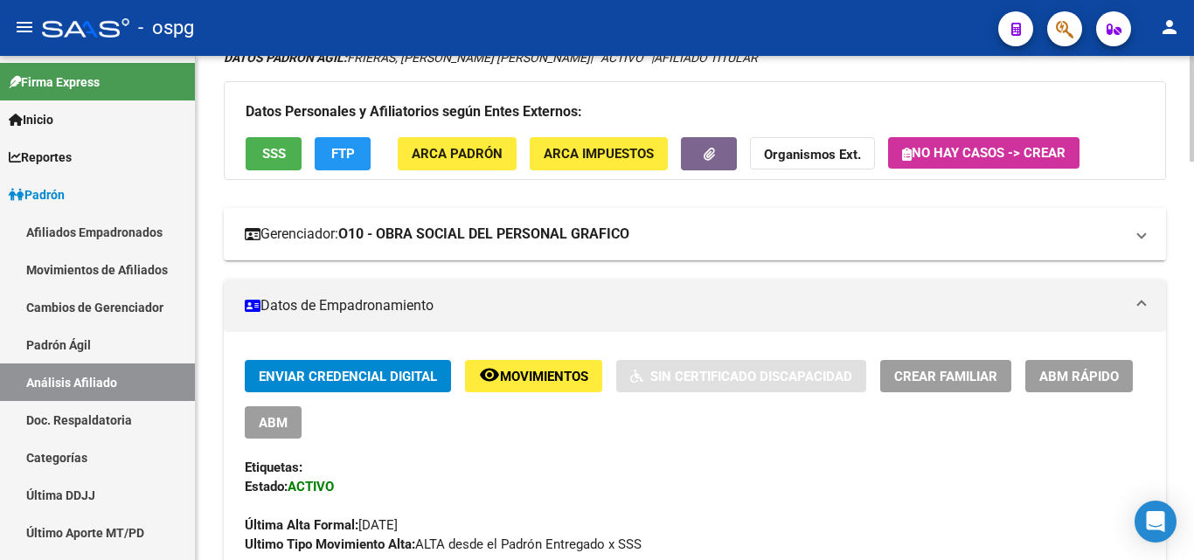
scroll to position [0, 0]
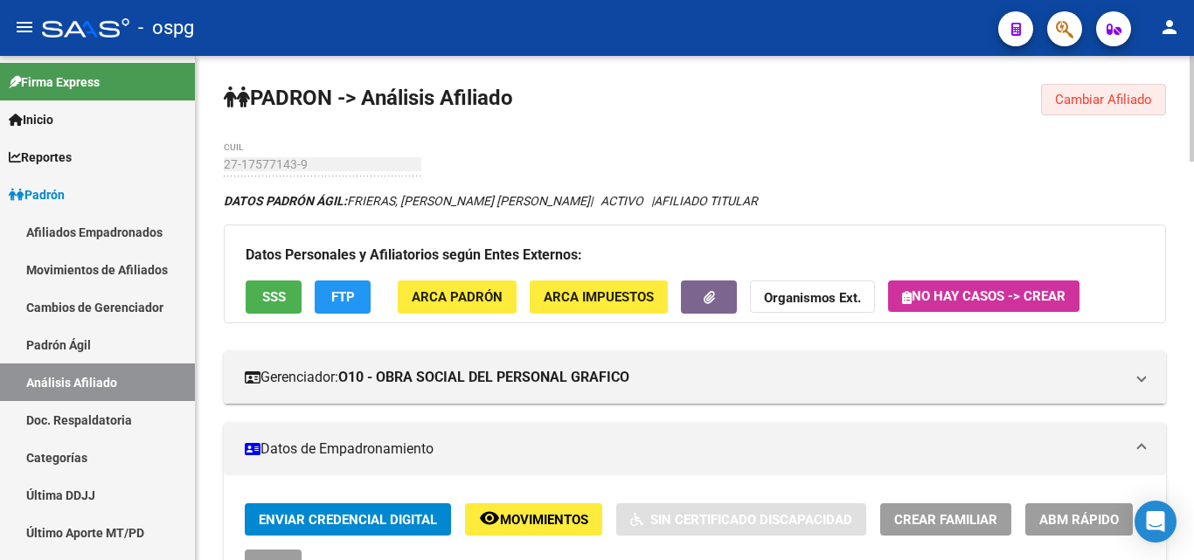
drag, startPoint x: 1064, startPoint y: 107, endPoint x: 1009, endPoint y: 113, distance: 56.3
click at [1065, 106] on span "Cambiar Afiliado" at bounding box center [1103, 100] width 97 height 16
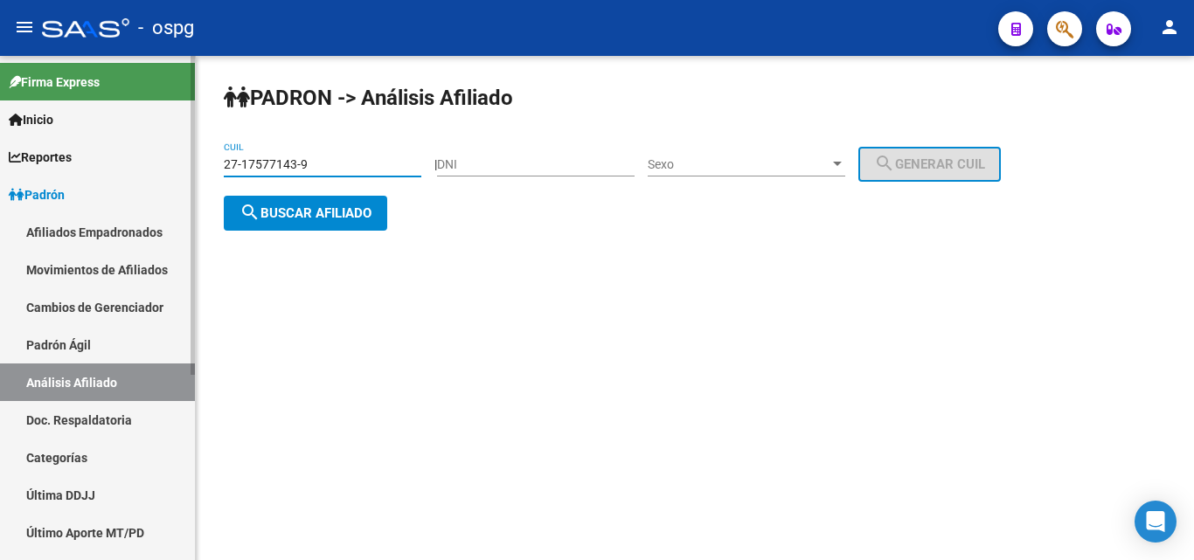
drag, startPoint x: 320, startPoint y: 162, endPoint x: 186, endPoint y: 177, distance: 134.6
click at [187, 177] on mat-sidenav-container "Firma Express Inicio Calendario SSS Instructivos Contacto OS Reportes Ingresos …" at bounding box center [597, 308] width 1194 height 504
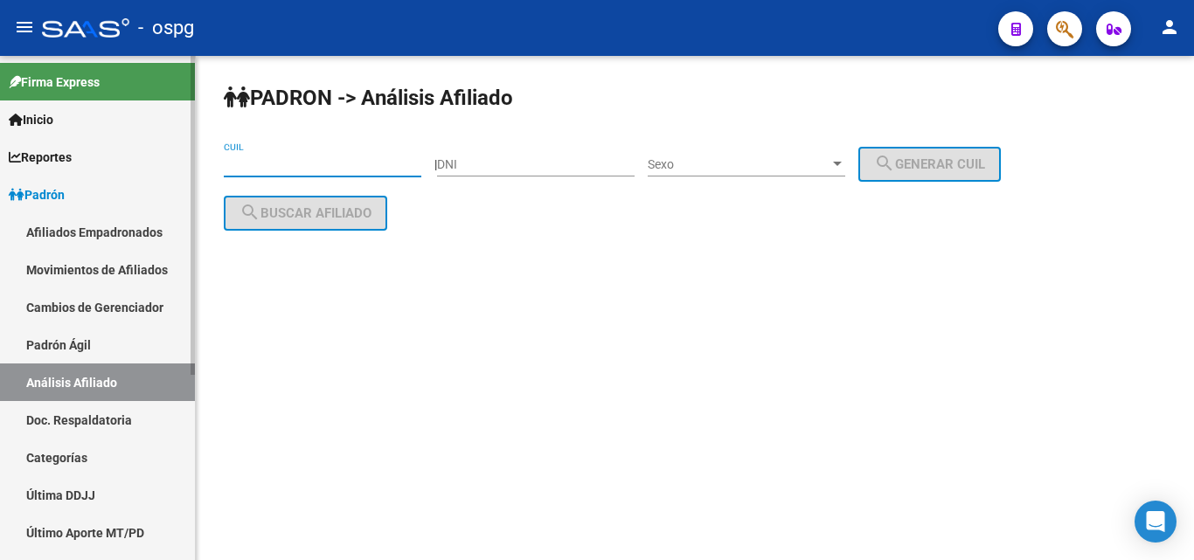
paste input "27-28683485-5"
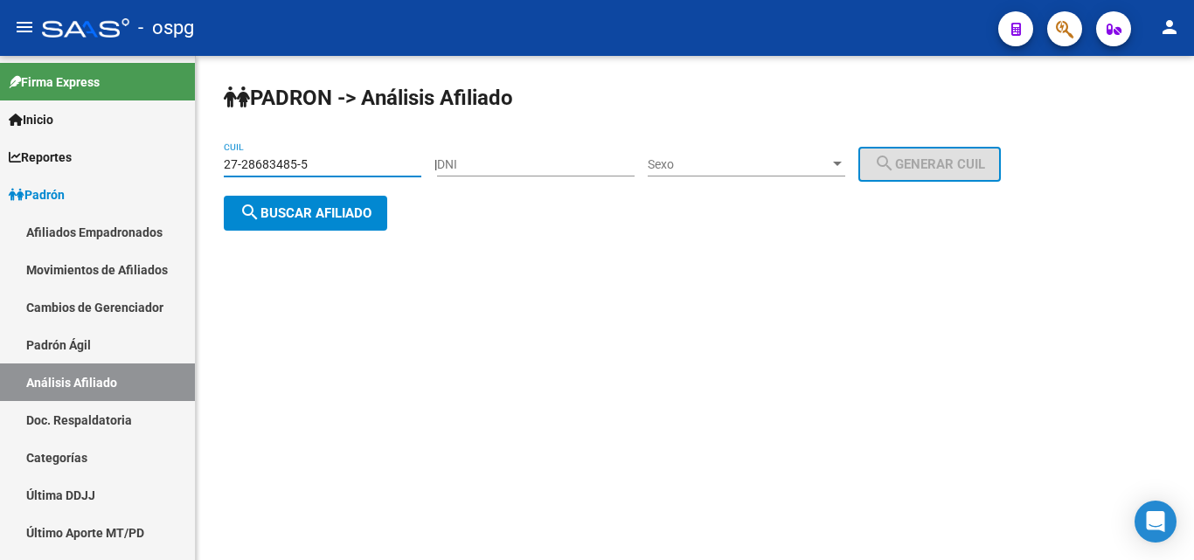
type input "27-28683485-5"
click at [355, 214] on span "search Buscar afiliado" at bounding box center [305, 213] width 132 height 16
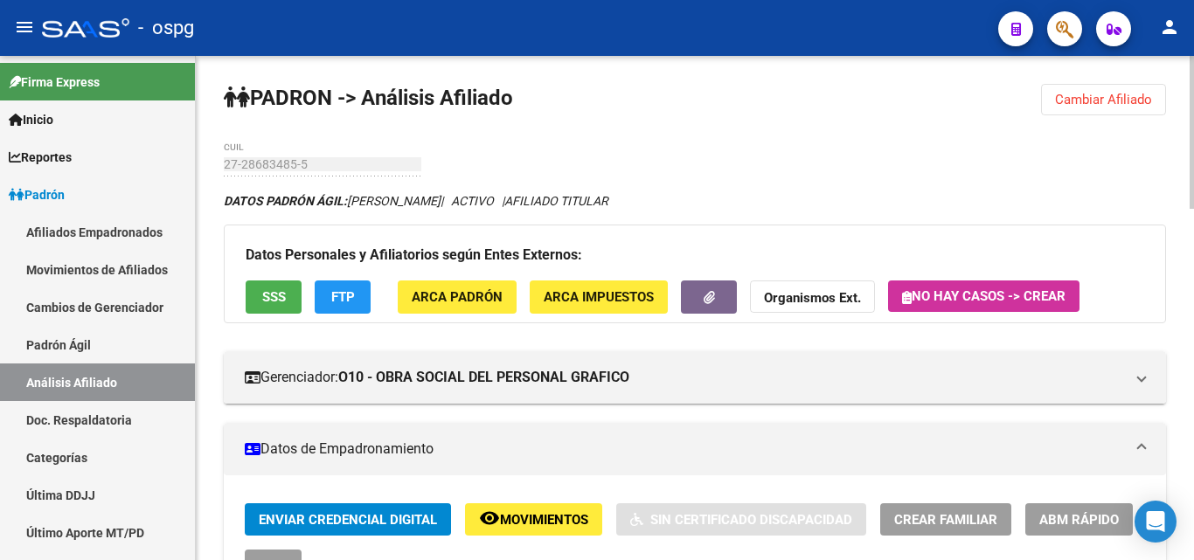
click at [278, 300] on span "SSS" at bounding box center [274, 298] width 24 height 16
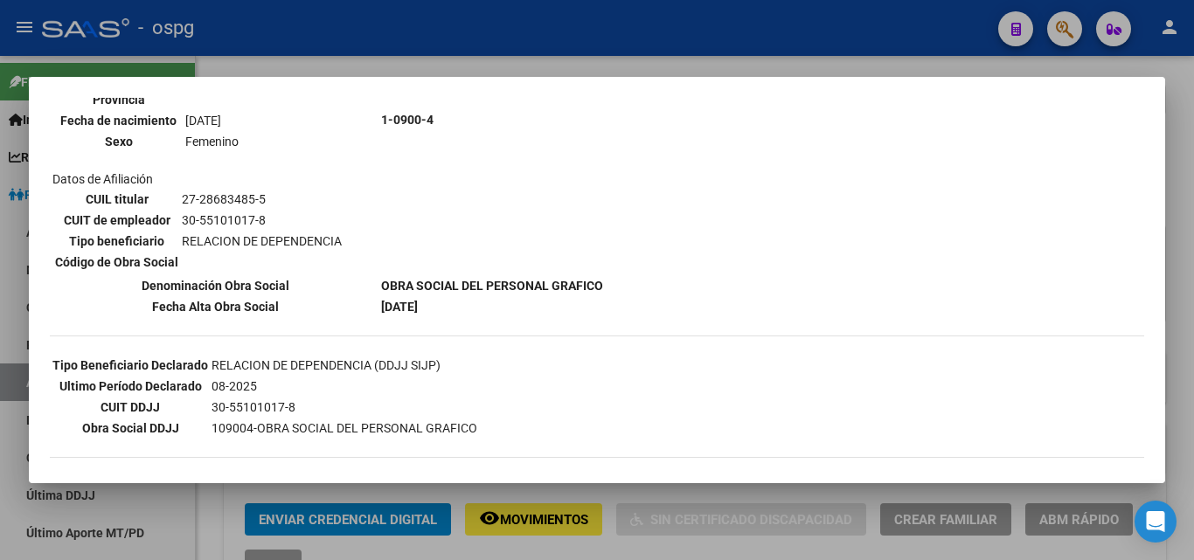
scroll to position [262, 0]
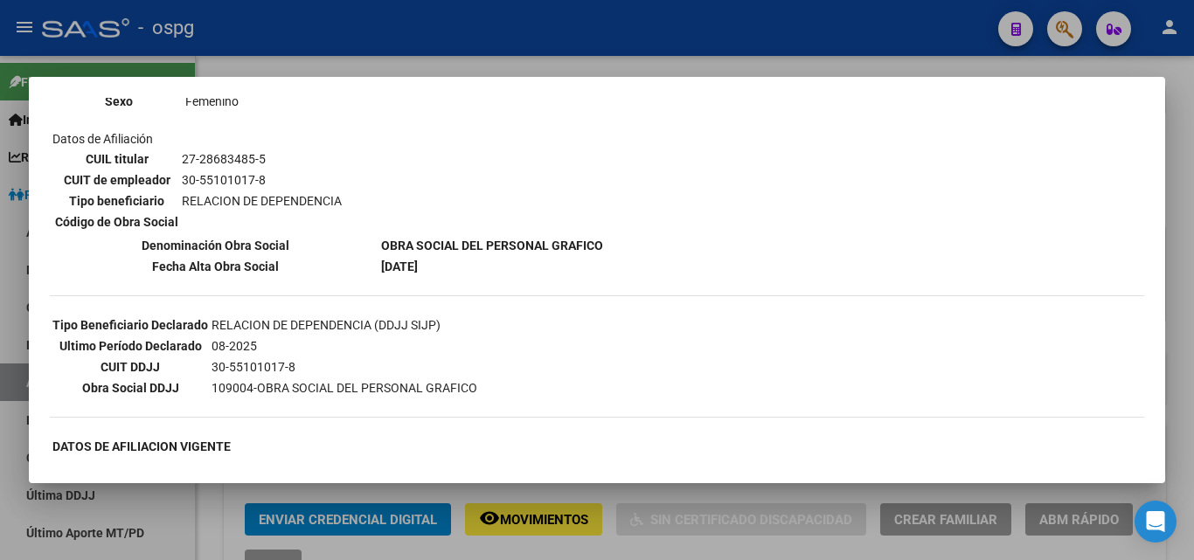
click at [357, 59] on div at bounding box center [597, 280] width 1194 height 560
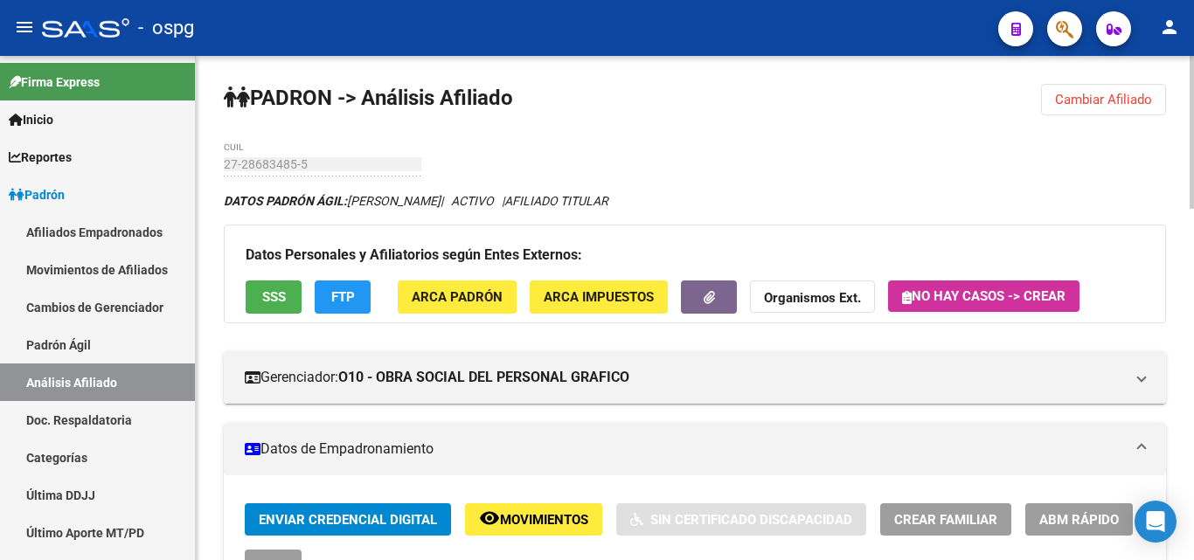
click at [336, 300] on span "FTP" at bounding box center [343, 298] width 24 height 16
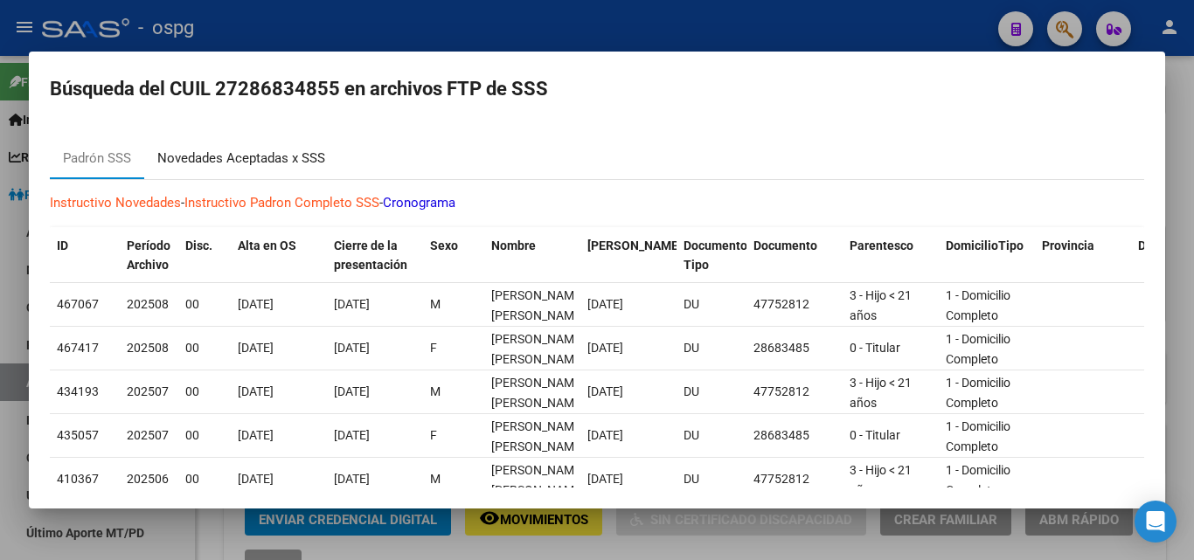
click at [278, 158] on div "Novedades Aceptadas x SSS" at bounding box center [241, 159] width 168 height 20
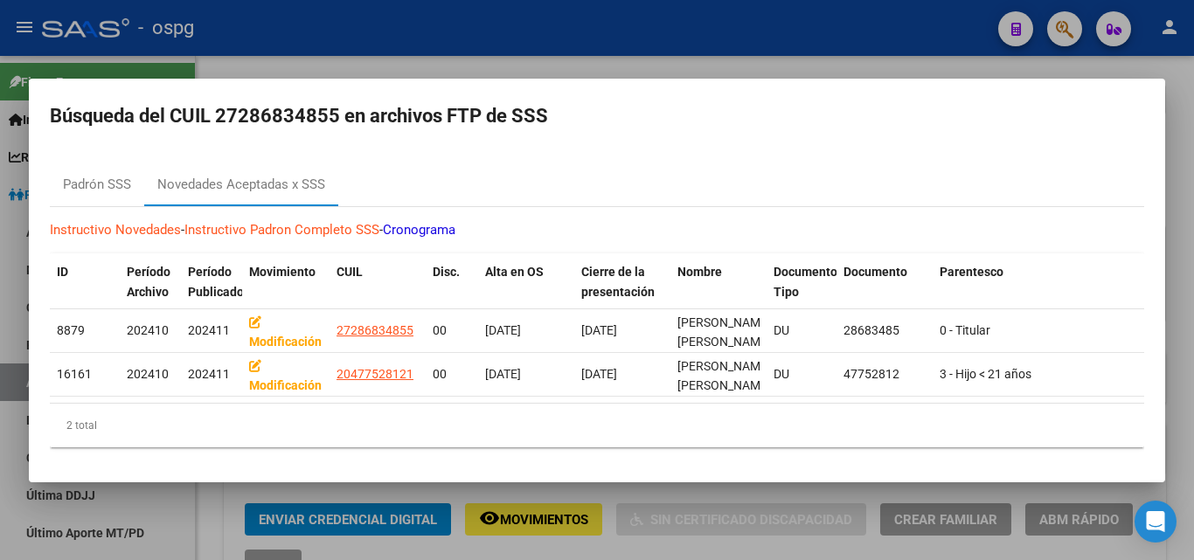
click at [358, 49] on div at bounding box center [597, 280] width 1194 height 560
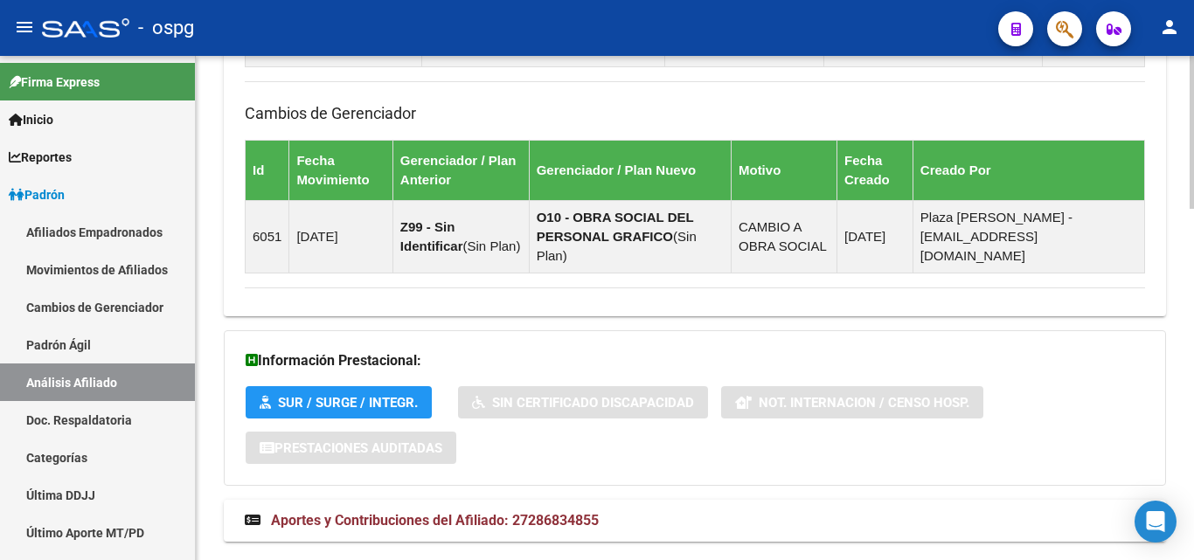
scroll to position [1161, 0]
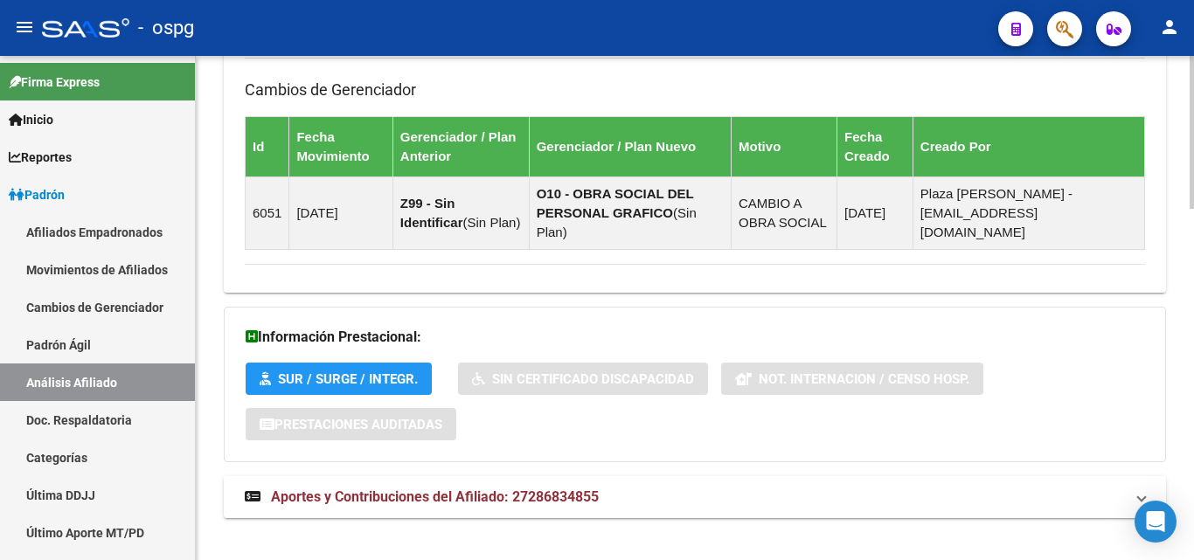
click at [486, 489] on span "Aportes y Contribuciones del Afiliado: 27286834855" at bounding box center [435, 497] width 328 height 17
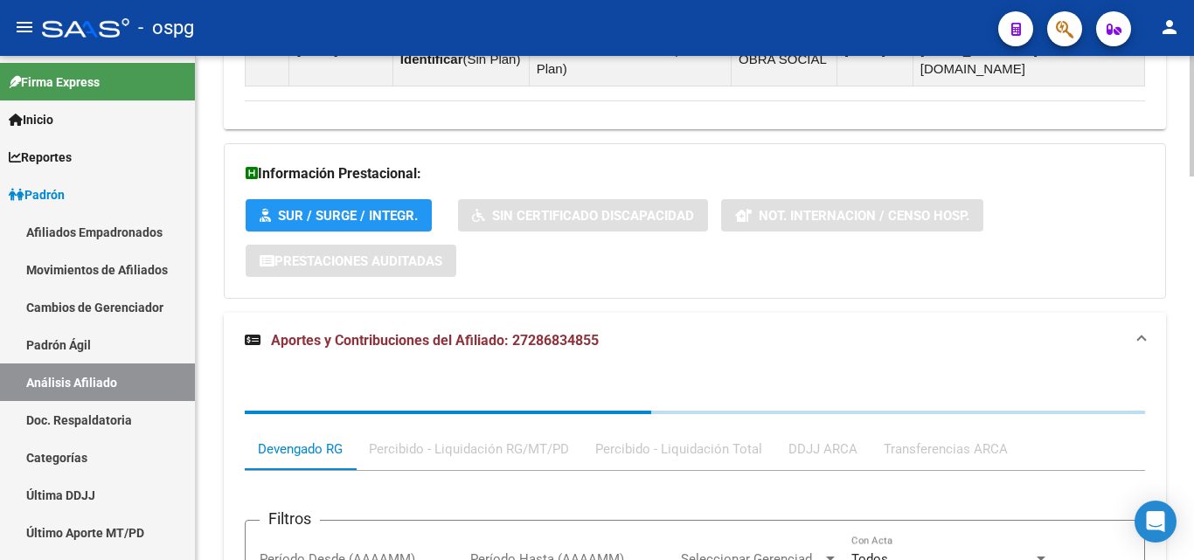
scroll to position [1438, 0]
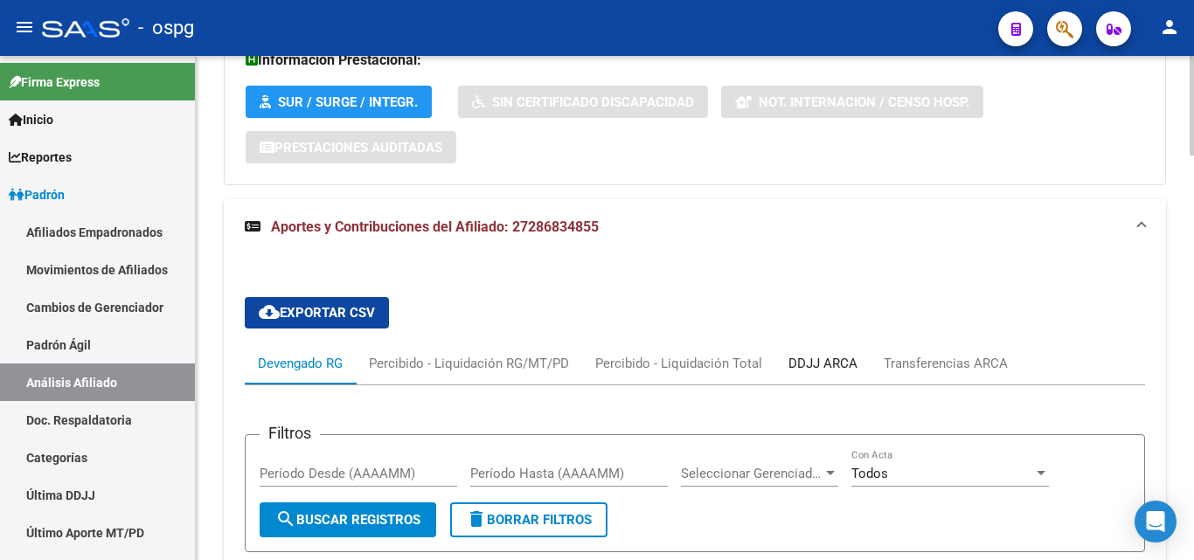
click at [808, 354] on div "DDJJ ARCA" at bounding box center [822, 363] width 69 height 19
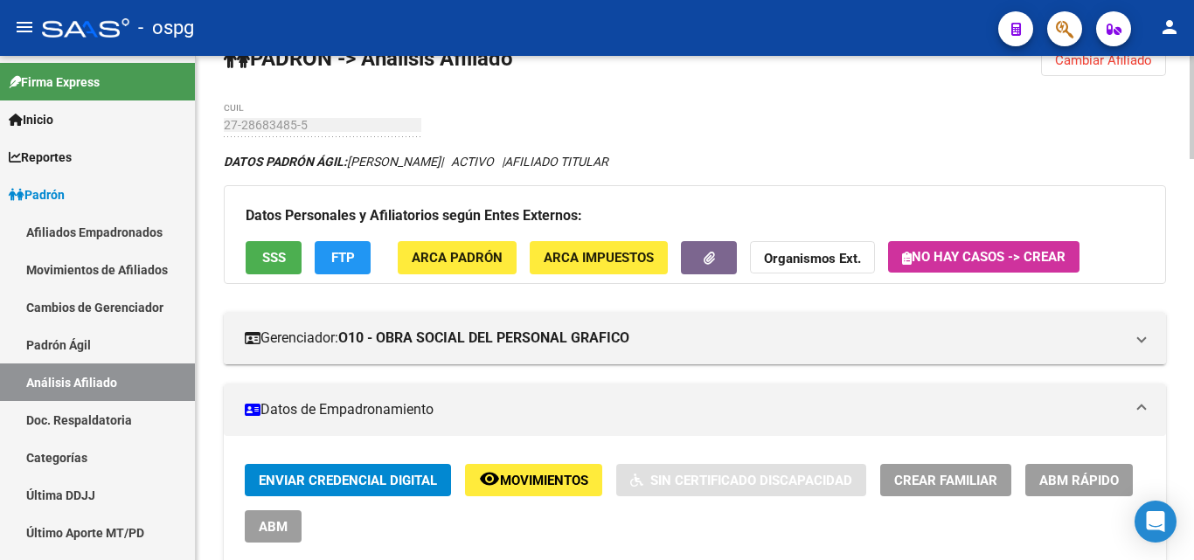
scroll to position [0, 0]
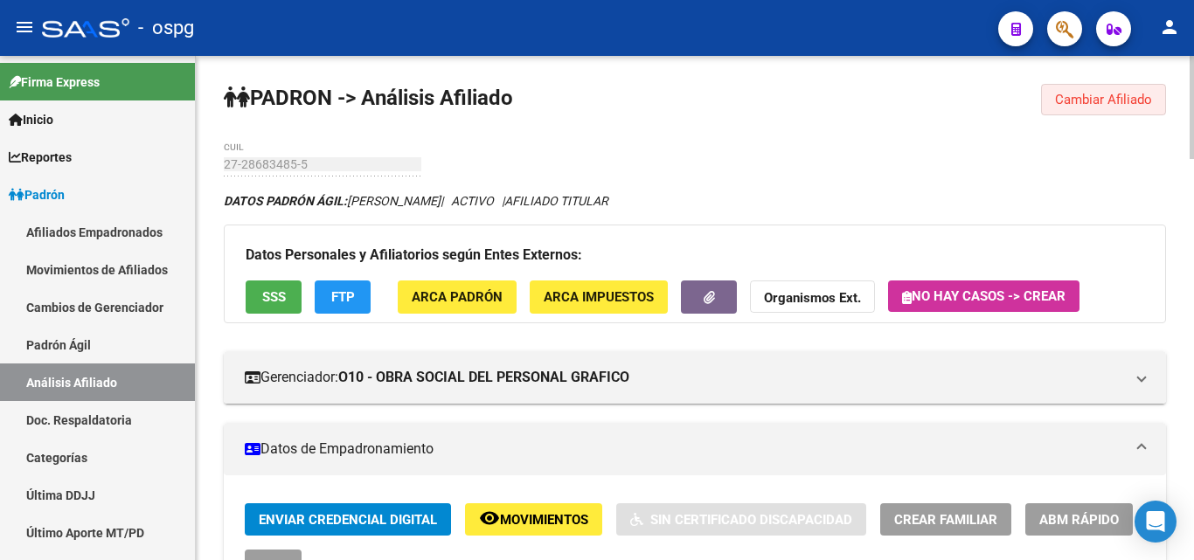
drag, startPoint x: 1061, startPoint y: 107, endPoint x: 957, endPoint y: 114, distance: 104.3
click at [1061, 103] on span "Cambiar Afiliado" at bounding box center [1103, 100] width 97 height 16
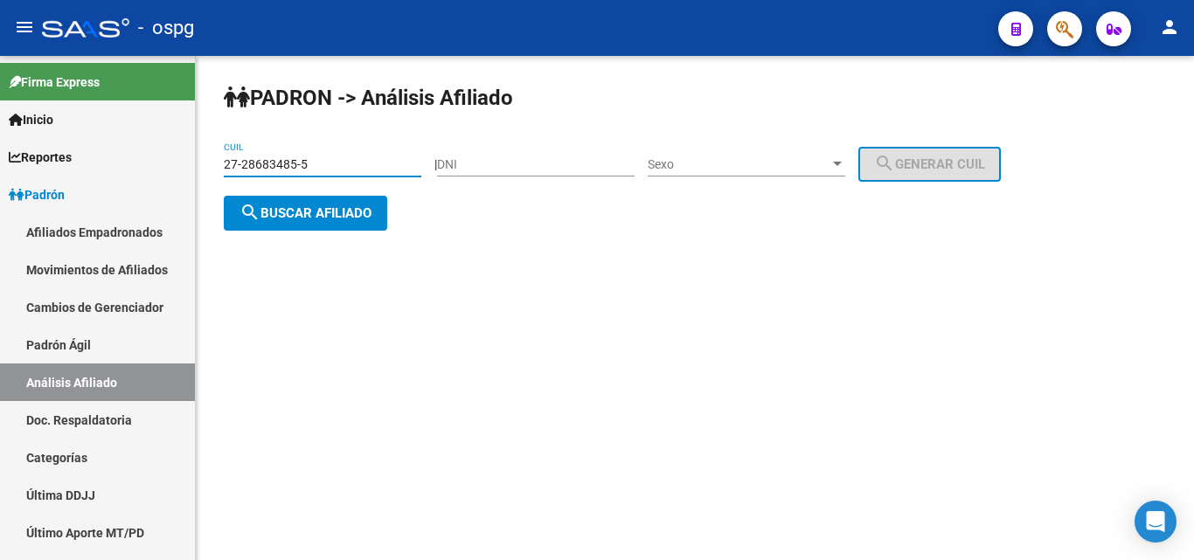
drag, startPoint x: 322, startPoint y: 160, endPoint x: 206, endPoint y: 164, distance: 115.4
click at [206, 163] on div "[PERSON_NAME] -> Análisis Afiliado 27-28683485-5 CUIL | DNI Sexo Sexo search Ge…" at bounding box center [695, 171] width 998 height 231
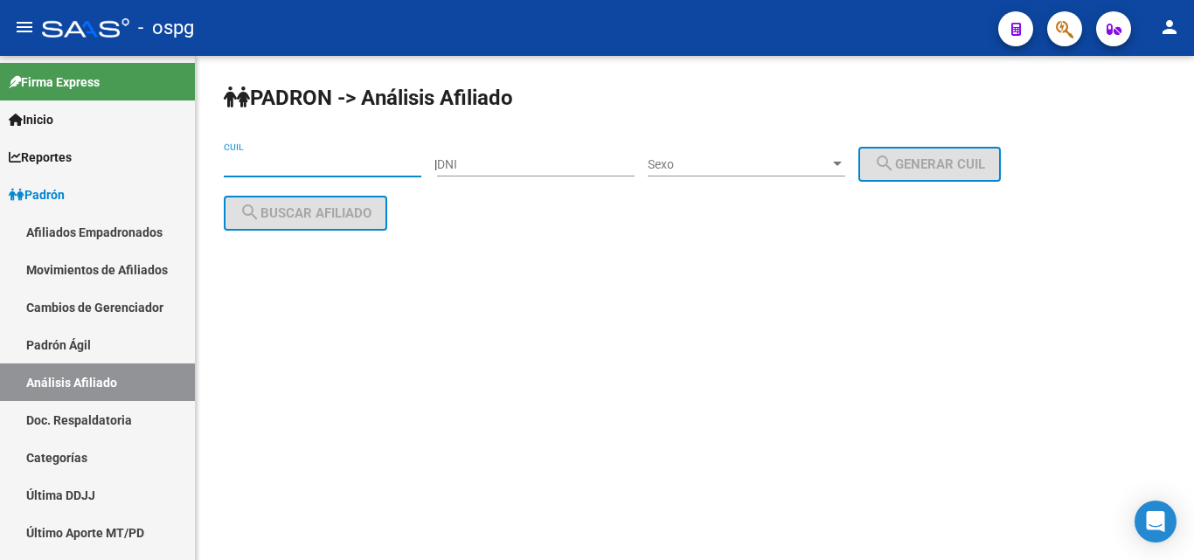
paste input "20-08555618-6"
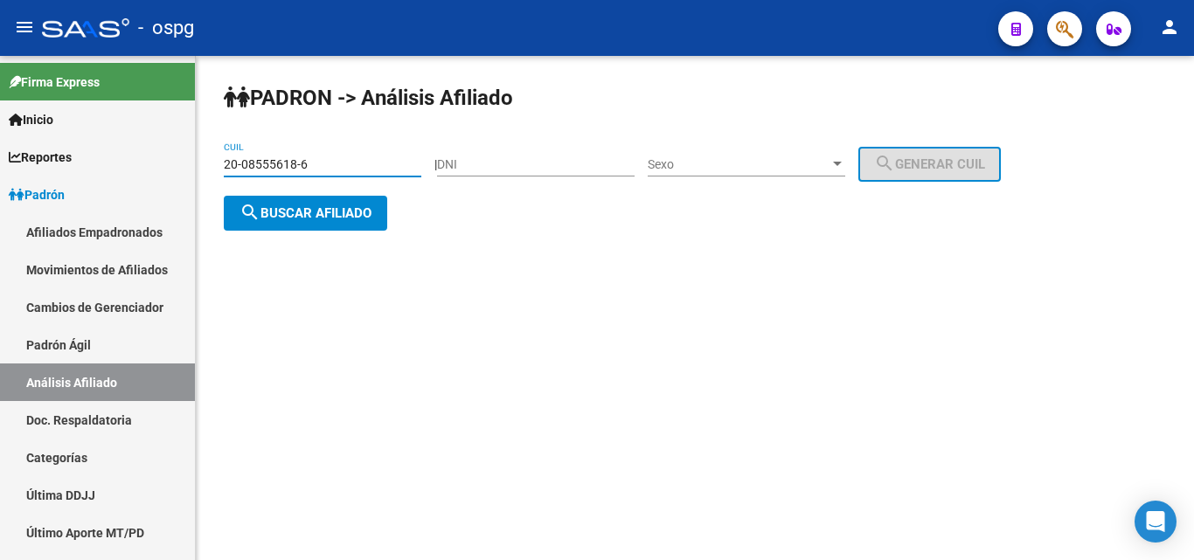
type input "20-08555618-6"
click at [267, 211] on span "search Buscar afiliado" at bounding box center [305, 213] width 132 height 16
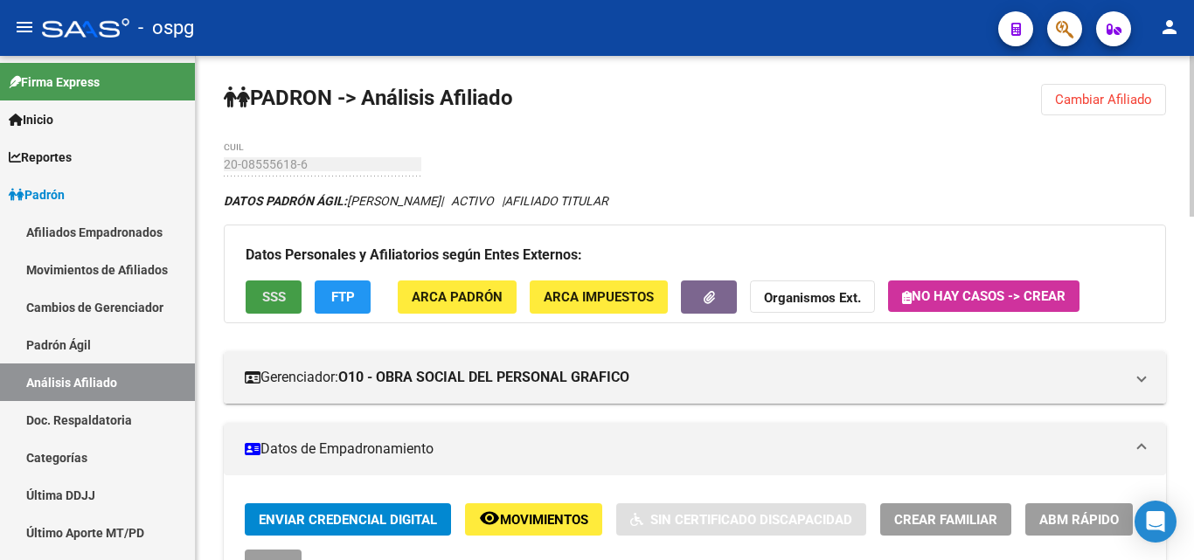
click at [275, 288] on button "SSS" at bounding box center [274, 297] width 56 height 32
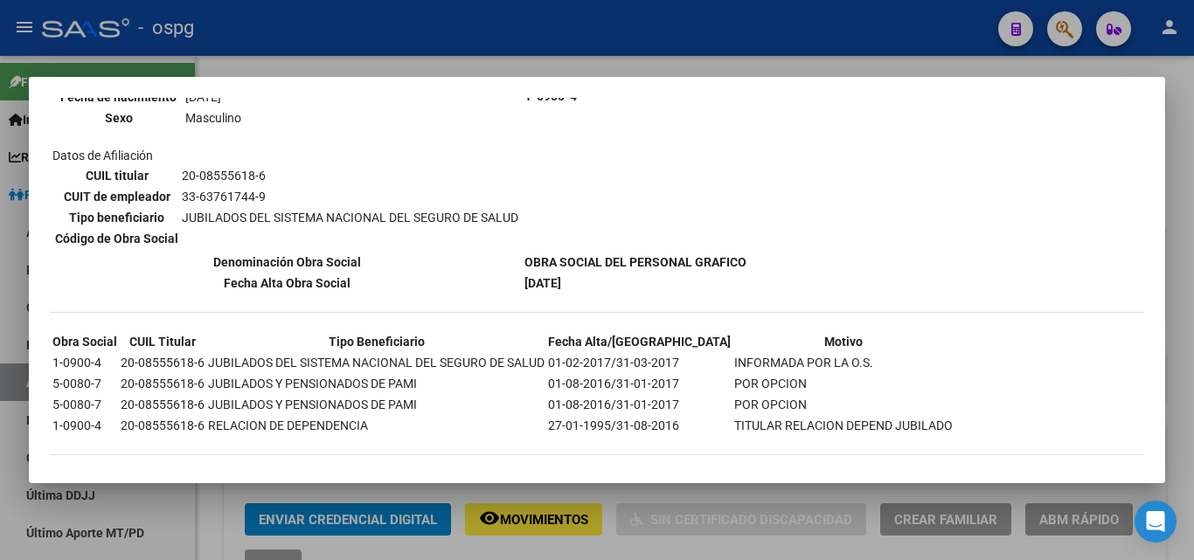
scroll to position [256, 0]
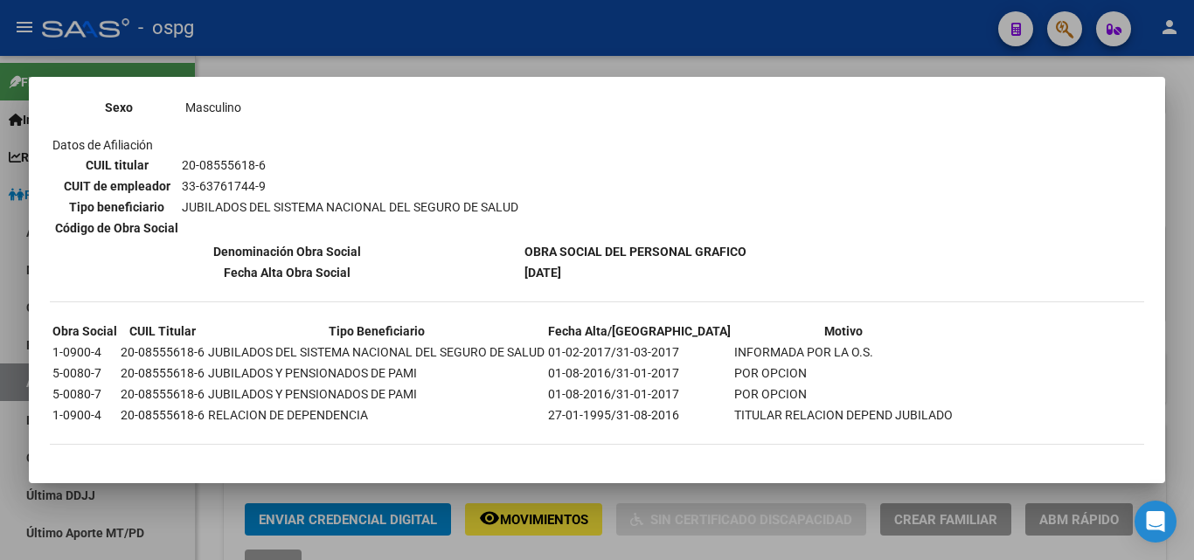
click at [273, 46] on div at bounding box center [597, 280] width 1194 height 560
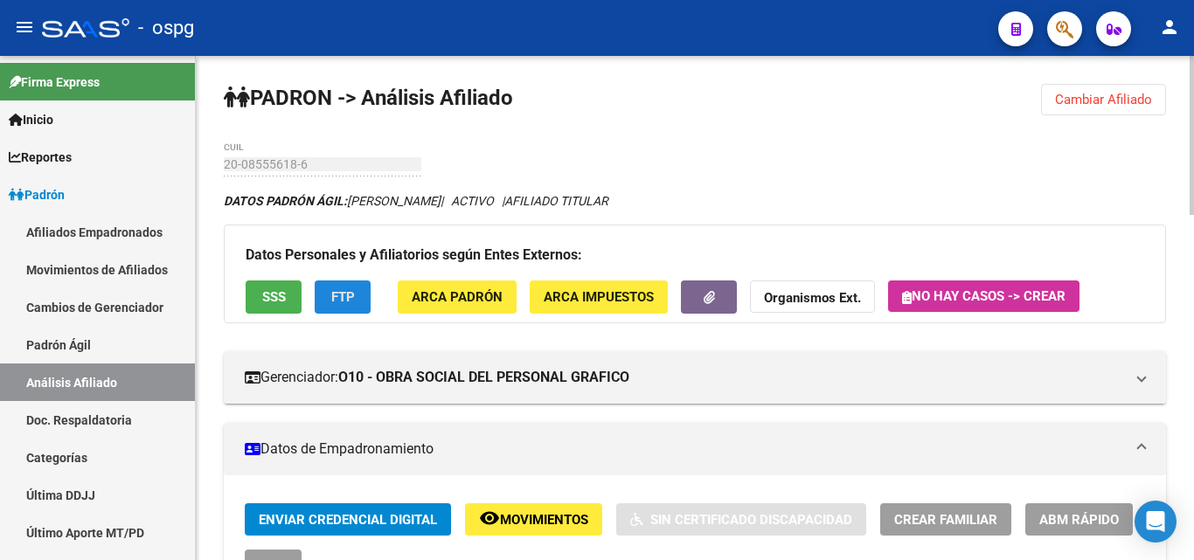
click at [342, 294] on span "FTP" at bounding box center [343, 298] width 24 height 16
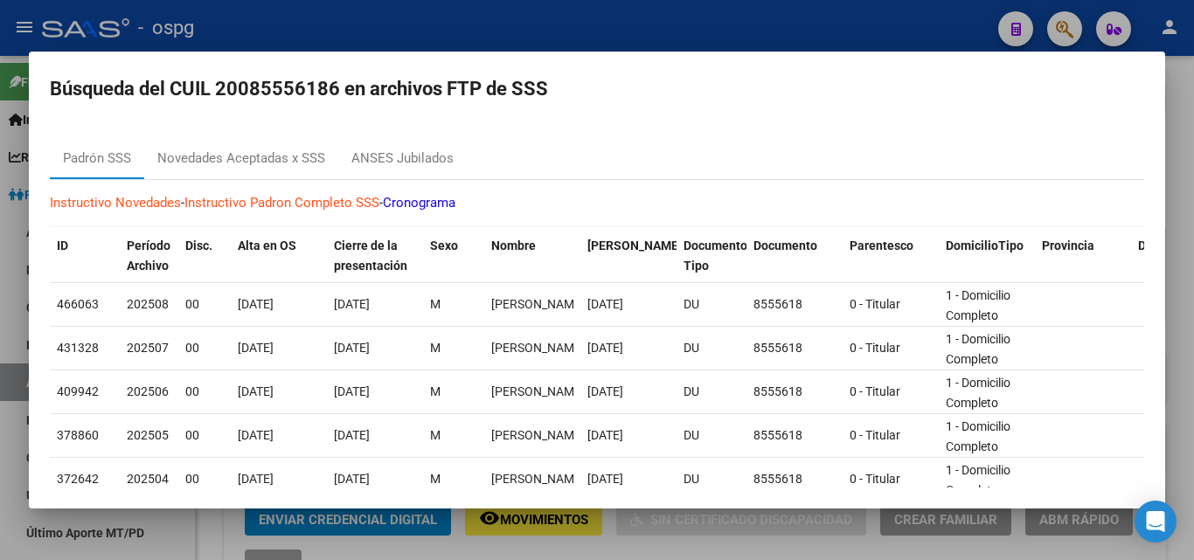
click at [407, 239] on div "Cierre de la presentación" at bounding box center [375, 256] width 82 height 40
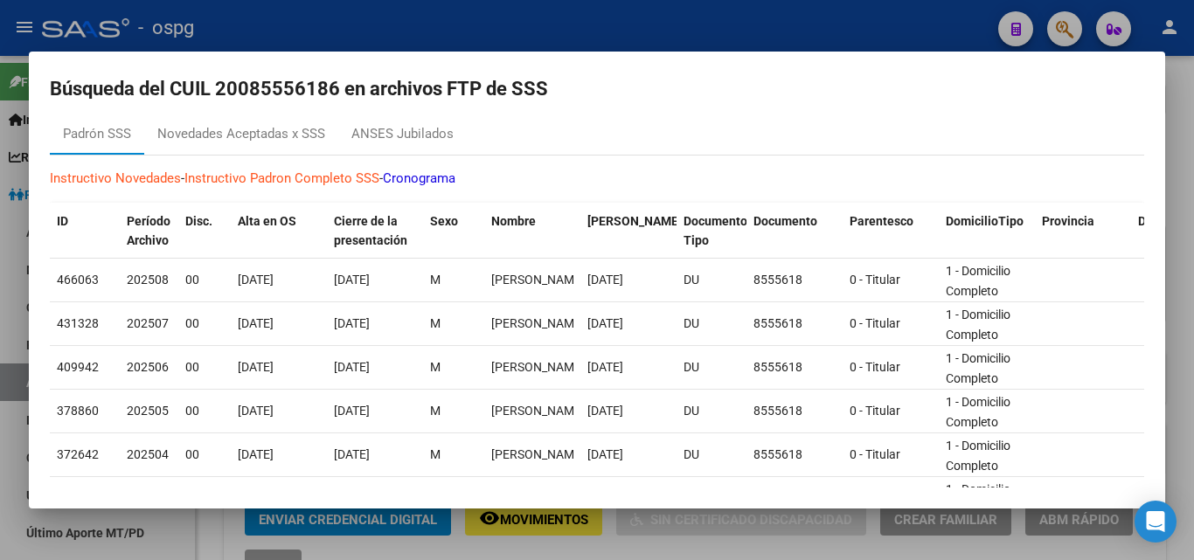
scroll to position [0, 0]
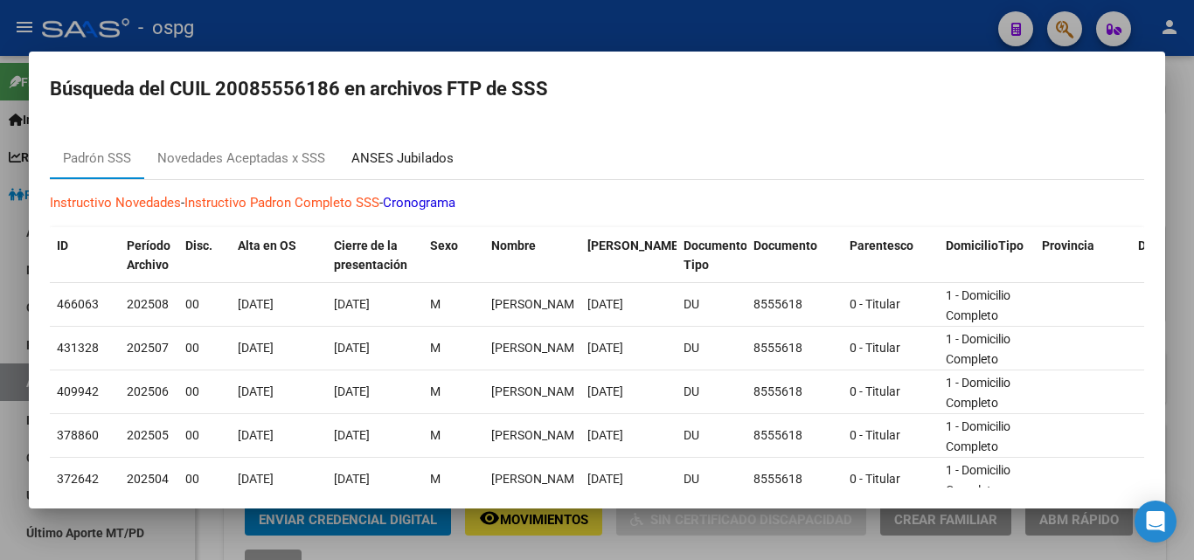
click at [415, 149] on div "ANSES Jubilados" at bounding box center [402, 159] width 102 height 20
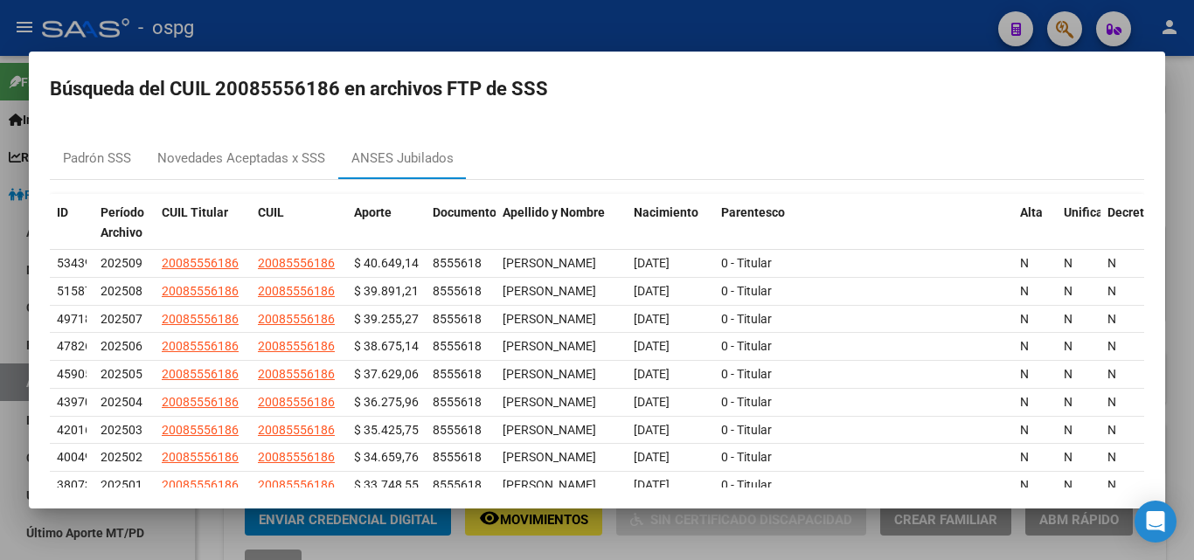
drag, startPoint x: 658, startPoint y: 39, endPoint x: 677, endPoint y: 38, distance: 19.2
click at [658, 39] on div at bounding box center [597, 280] width 1194 height 560
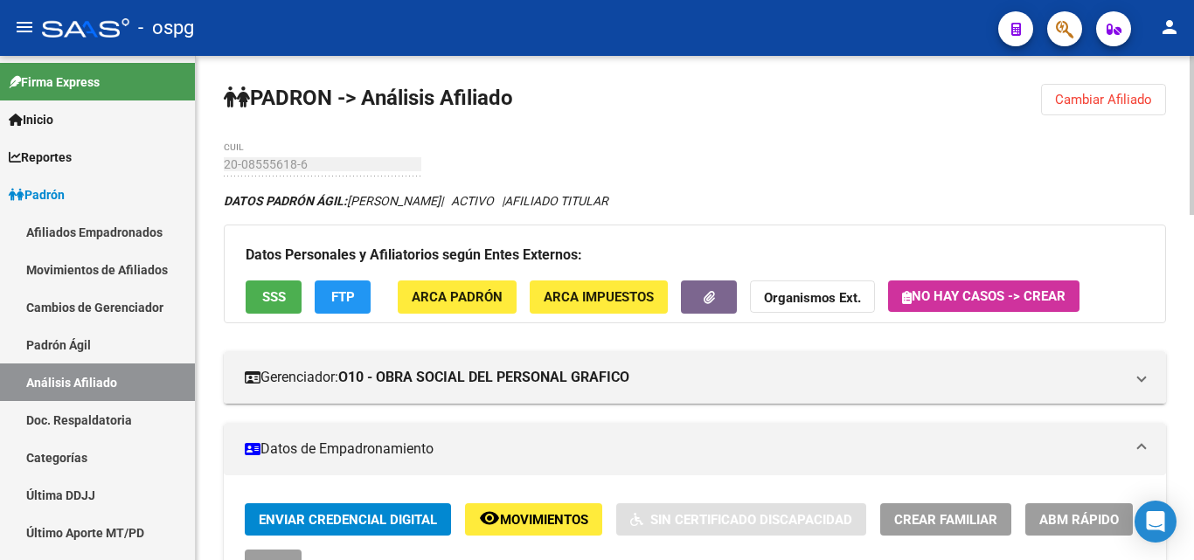
drag, startPoint x: 1080, startPoint y: 95, endPoint x: 1043, endPoint y: 108, distance: 39.8
click at [1076, 104] on span "Cambiar Afiliado" at bounding box center [1103, 100] width 97 height 16
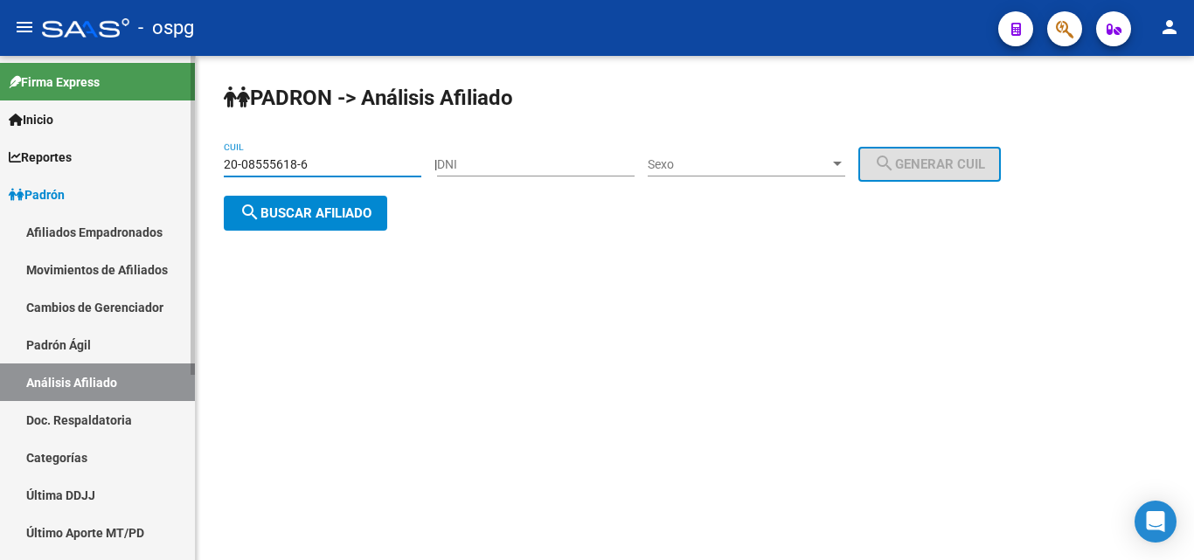
drag, startPoint x: 335, startPoint y: 163, endPoint x: 164, endPoint y: 170, distance: 170.6
click at [175, 163] on mat-sidenav-container "Firma Express Inicio Calendario SSS Instructivos Contacto OS Reportes Ingresos …" at bounding box center [597, 308] width 1194 height 504
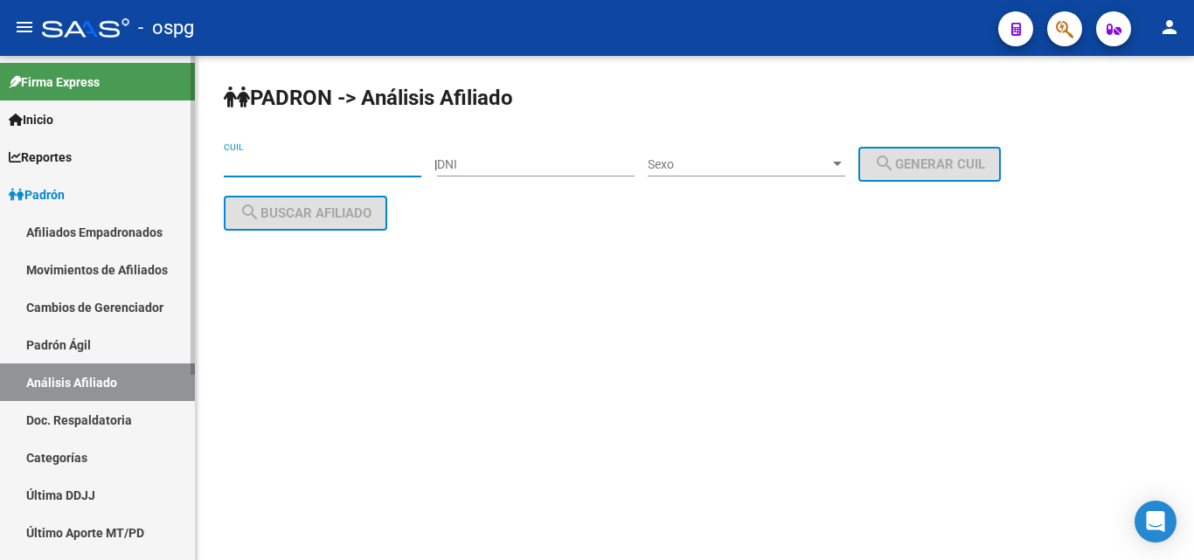
paste input "20-17020482-5"
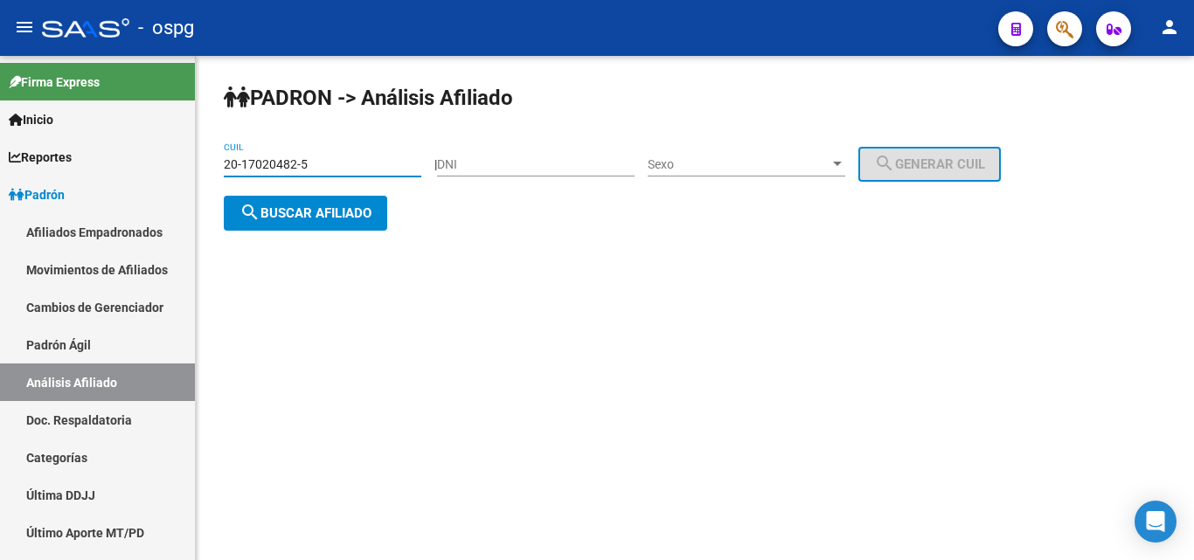
type input "20-17020482-5"
click at [332, 212] on span "search Buscar afiliado" at bounding box center [305, 213] width 132 height 16
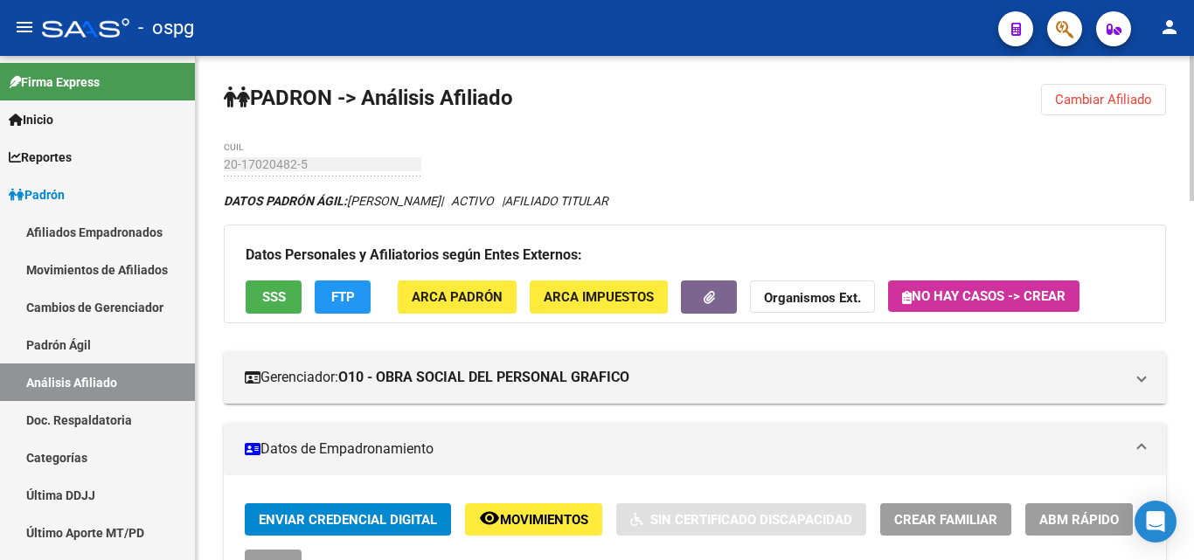
click at [283, 304] on span "SSS" at bounding box center [274, 298] width 24 height 16
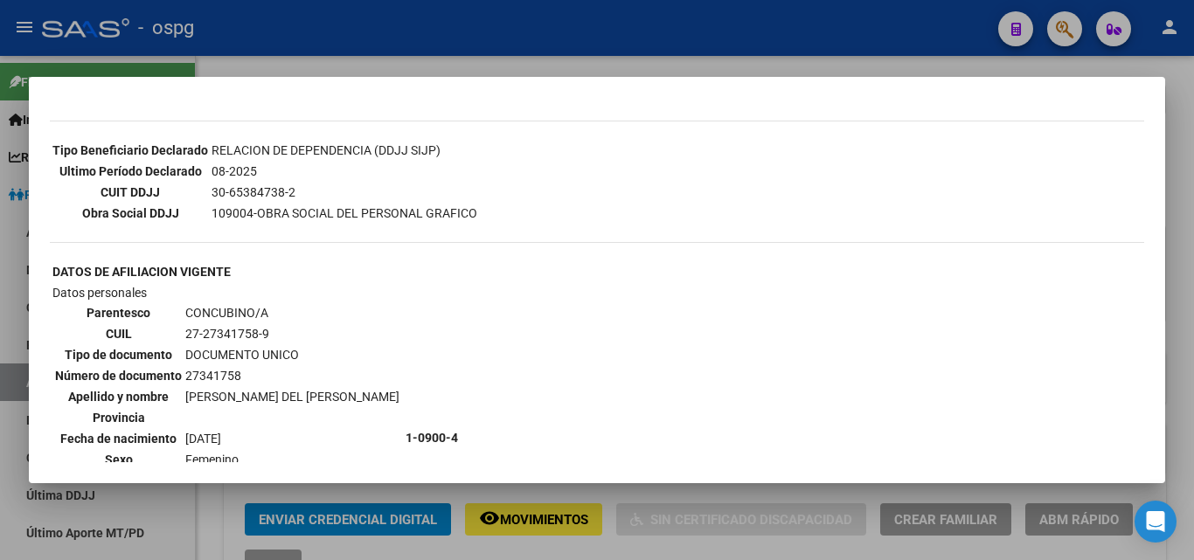
scroll to position [787, 0]
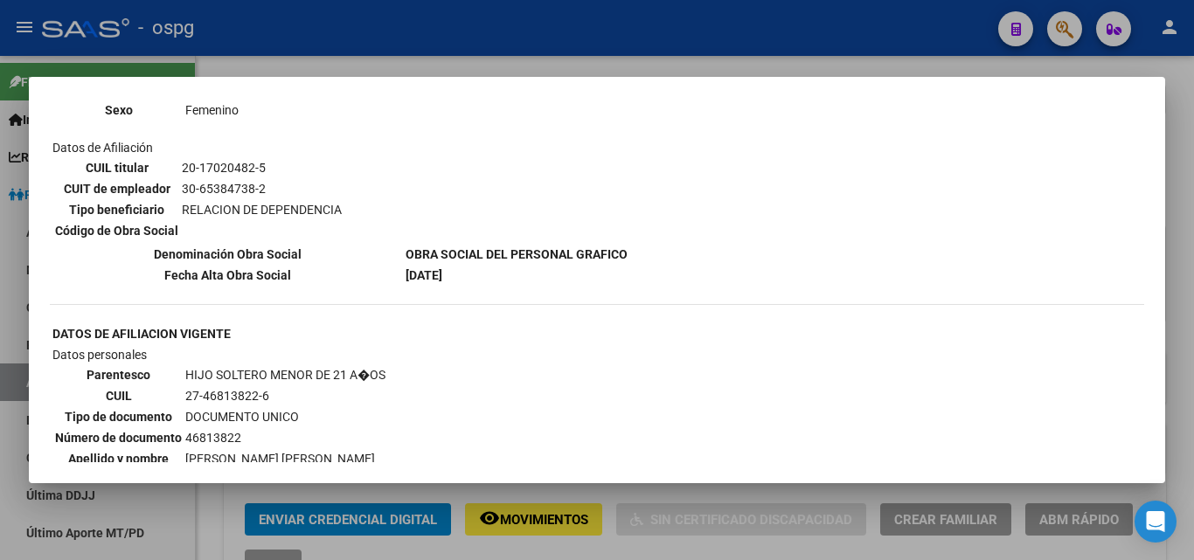
click at [380, 48] on div at bounding box center [597, 280] width 1194 height 560
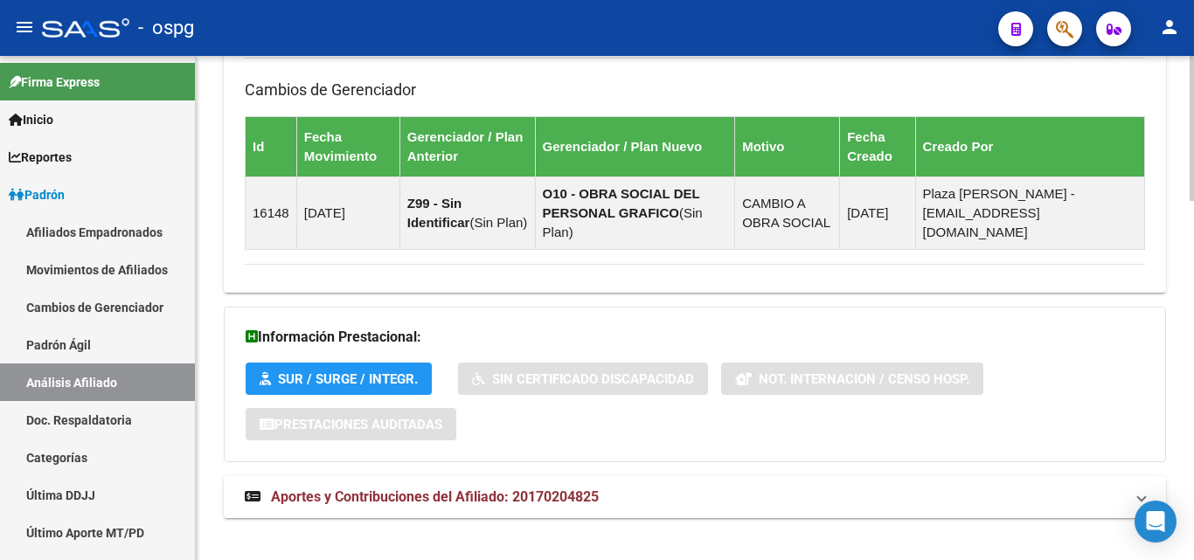
click at [391, 488] on strong "Aportes y Contribuciones del Afiliado: 20170204825" at bounding box center [422, 497] width 354 height 19
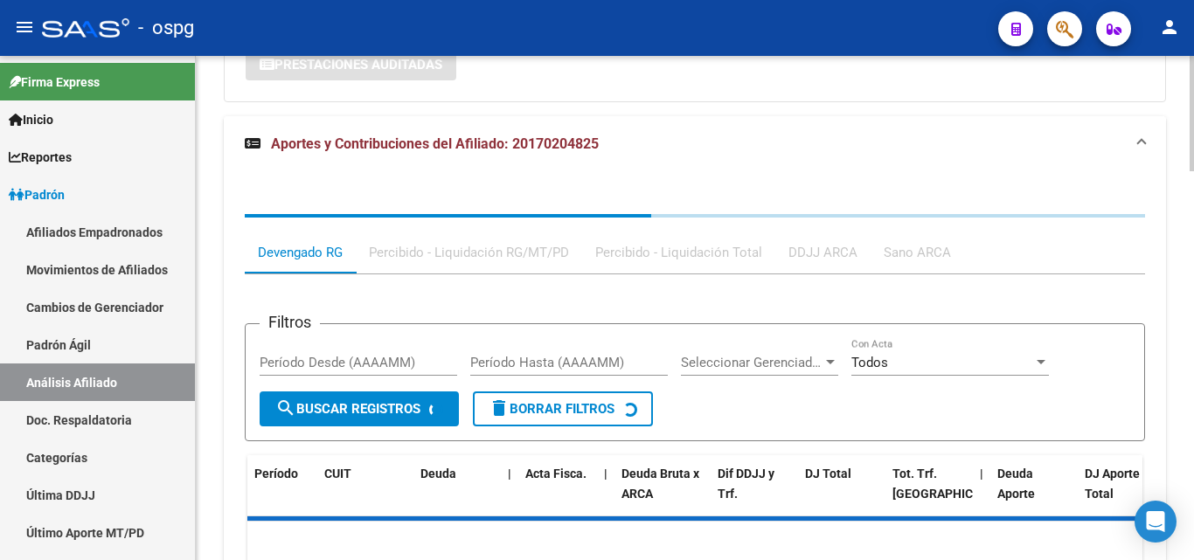
scroll to position [1612, 0]
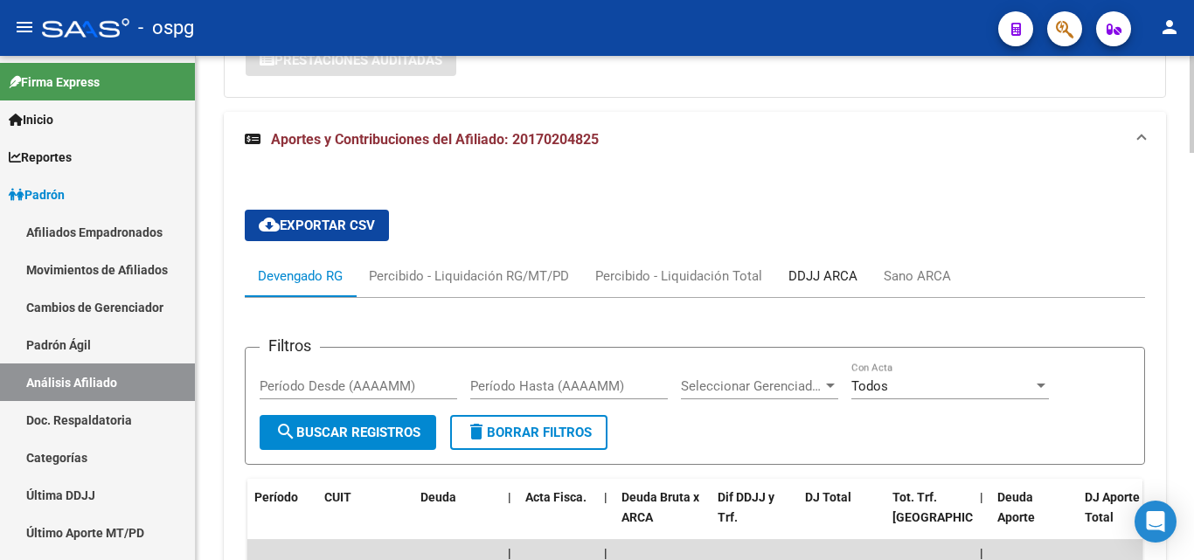
click at [803, 267] on div "DDJJ ARCA" at bounding box center [822, 276] width 69 height 19
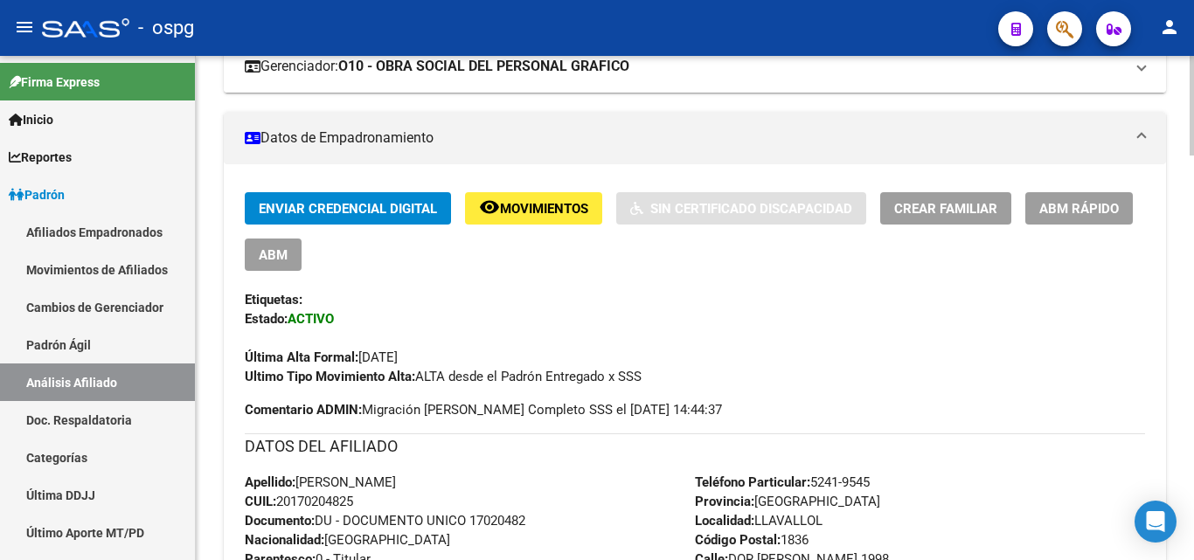
scroll to position [213, 0]
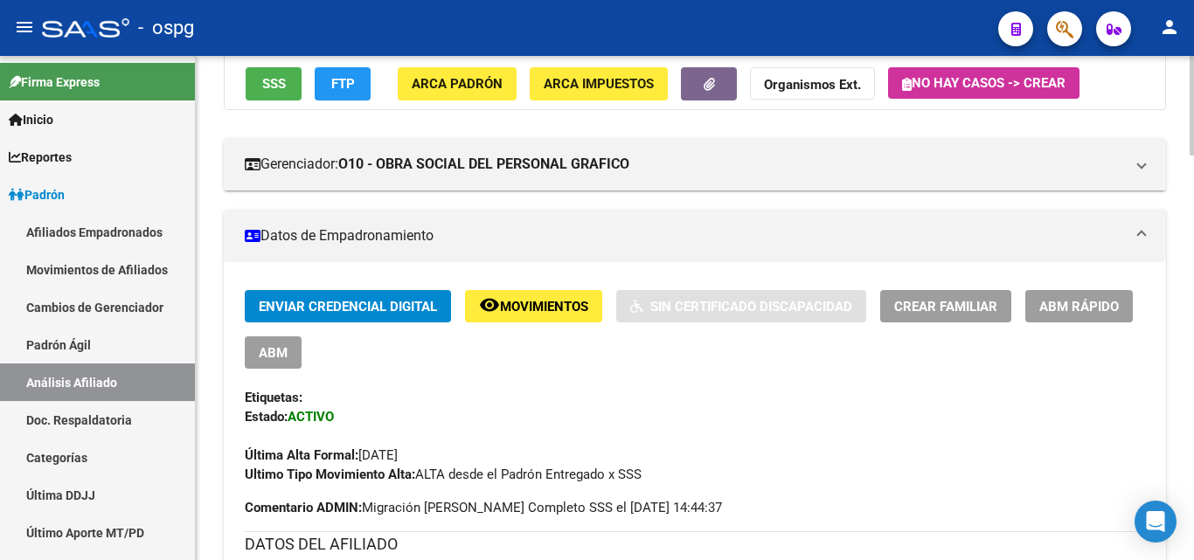
click at [275, 88] on span "SSS" at bounding box center [274, 85] width 24 height 16
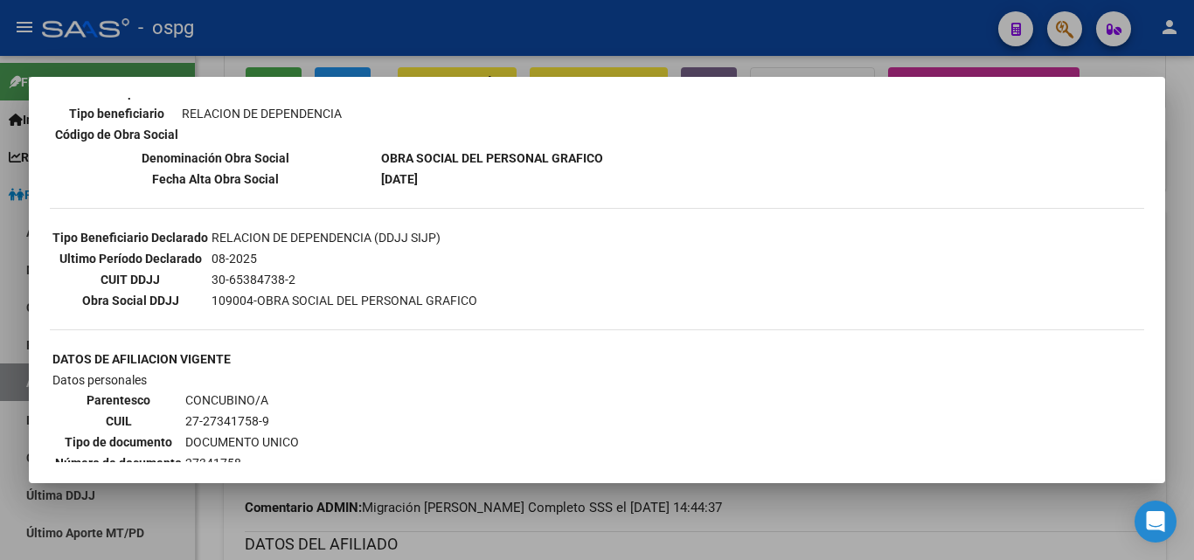
scroll to position [524, 0]
